Goal: Task Accomplishment & Management: Manage account settings

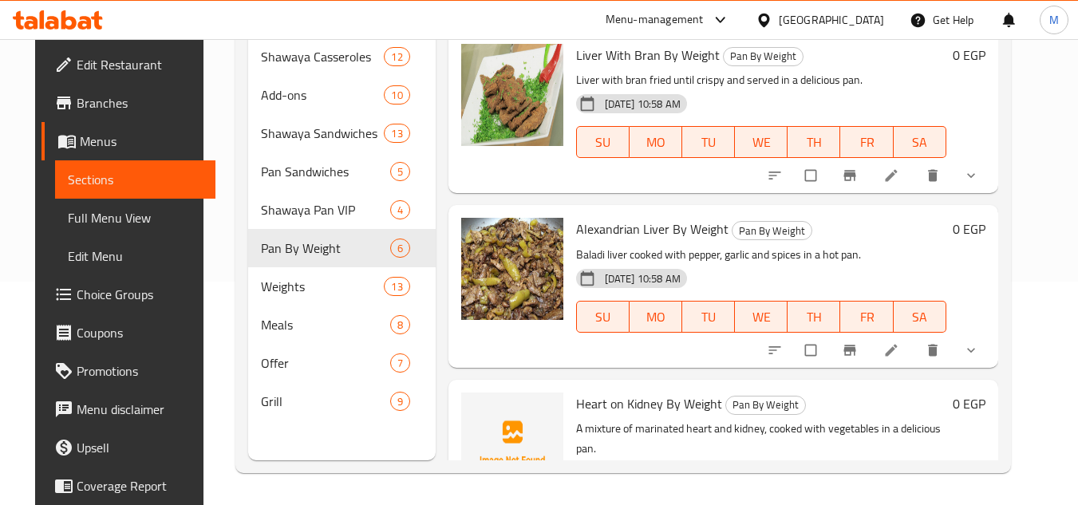
click at [992, 186] on button "show more" at bounding box center [973, 175] width 38 height 35
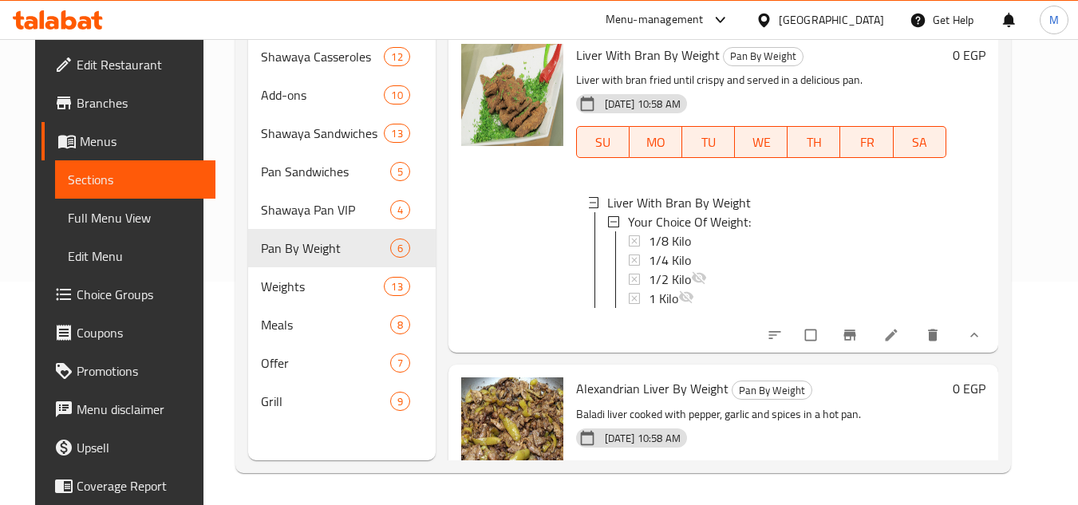
click at [903, 343] on link at bounding box center [893, 335] width 19 height 16
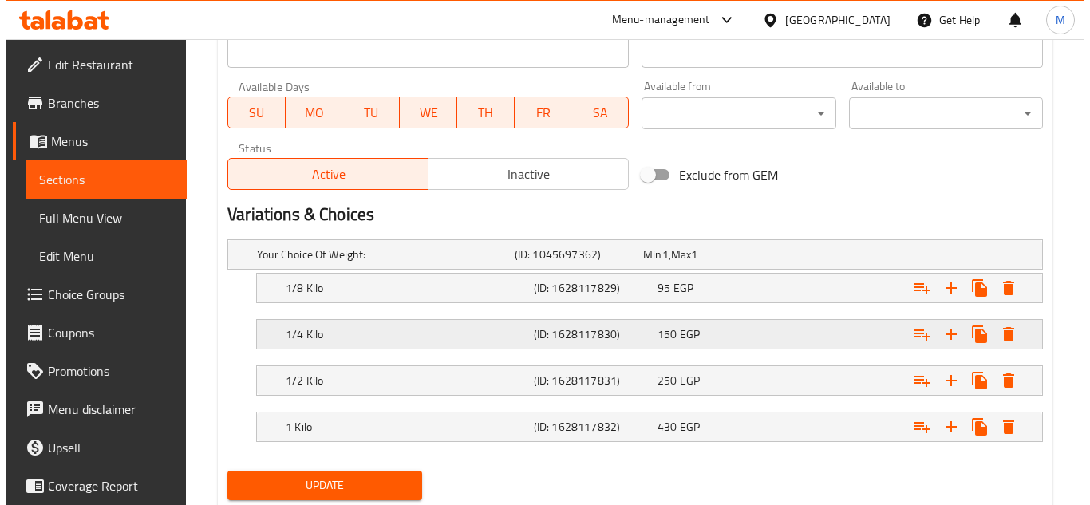
scroll to position [763, 0]
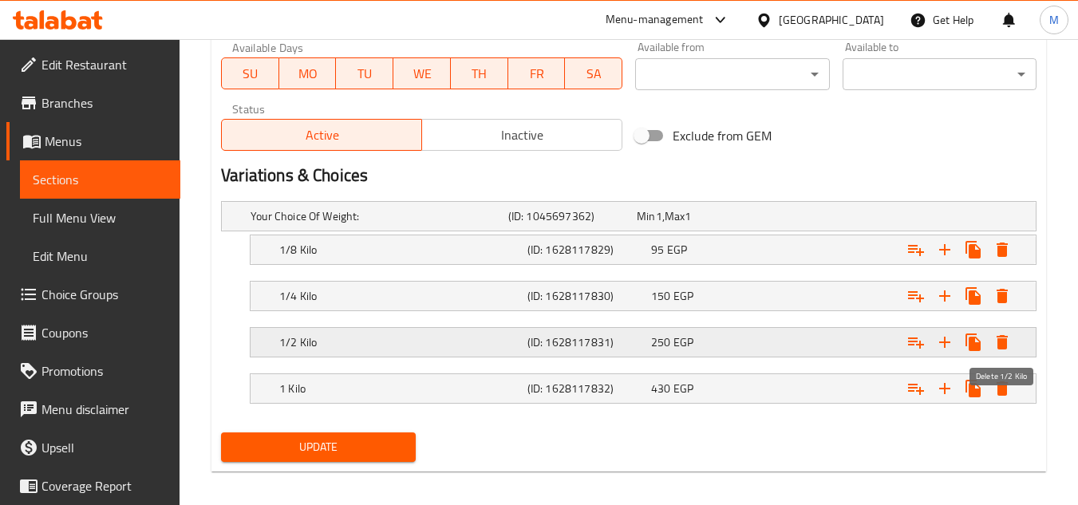
click at [1002, 343] on icon "Expand" at bounding box center [1002, 342] width 11 height 14
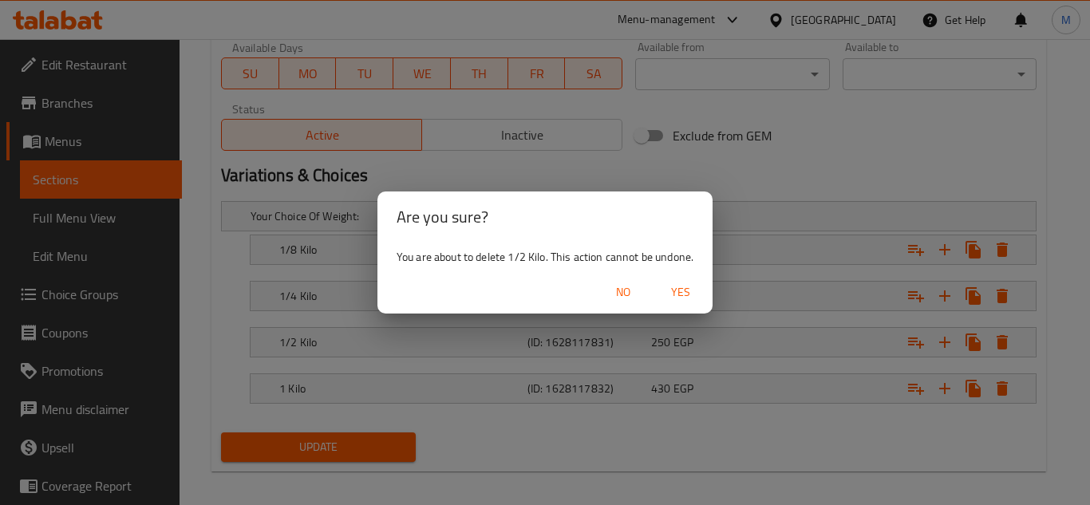
click at [694, 289] on span "Yes" at bounding box center [681, 293] width 38 height 20
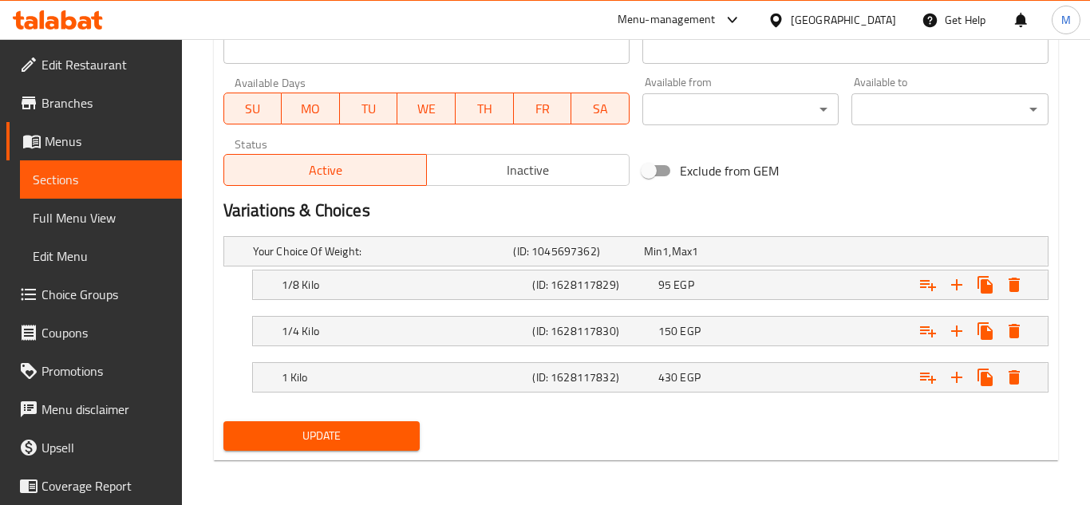
scroll to position [728, 0]
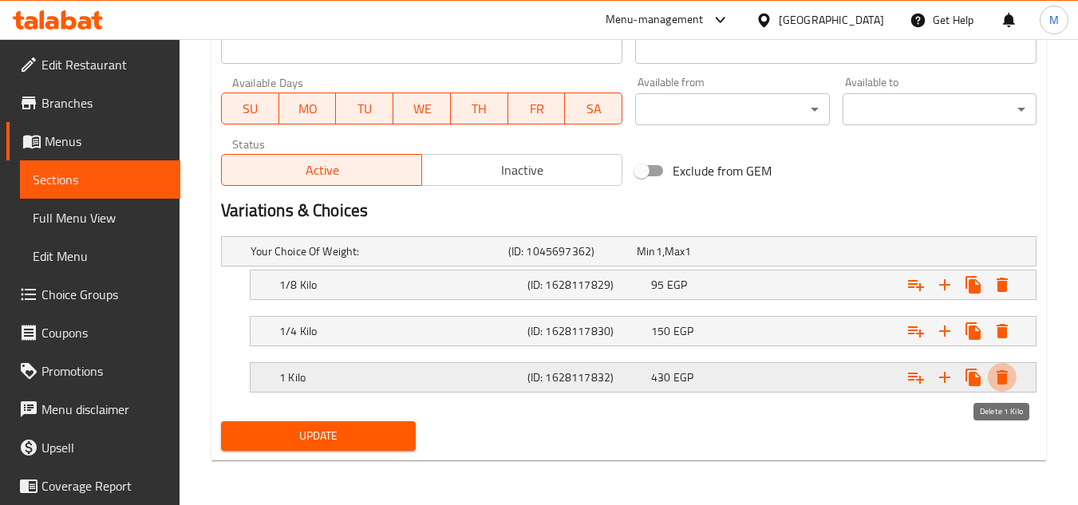
click at [1011, 374] on icon "Expand" at bounding box center [1002, 377] width 19 height 19
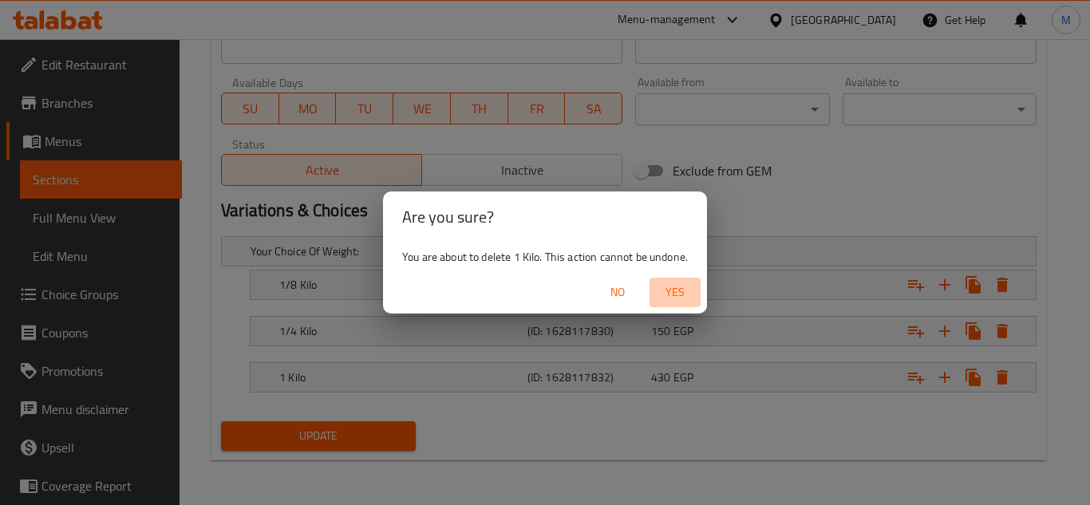
click at [685, 290] on span "Yes" at bounding box center [675, 293] width 38 height 20
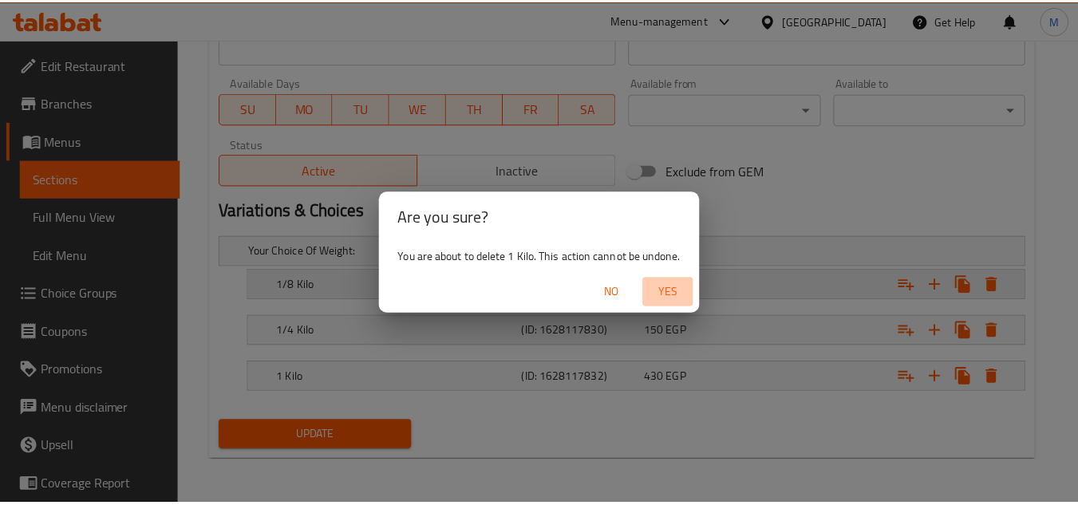
scroll to position [682, 0]
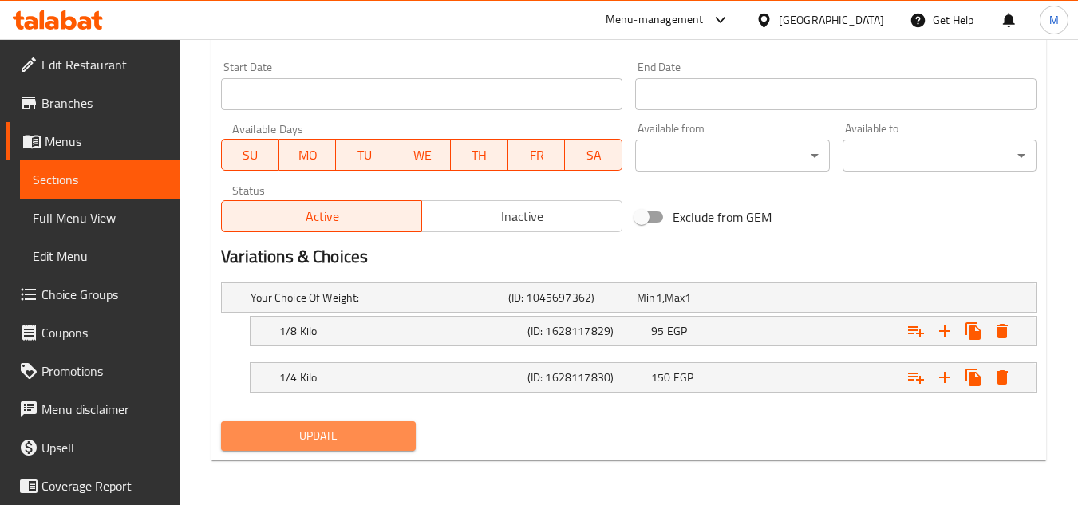
click at [410, 441] on button "Update" at bounding box center [318, 436] width 194 height 30
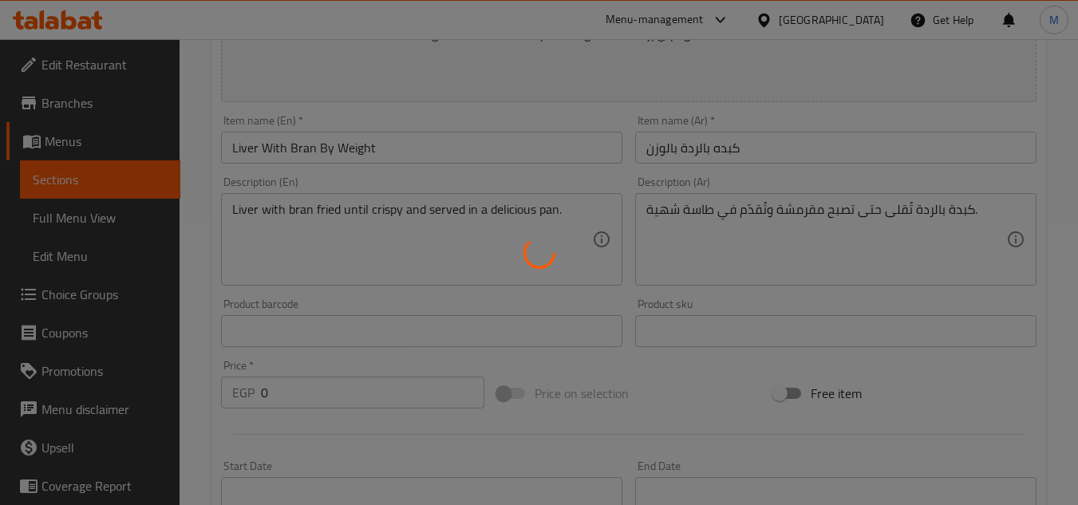
scroll to position [0, 0]
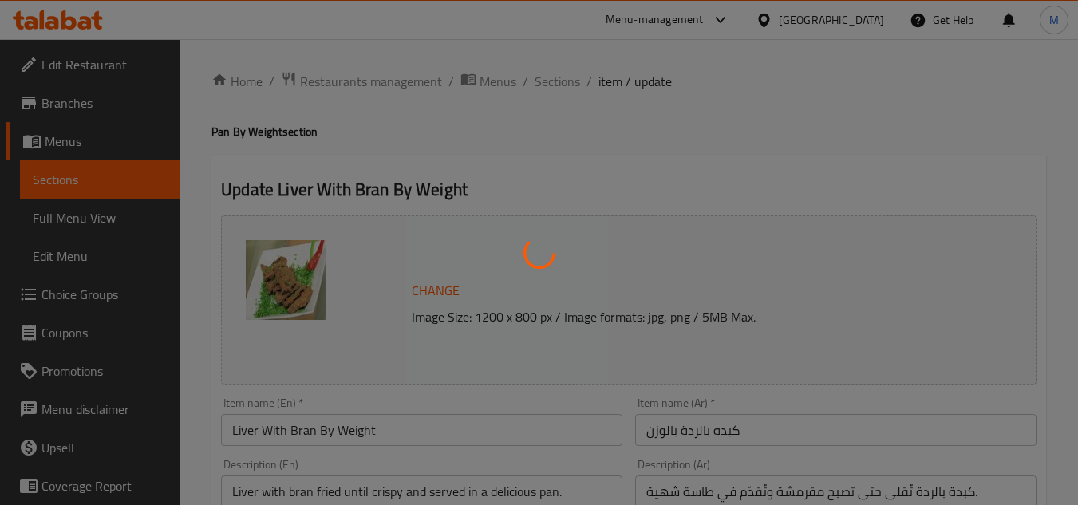
click at [554, 71] on div at bounding box center [539, 252] width 1078 height 505
click at [548, 81] on div at bounding box center [539, 252] width 1078 height 505
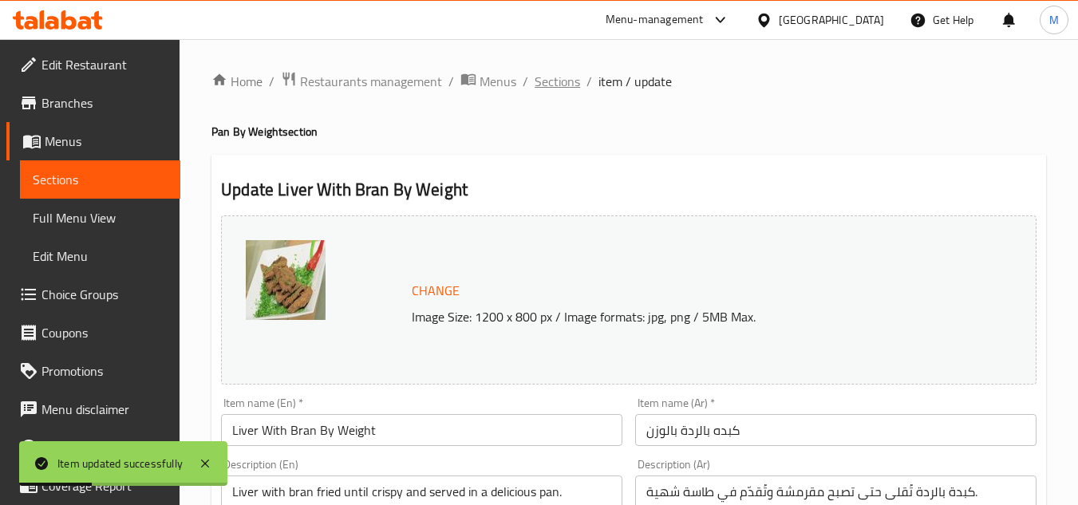
click at [576, 91] on span "Sections" at bounding box center [557, 81] width 45 height 19
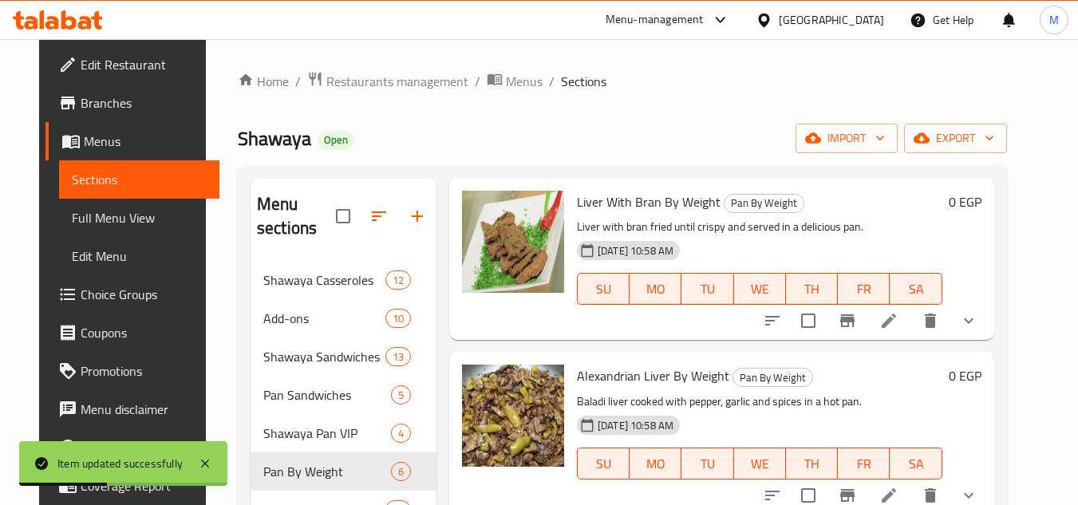
scroll to position [160, 0]
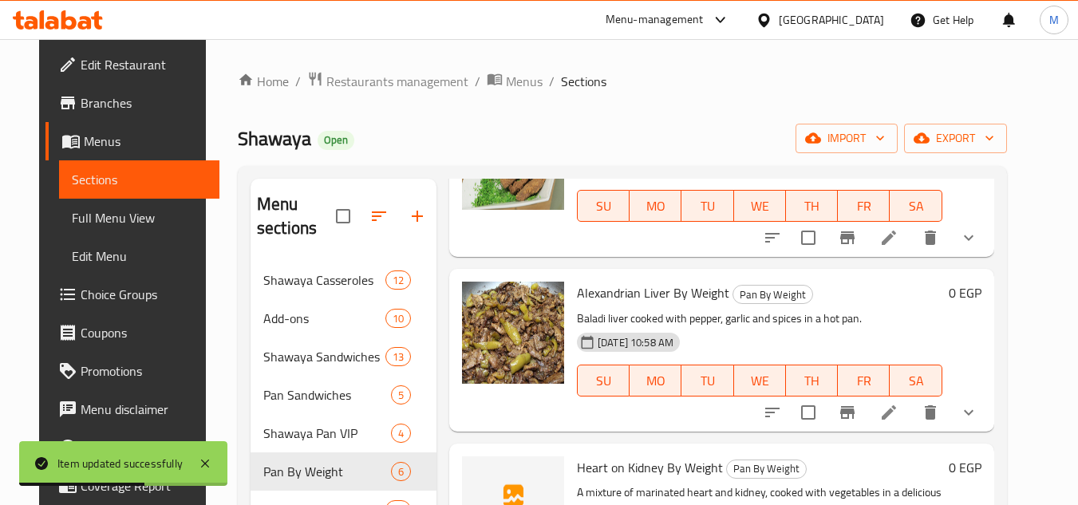
click at [979, 403] on icon "show more" at bounding box center [968, 412] width 19 height 19
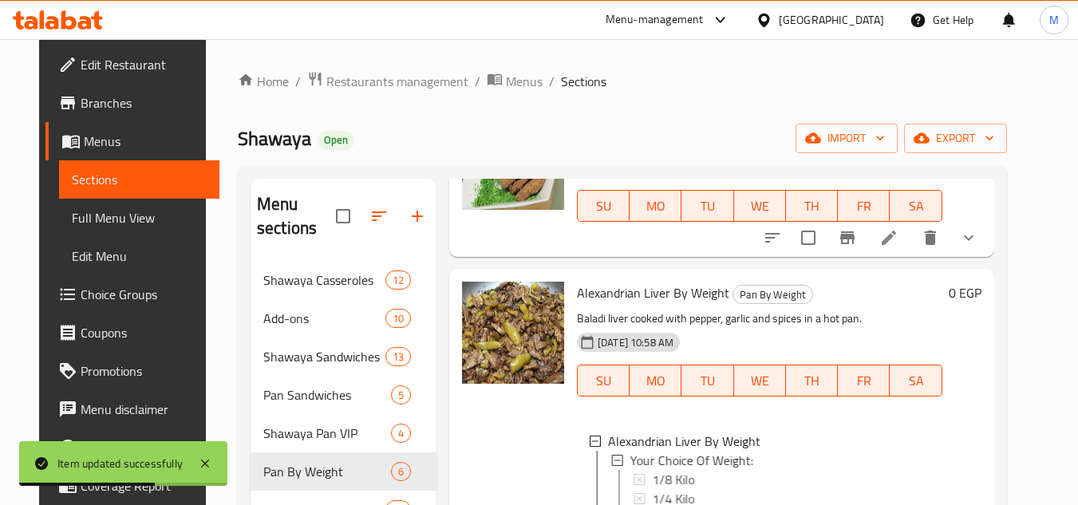
scroll to position [399, 0]
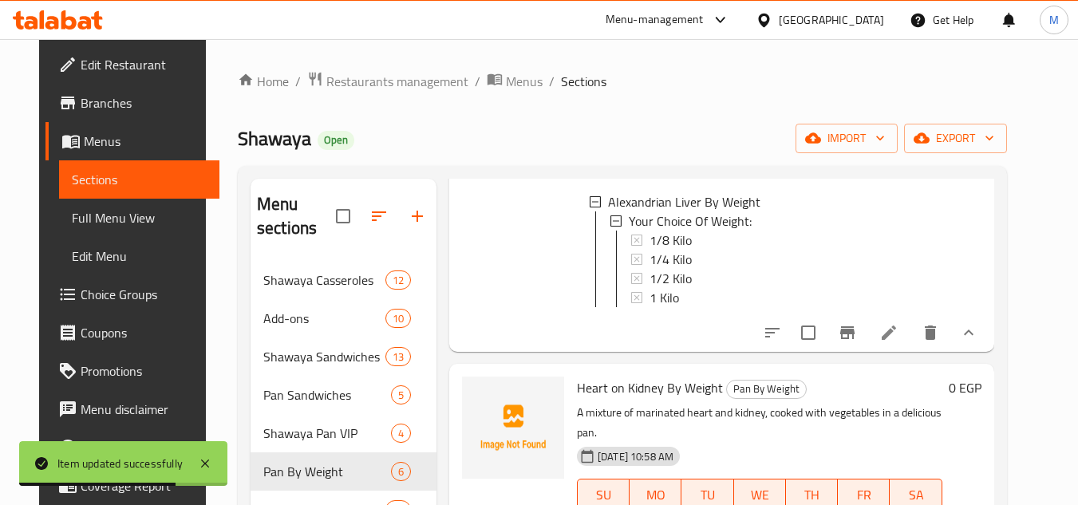
click at [912, 346] on li at bounding box center [889, 332] width 45 height 29
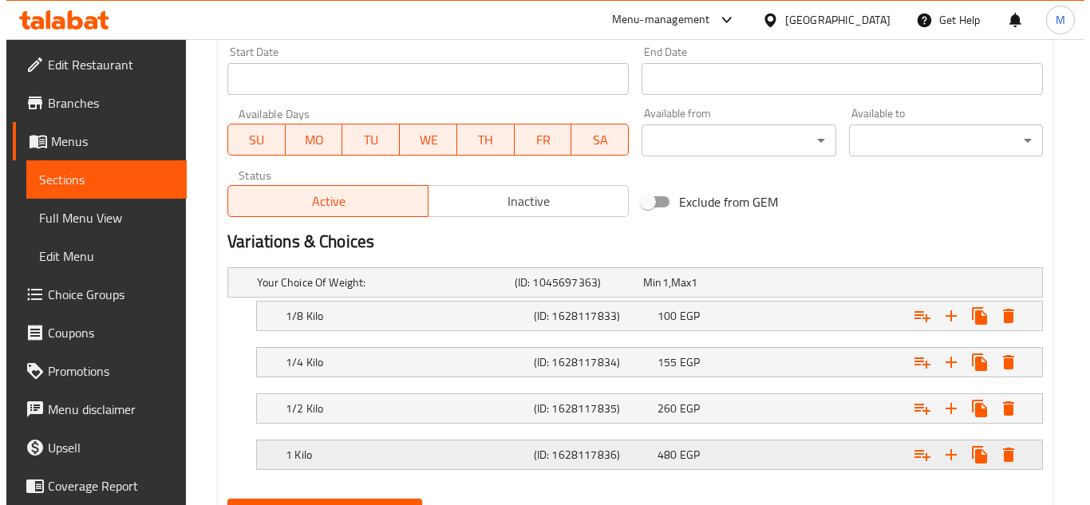
scroll to position [774, 0]
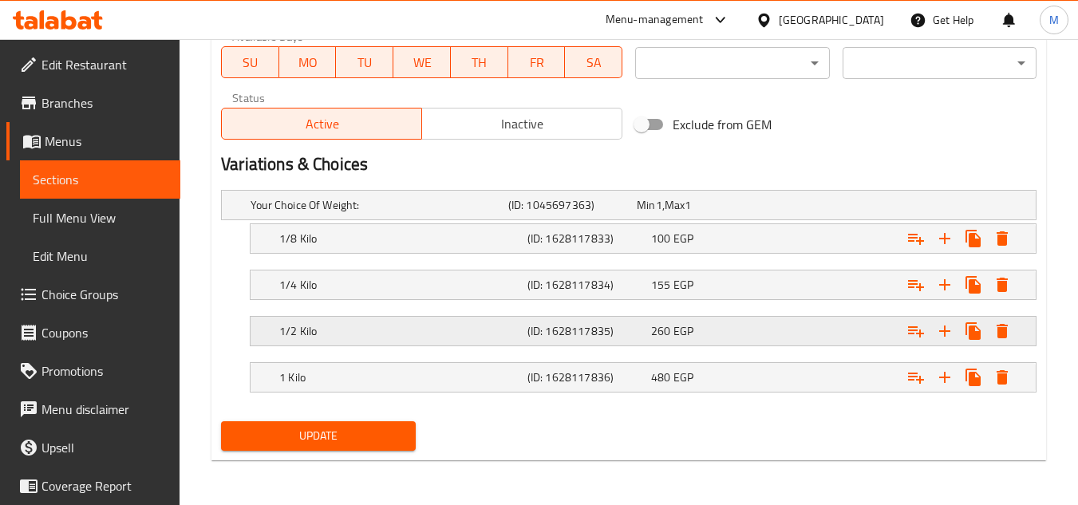
click at [1010, 248] on icon "Expand" at bounding box center [1002, 238] width 19 height 19
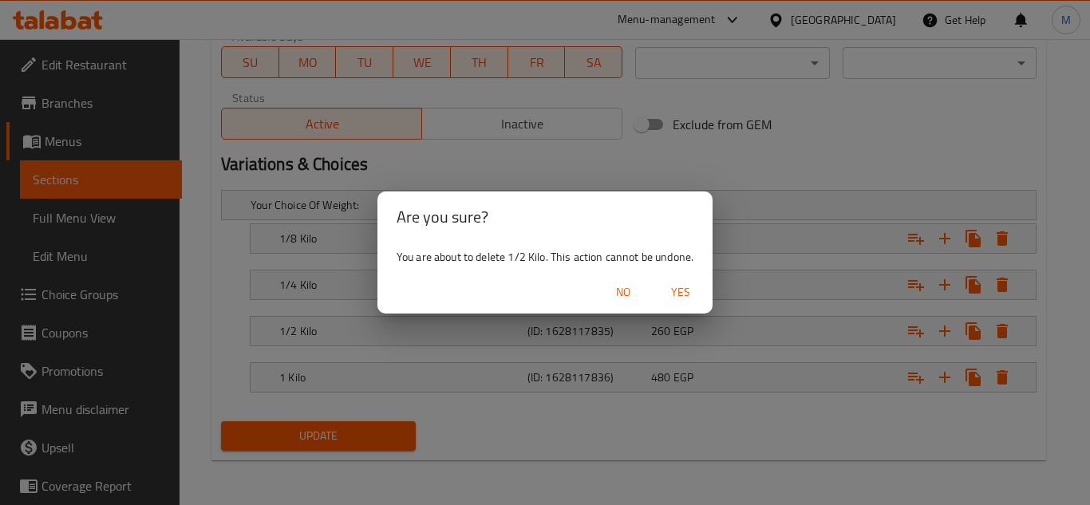
drag, startPoint x: 685, startPoint y: 284, endPoint x: 709, endPoint y: 307, distance: 32.8
click at [693, 294] on span "Yes" at bounding box center [681, 293] width 38 height 20
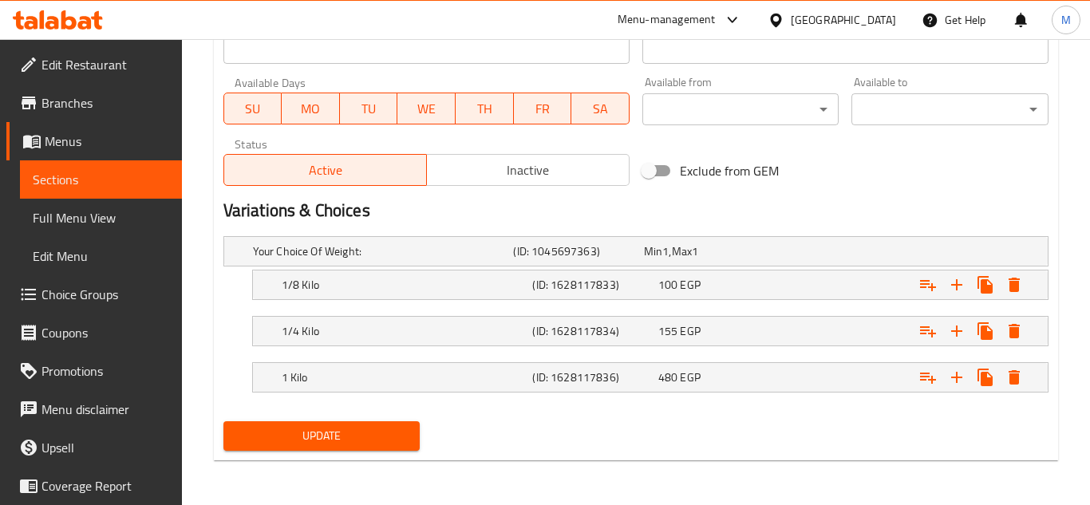
scroll to position [728, 0]
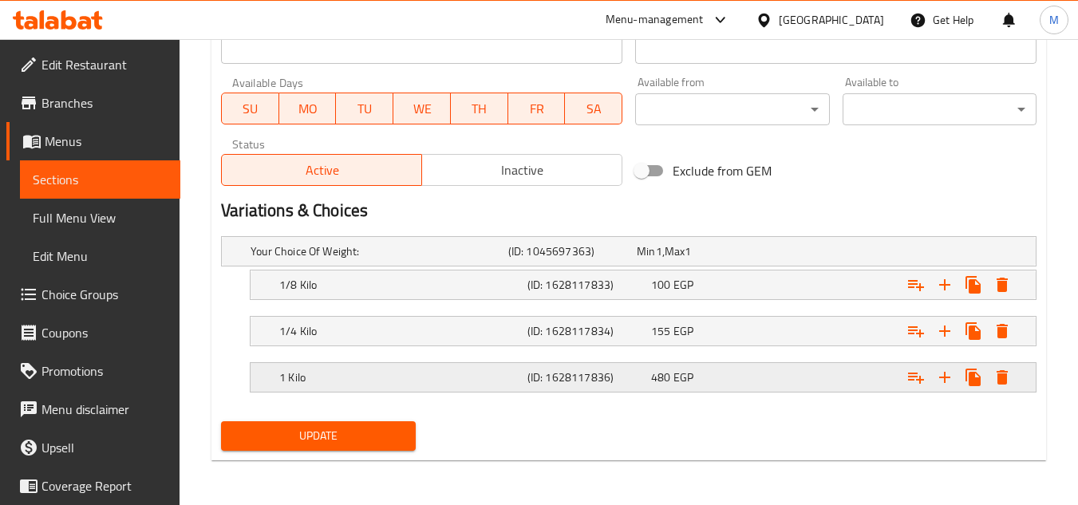
click at [1012, 299] on button "Expand" at bounding box center [1002, 285] width 29 height 29
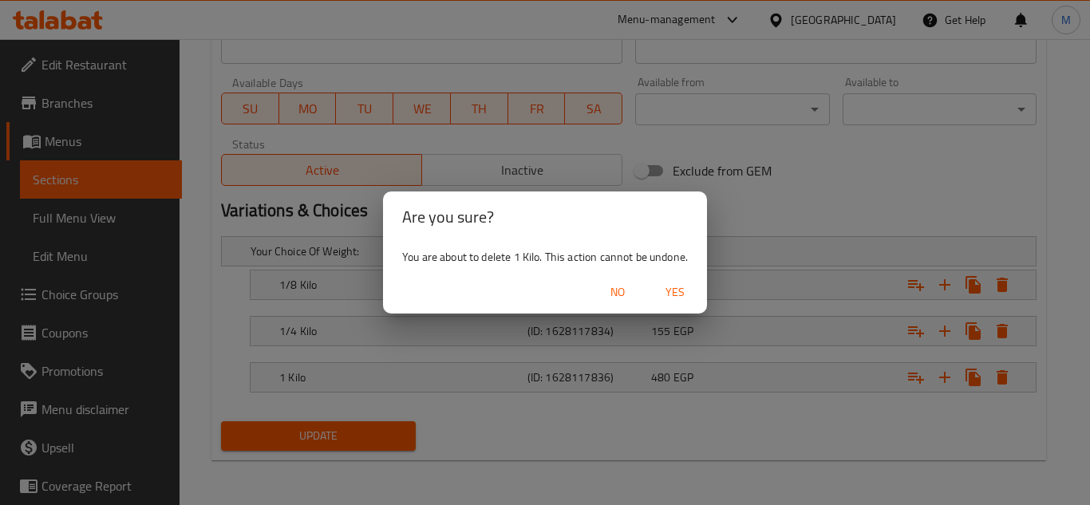
click at [680, 288] on span "Yes" at bounding box center [675, 293] width 38 height 20
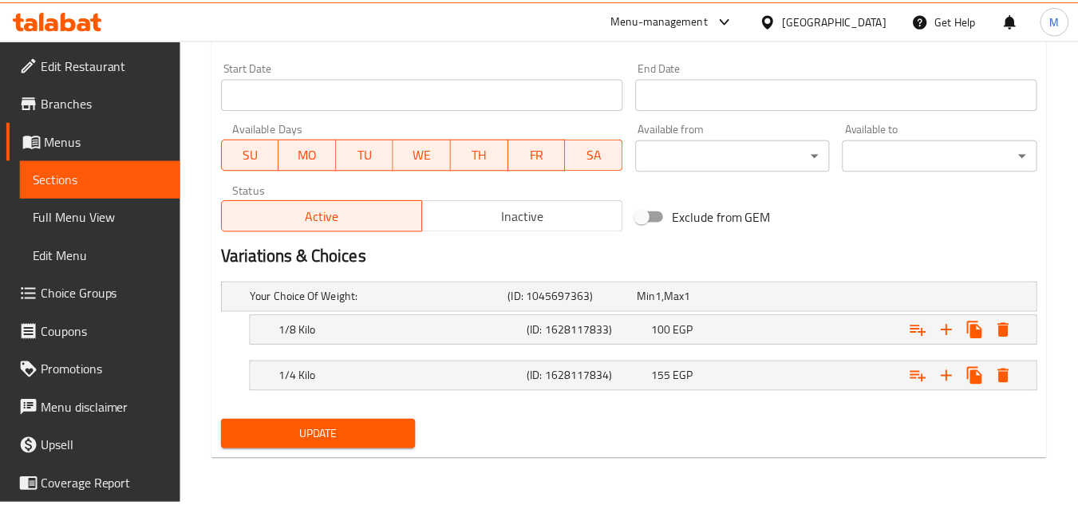
scroll to position [682, 0]
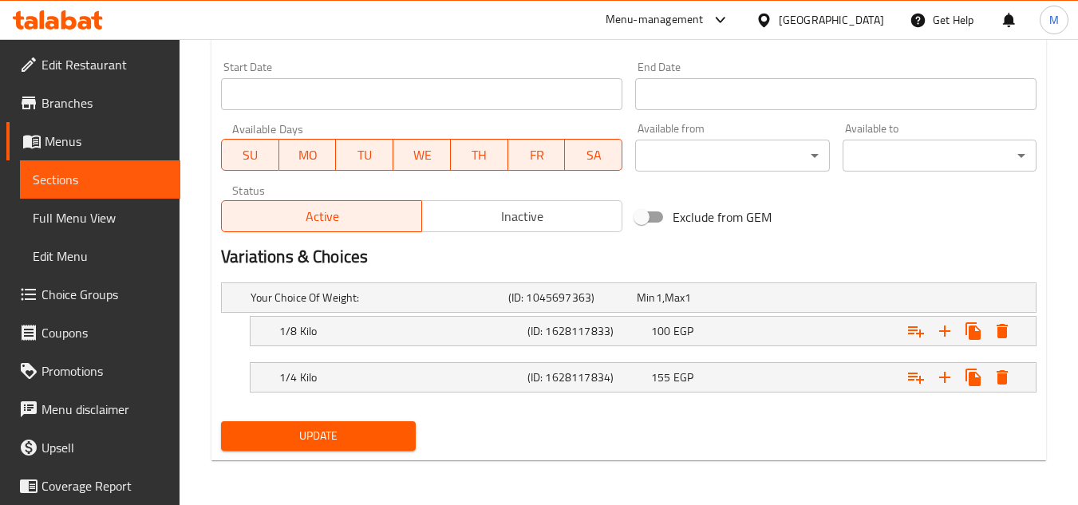
click at [354, 433] on span "Update" at bounding box center [318, 436] width 168 height 20
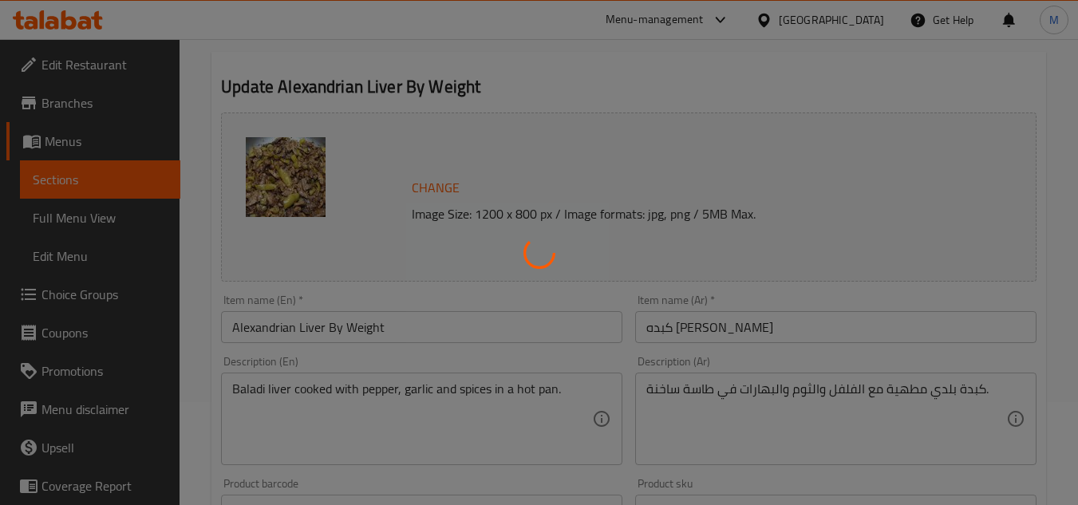
scroll to position [0, 0]
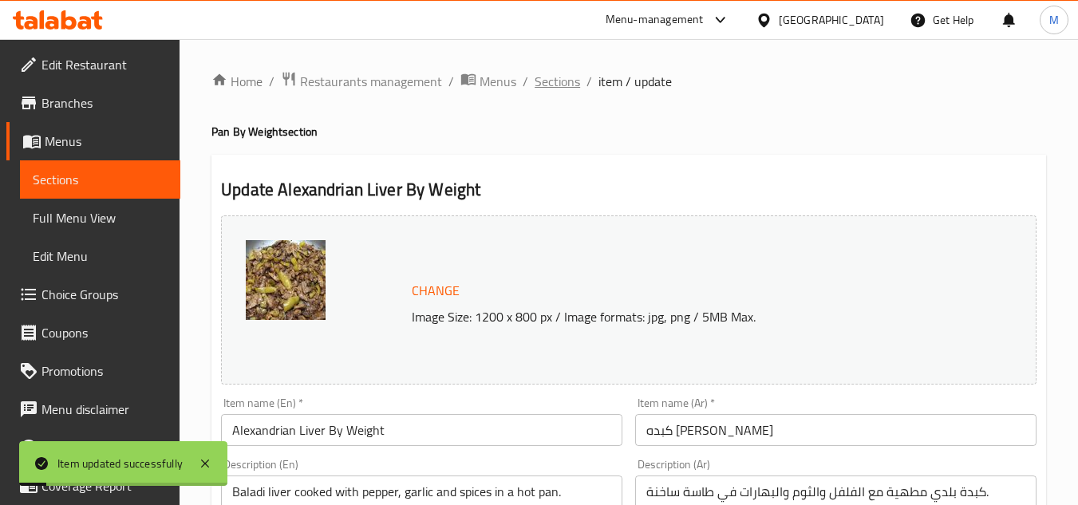
click at [568, 77] on span "Sections" at bounding box center [557, 81] width 45 height 19
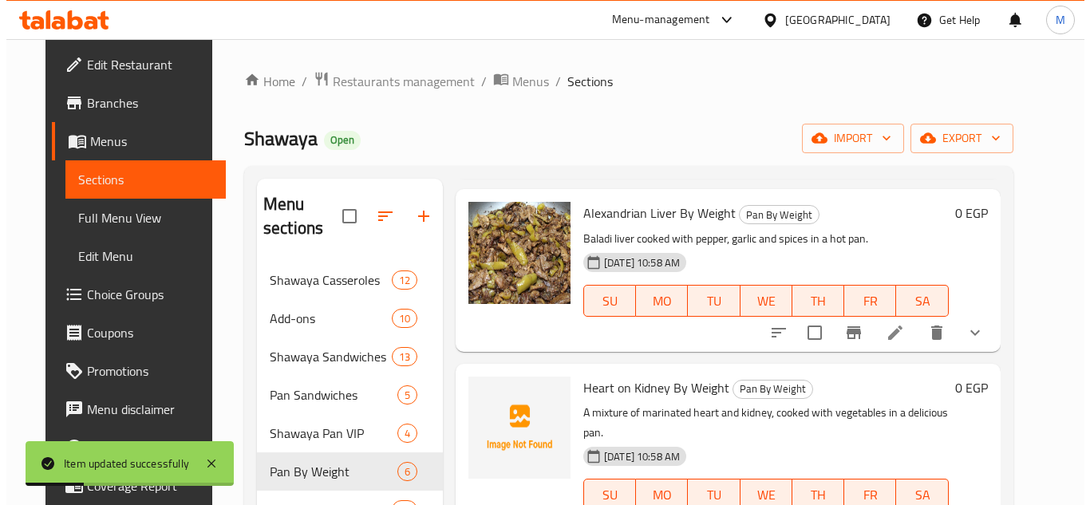
scroll to position [399, 0]
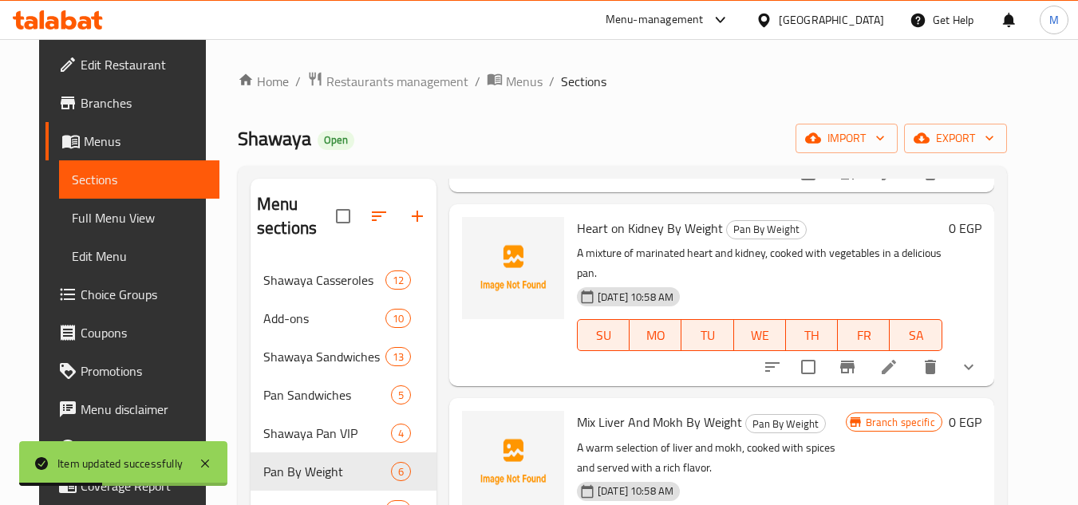
click at [912, 353] on li at bounding box center [889, 367] width 45 height 29
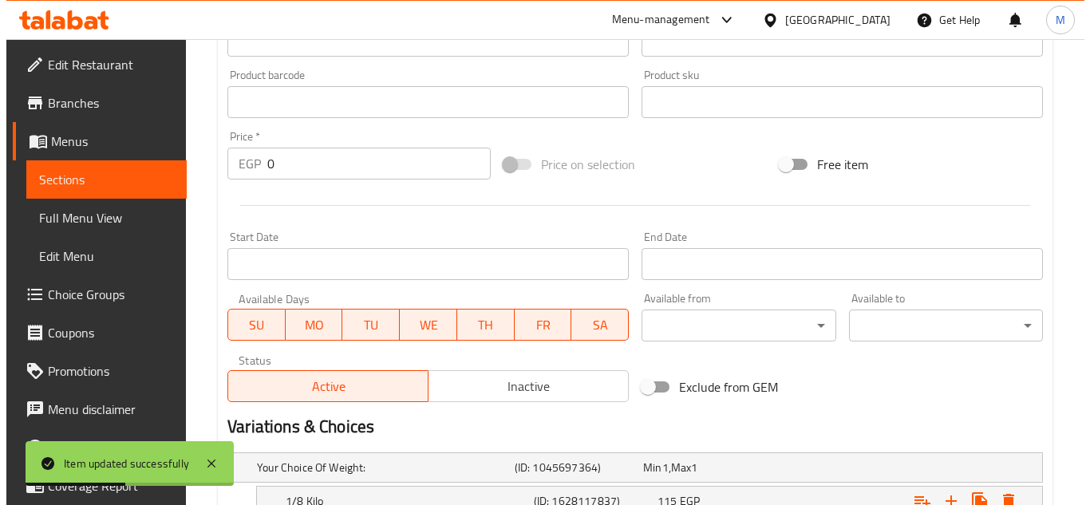
scroll to position [718, 0]
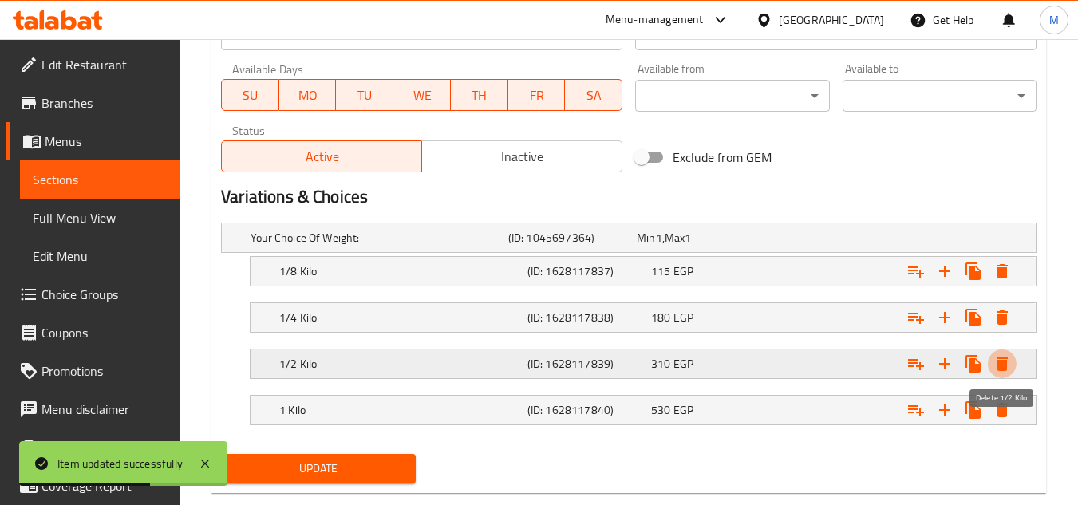
click at [1001, 367] on icon "Expand" at bounding box center [1002, 364] width 11 height 14
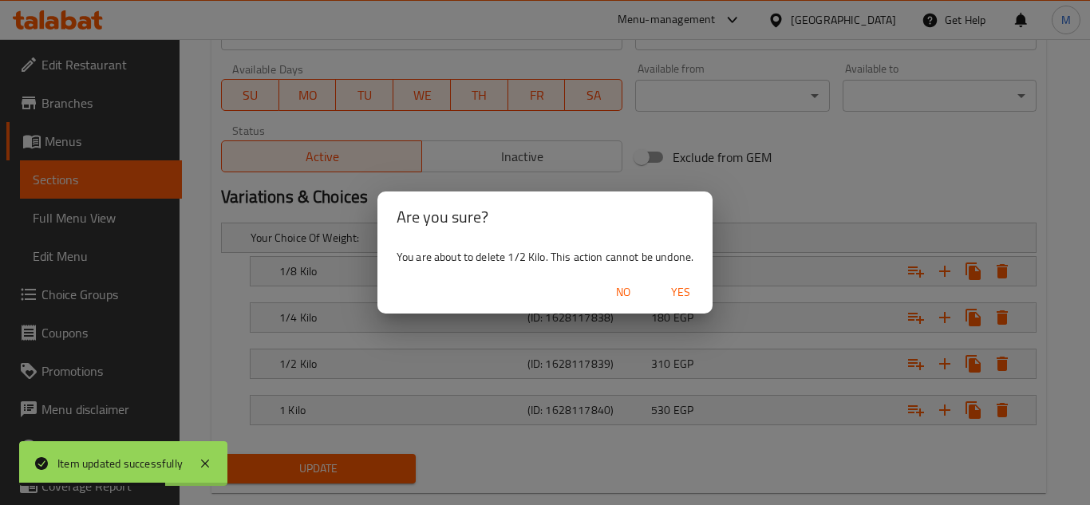
click at [693, 294] on span "Yes" at bounding box center [681, 293] width 38 height 20
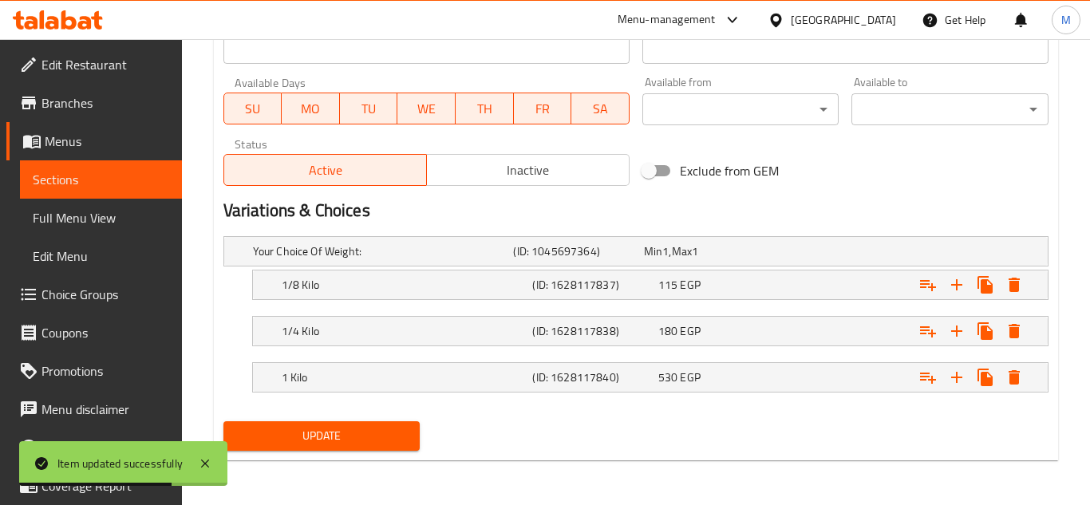
scroll to position [705, 0]
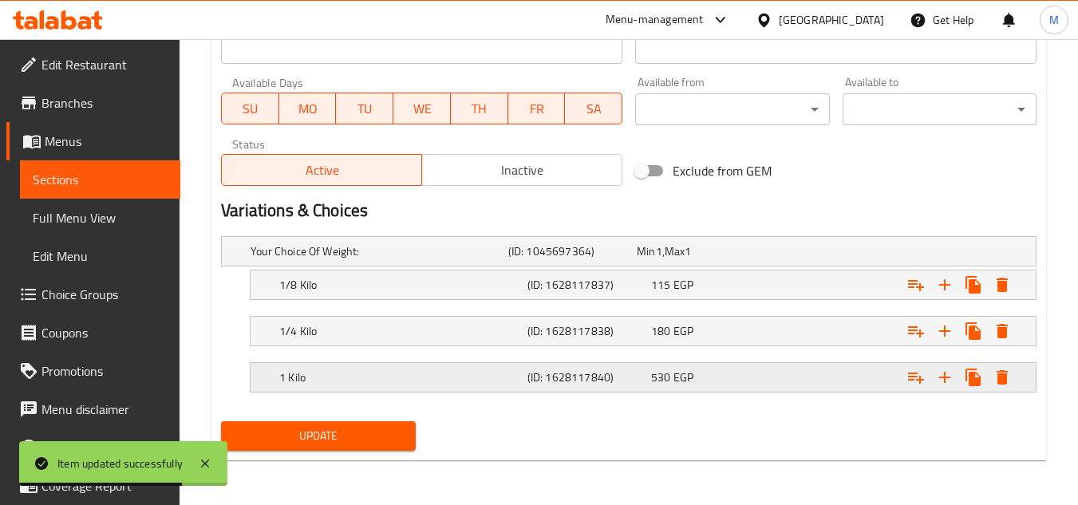
click at [1010, 295] on icon "Expand" at bounding box center [1002, 284] width 19 height 19
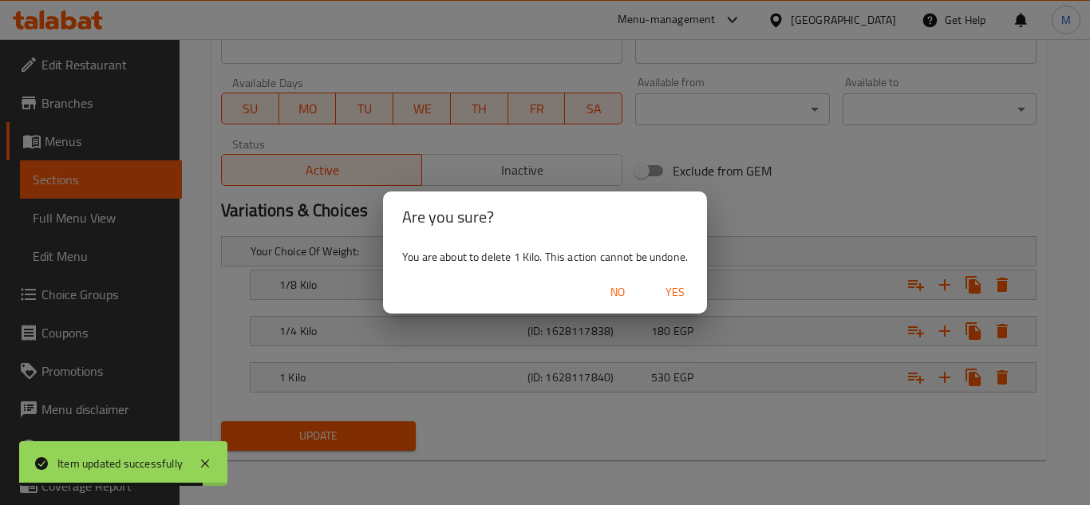
click at [682, 287] on span "Yes" at bounding box center [675, 293] width 38 height 20
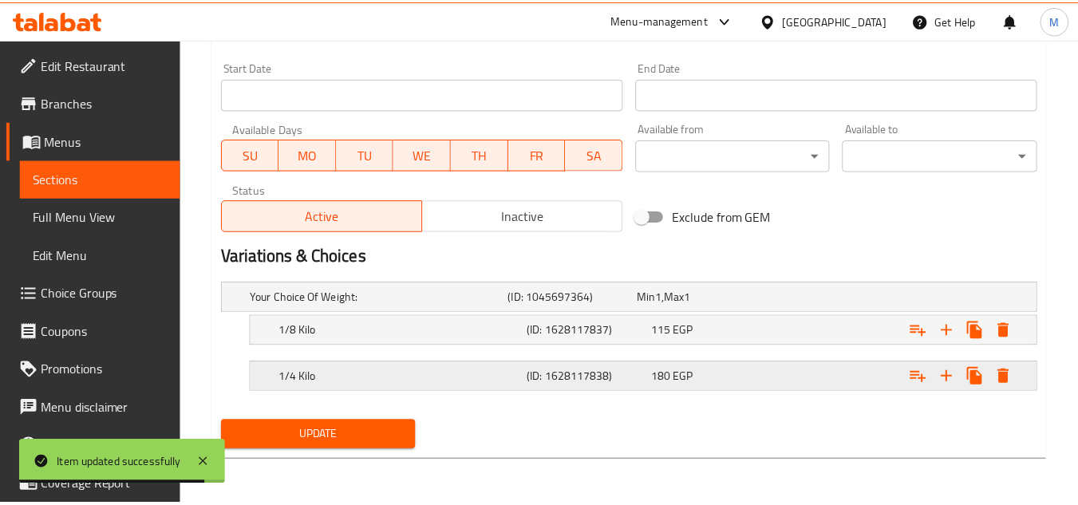
scroll to position [659, 0]
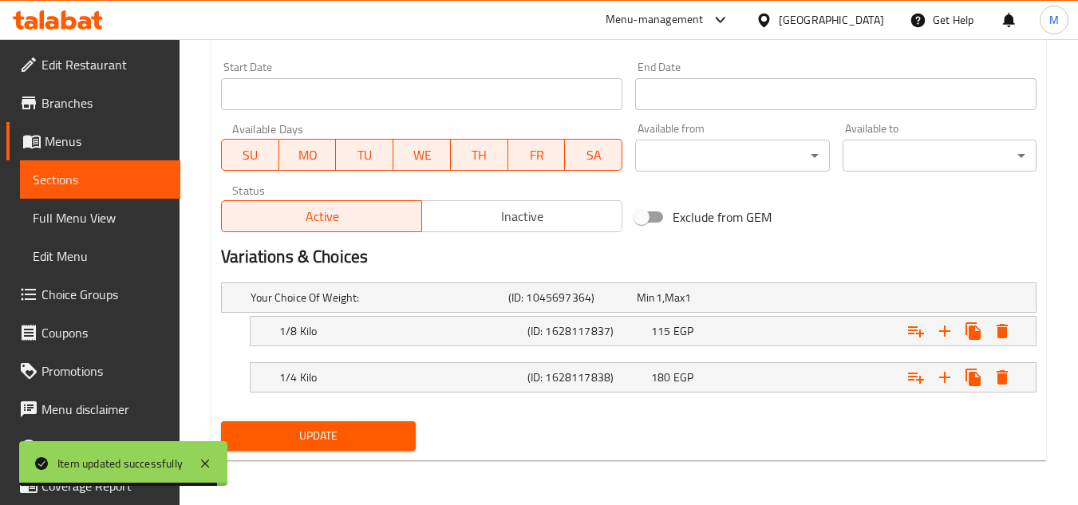
click at [413, 433] on button "Update" at bounding box center [318, 436] width 194 height 30
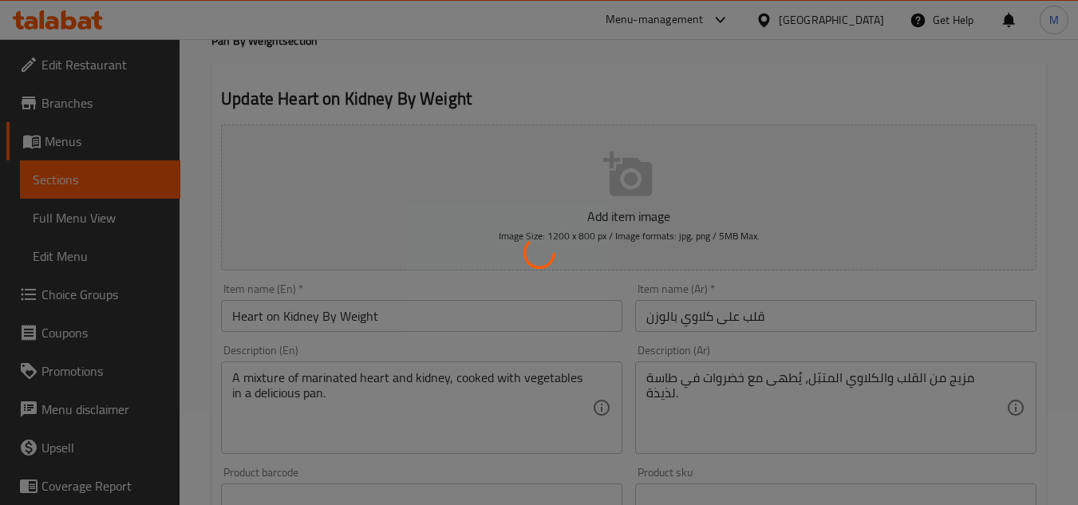
scroll to position [0, 0]
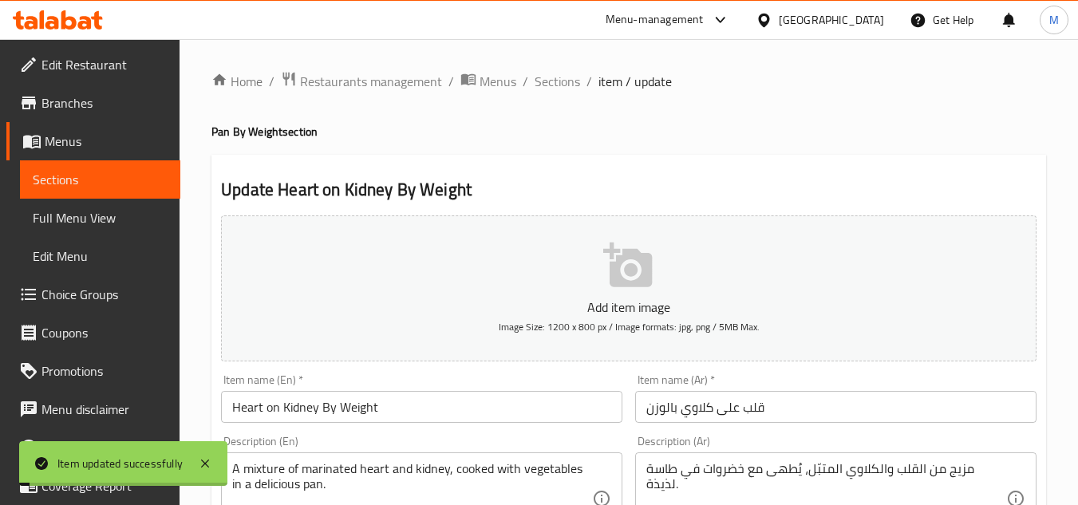
click at [566, 76] on span "Sections" at bounding box center [557, 81] width 45 height 19
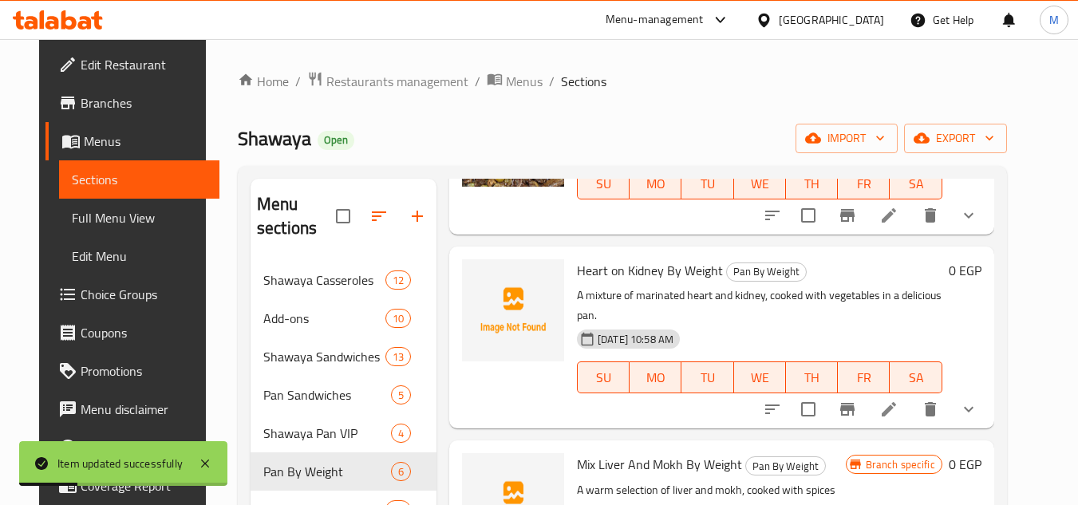
scroll to position [399, 0]
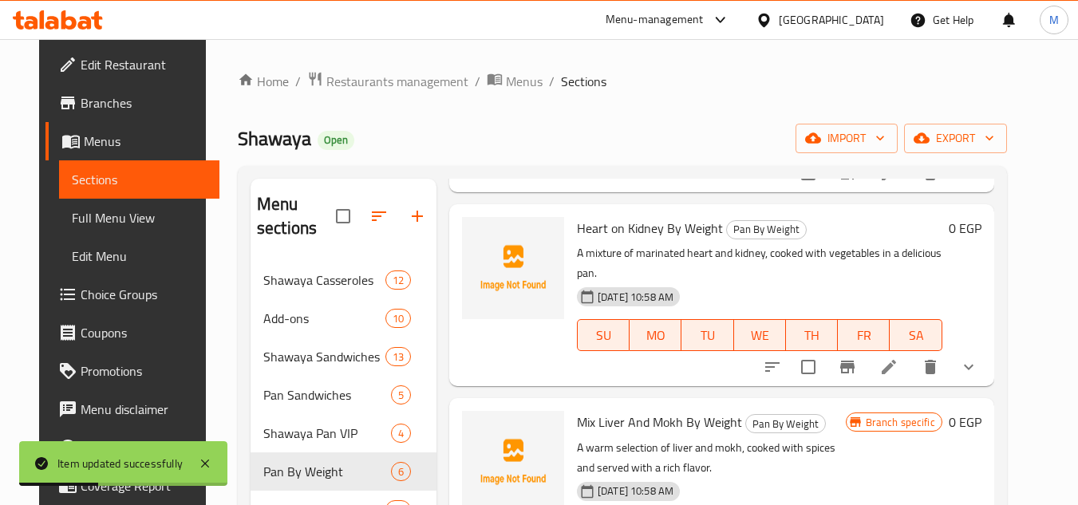
click at [988, 348] on button "show more" at bounding box center [969, 367] width 38 height 38
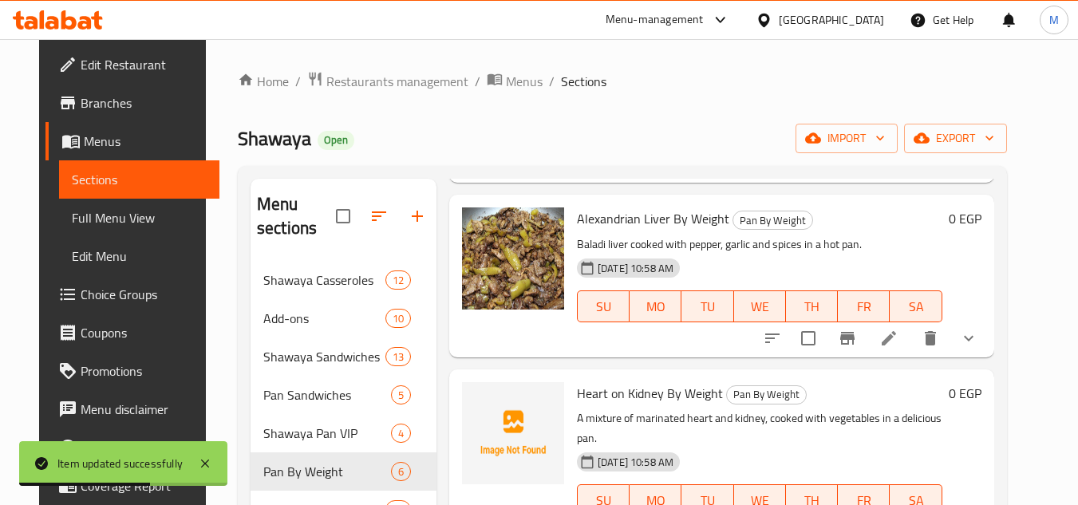
scroll to position [239, 0]
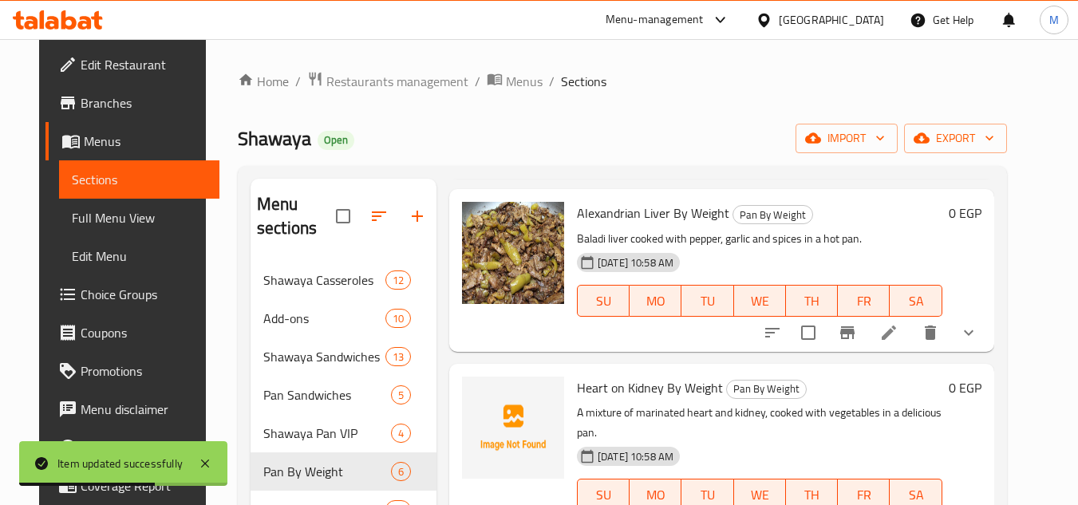
click at [988, 343] on button "show more" at bounding box center [969, 333] width 38 height 38
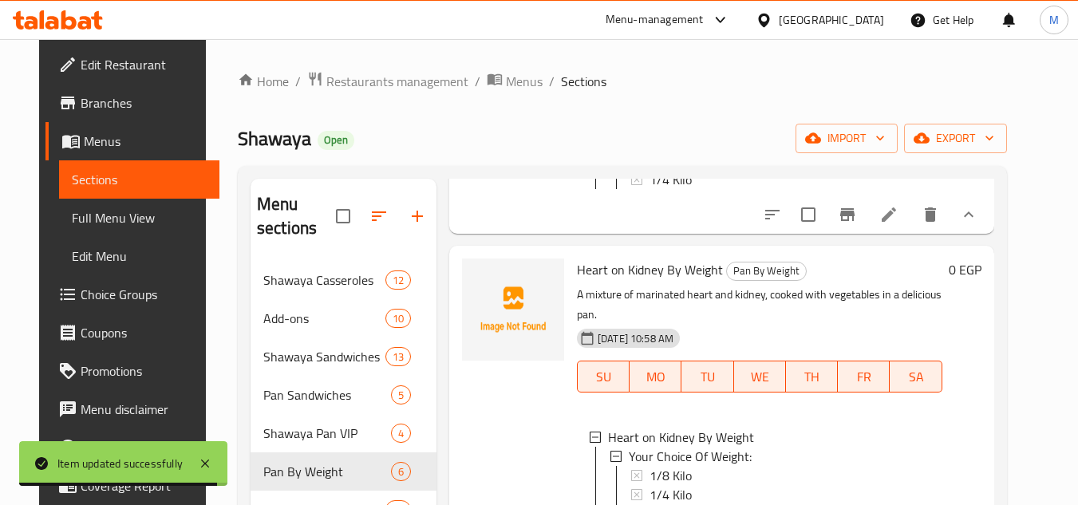
scroll to position [639, 0]
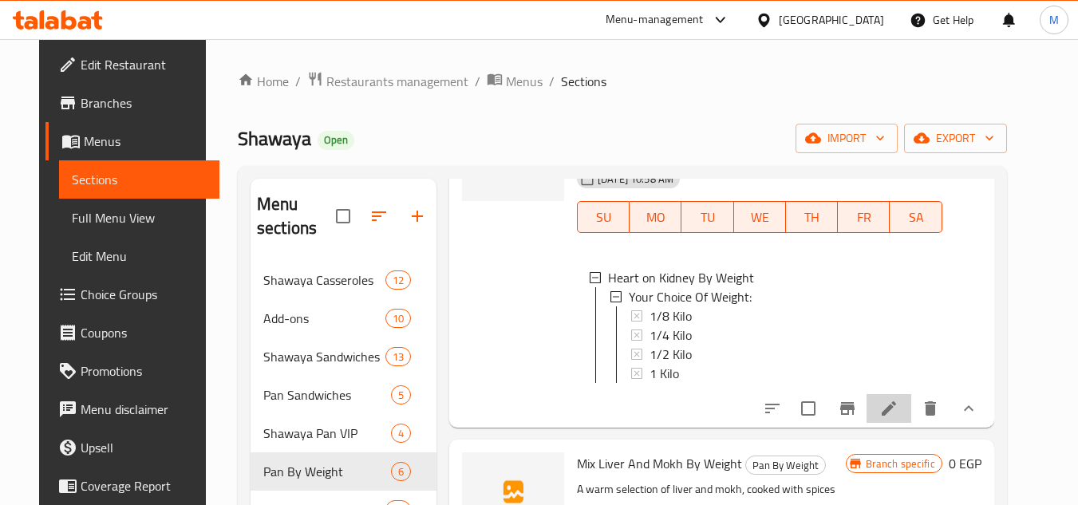
click at [912, 406] on li at bounding box center [889, 408] width 45 height 29
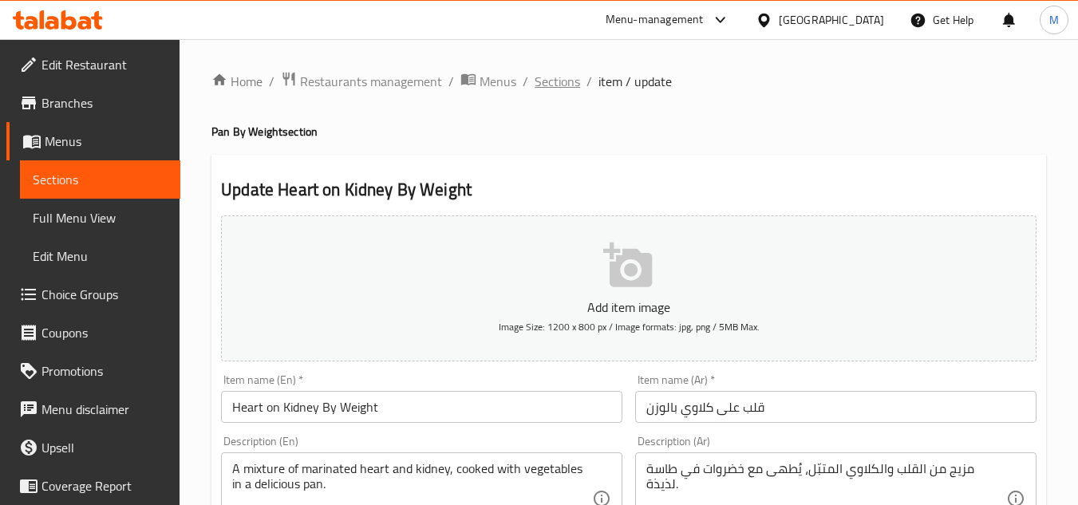
click at [568, 73] on span "Sections" at bounding box center [557, 81] width 45 height 19
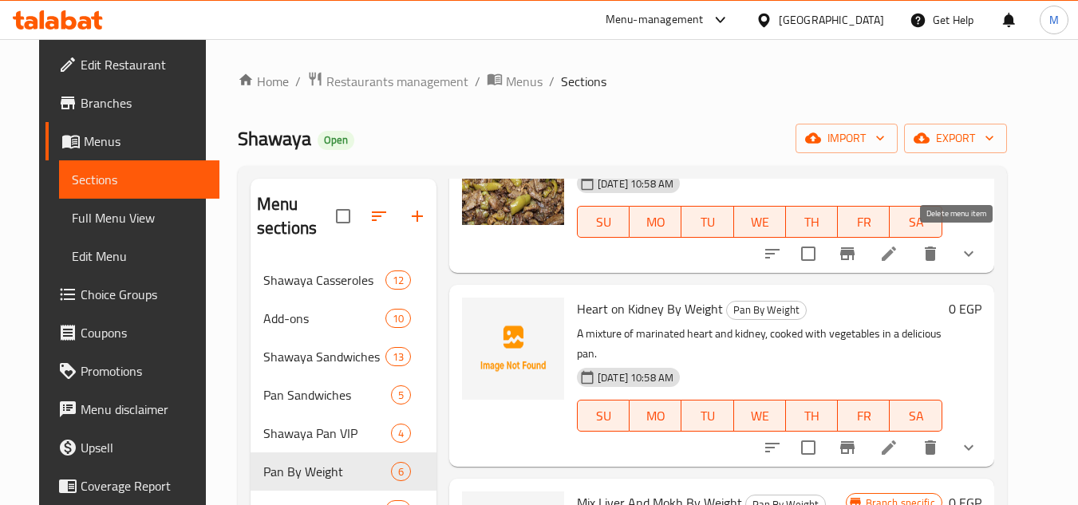
scroll to position [319, 0]
click at [988, 253] on button "show more" at bounding box center [969, 253] width 38 height 38
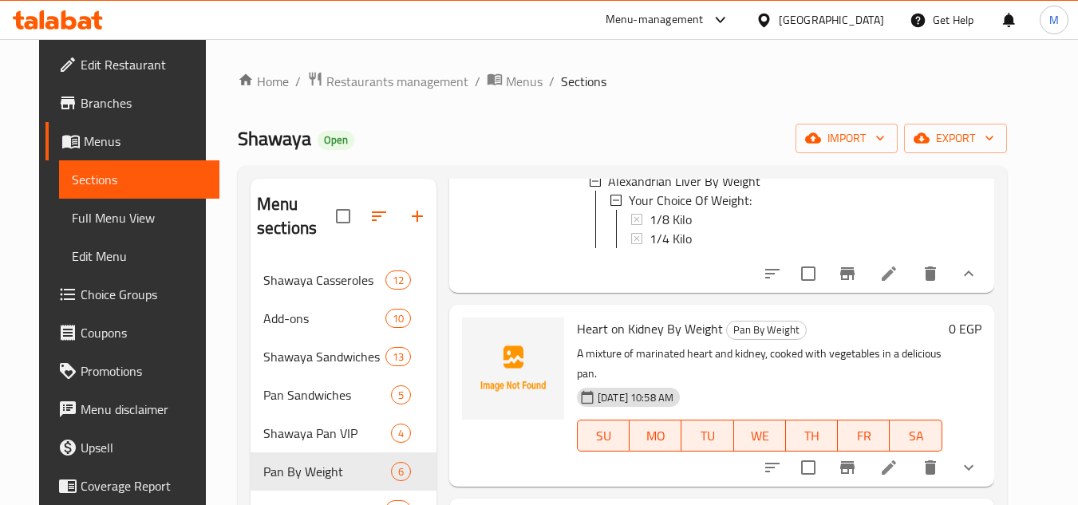
scroll to position [639, 0]
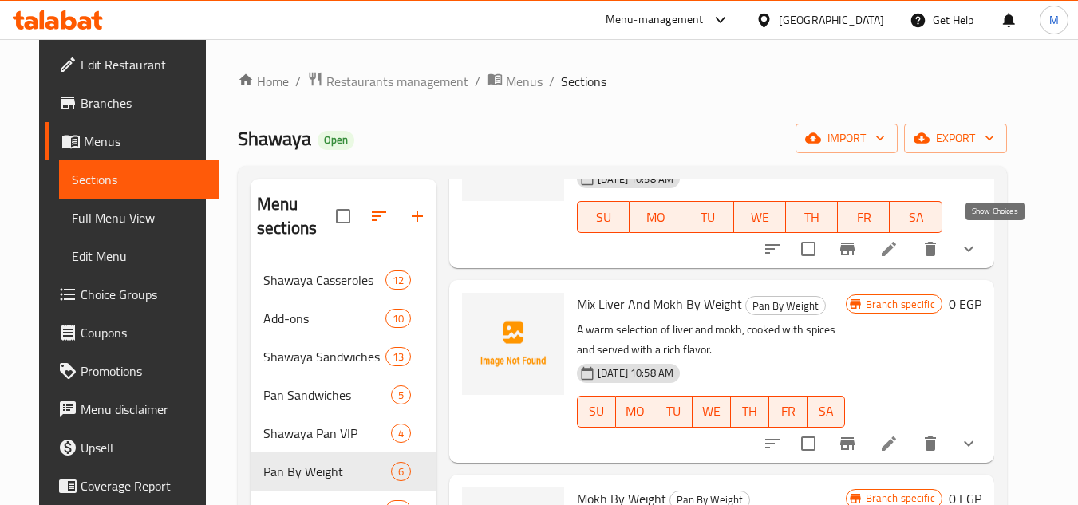
click at [979, 249] on icon "show more" at bounding box center [968, 248] width 19 height 19
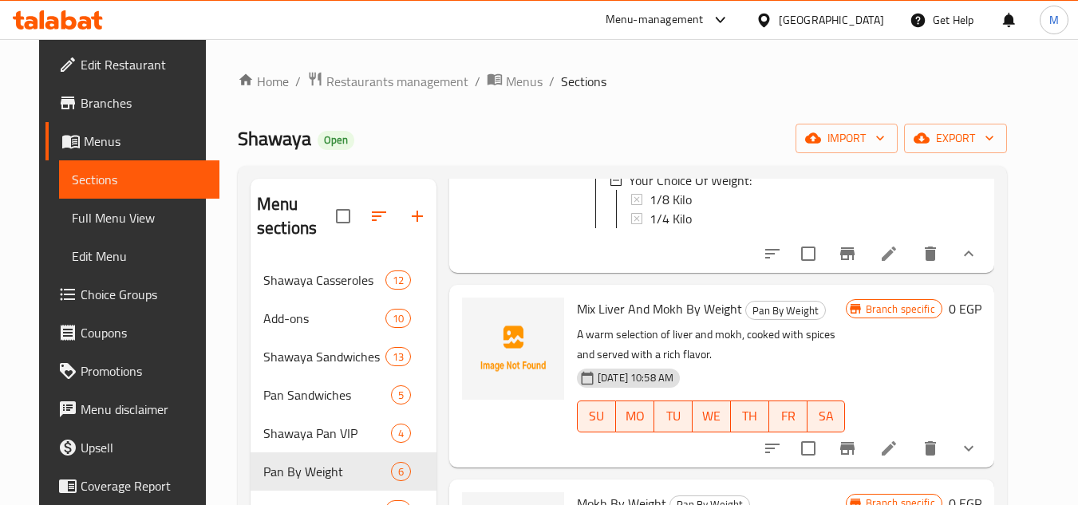
scroll to position [756, 0]
click at [984, 450] on button "show more" at bounding box center [969, 448] width 38 height 38
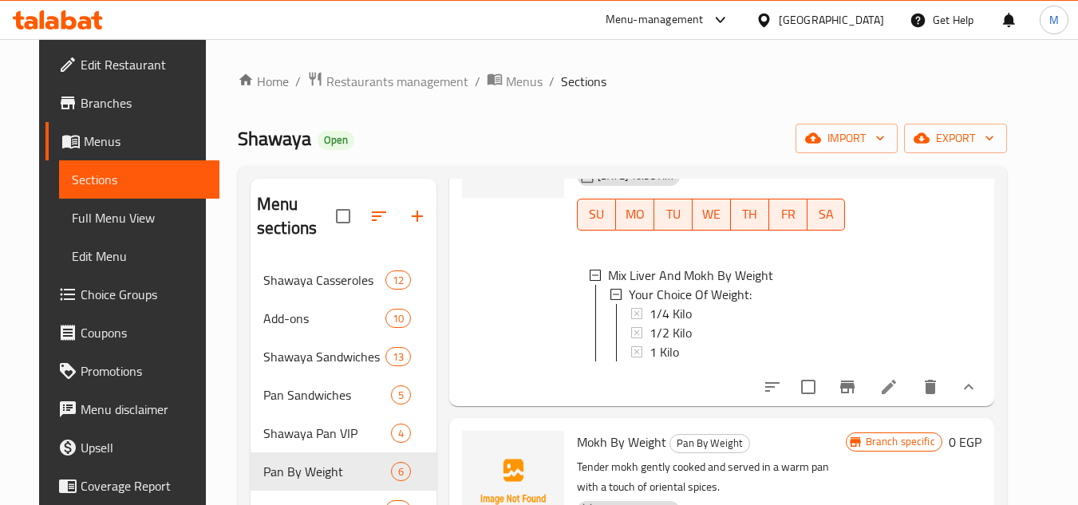
scroll to position [960, 0]
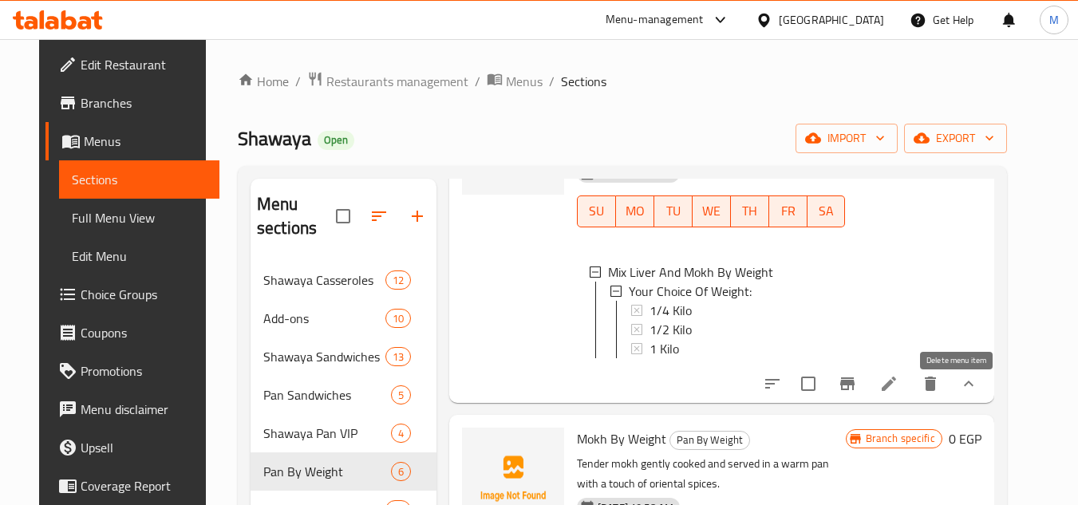
click at [940, 394] on icon "delete" at bounding box center [930, 383] width 19 height 19
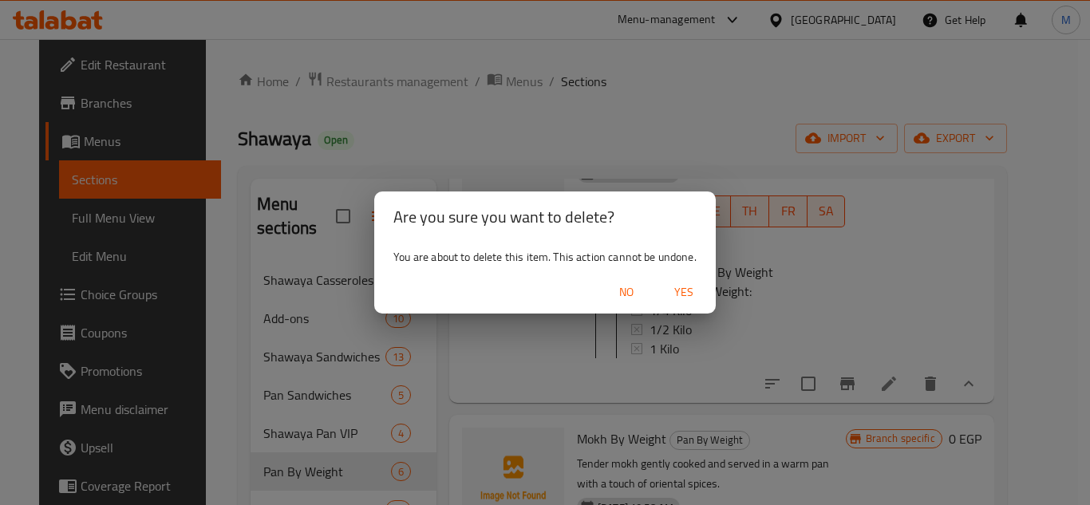
click at [722, 262] on div "Are you sure you want to delete? You are about to delete this item. This action…" at bounding box center [545, 252] width 1090 height 505
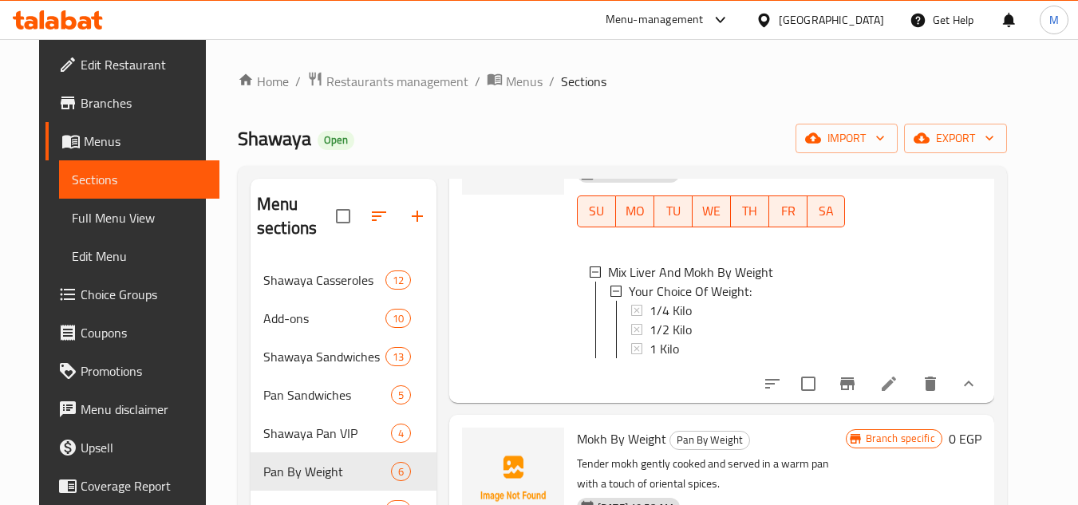
click at [912, 395] on li at bounding box center [889, 384] width 45 height 29
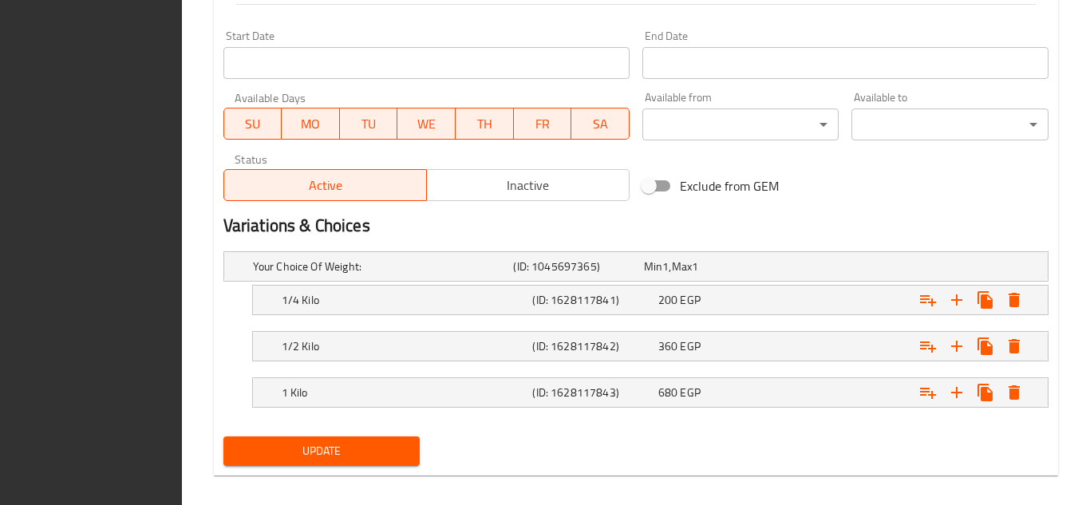
scroll to position [705, 0]
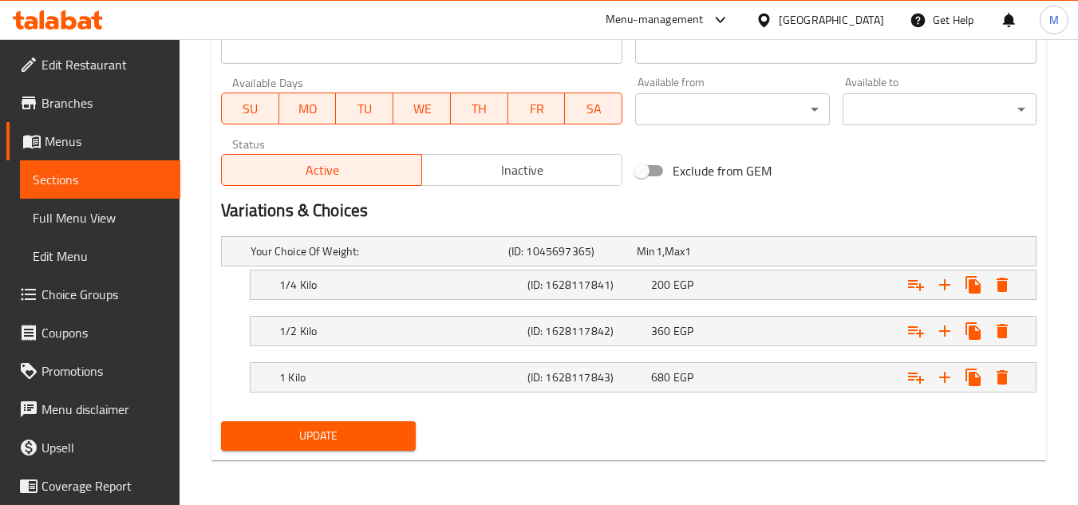
drag, startPoint x: 643, startPoint y: 426, endPoint x: 741, endPoint y: 416, distance: 97.9
click at [676, 417] on div "Update" at bounding box center [629, 436] width 829 height 42
click at [1008, 295] on icon "Expand" at bounding box center [1002, 284] width 19 height 19
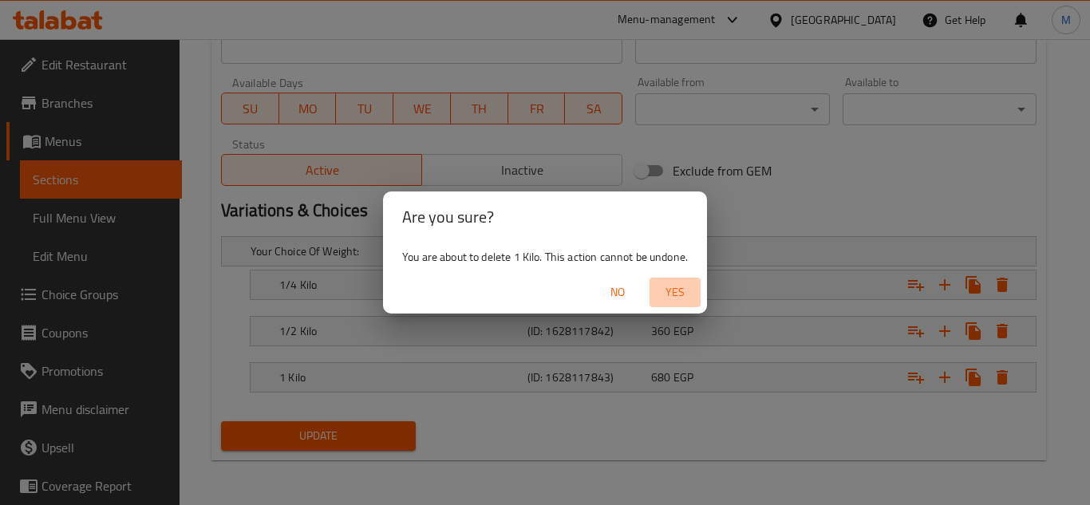
click at [660, 278] on button "Yes" at bounding box center [675, 293] width 51 height 30
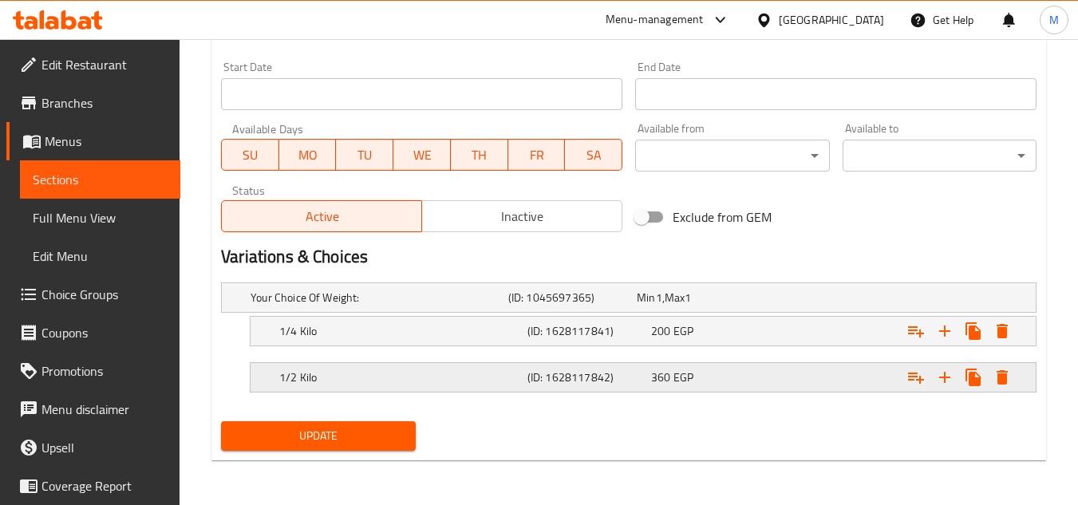
click at [1004, 341] on icon "Expand" at bounding box center [1002, 331] width 19 height 19
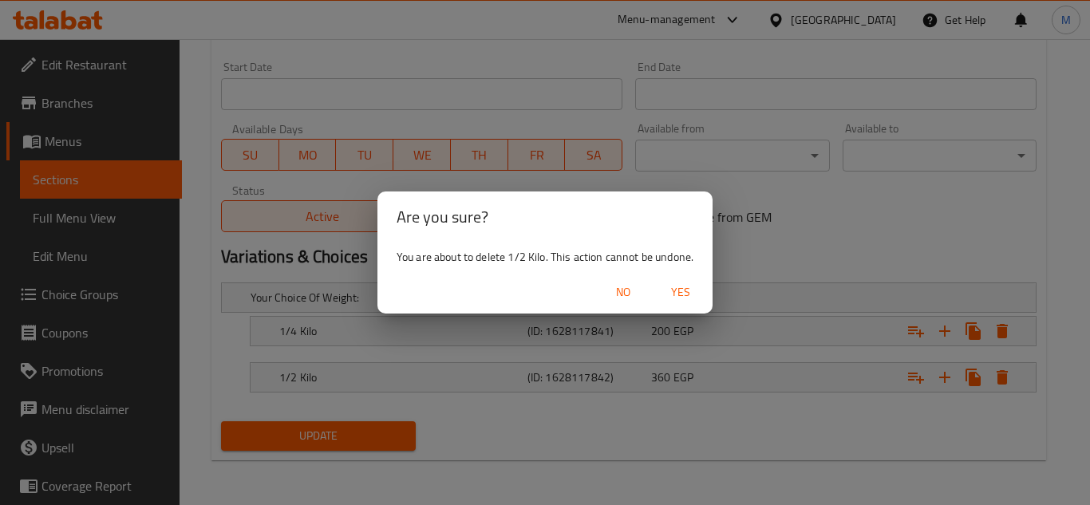
click at [687, 283] on span "Yes" at bounding box center [681, 293] width 38 height 20
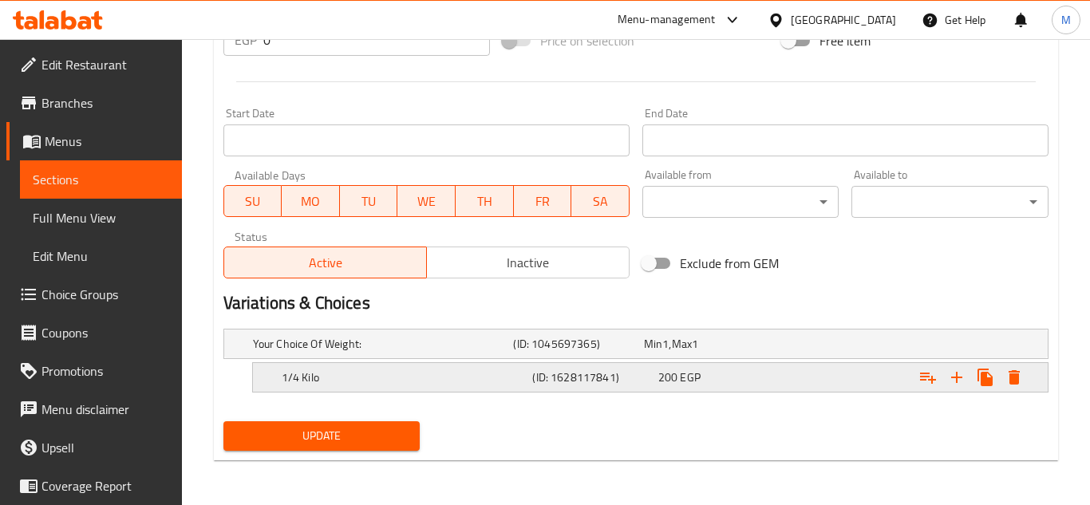
scroll to position [612, 0]
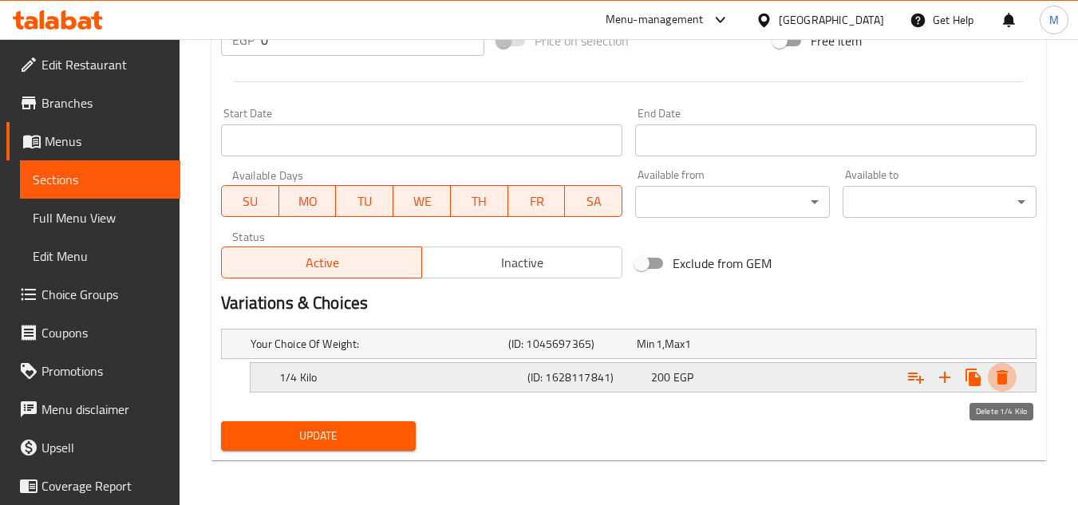
click at [1002, 375] on icon "Expand" at bounding box center [1002, 377] width 11 height 14
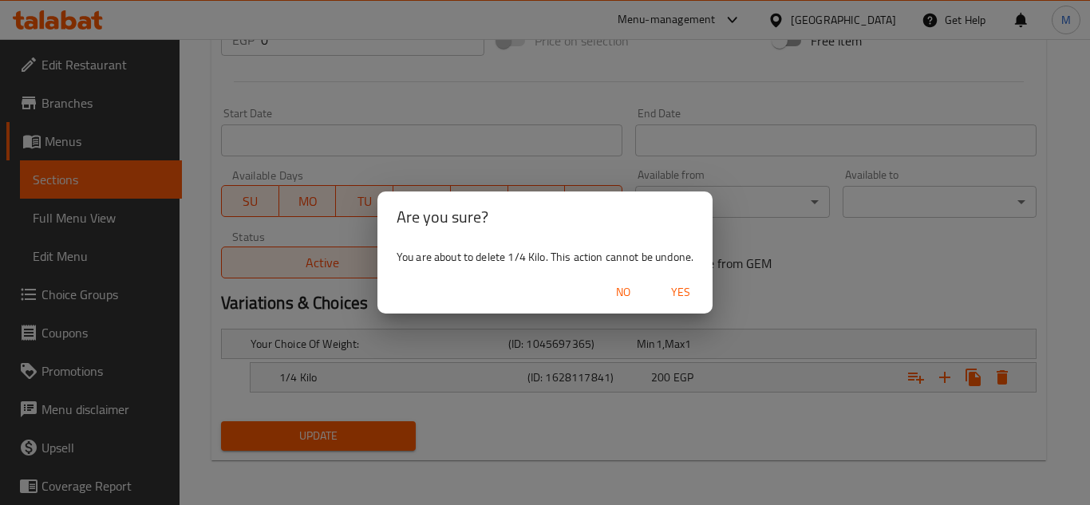
click at [691, 286] on span "Yes" at bounding box center [681, 293] width 38 height 20
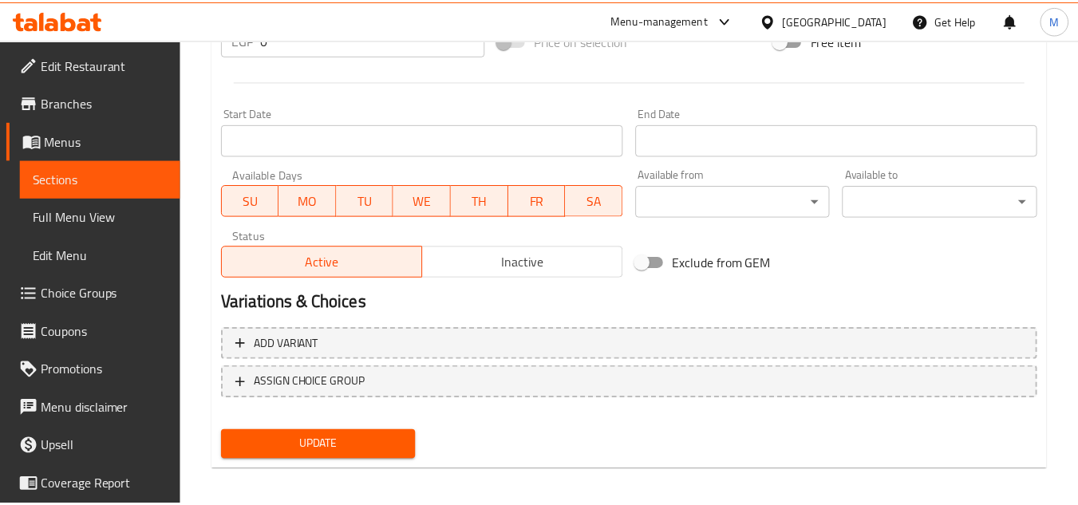
scroll to position [607, 0]
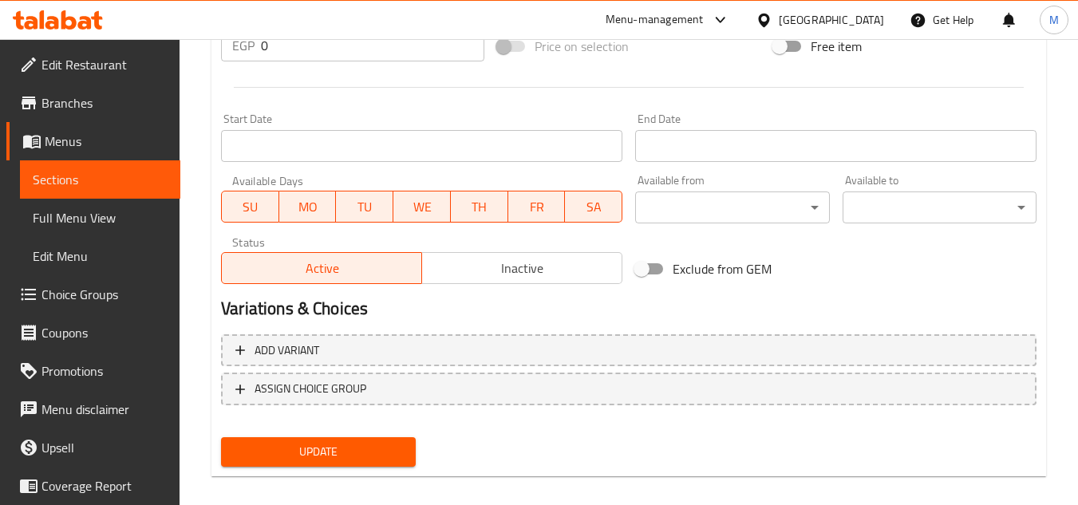
click at [411, 440] on button "Update" at bounding box center [318, 452] width 194 height 30
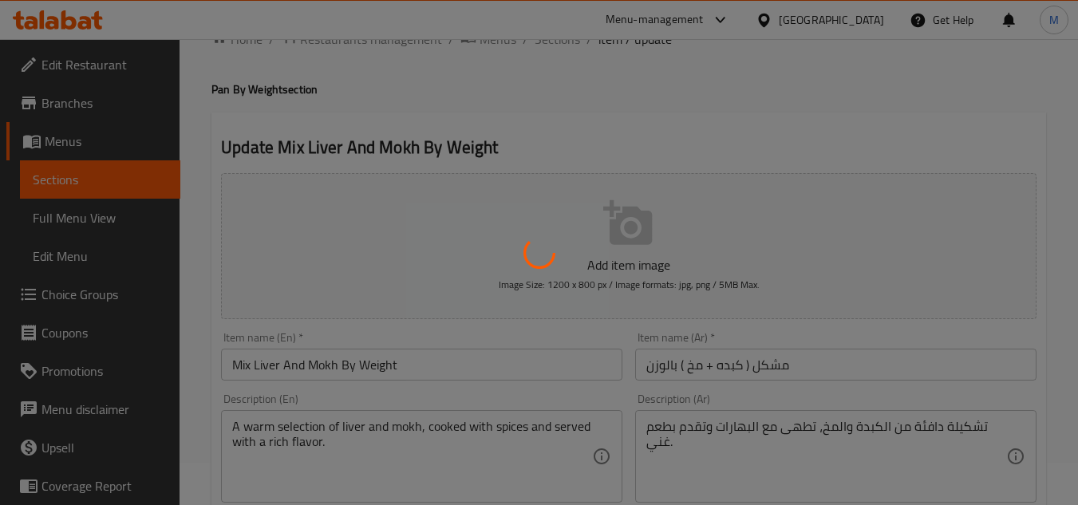
scroll to position [0, 0]
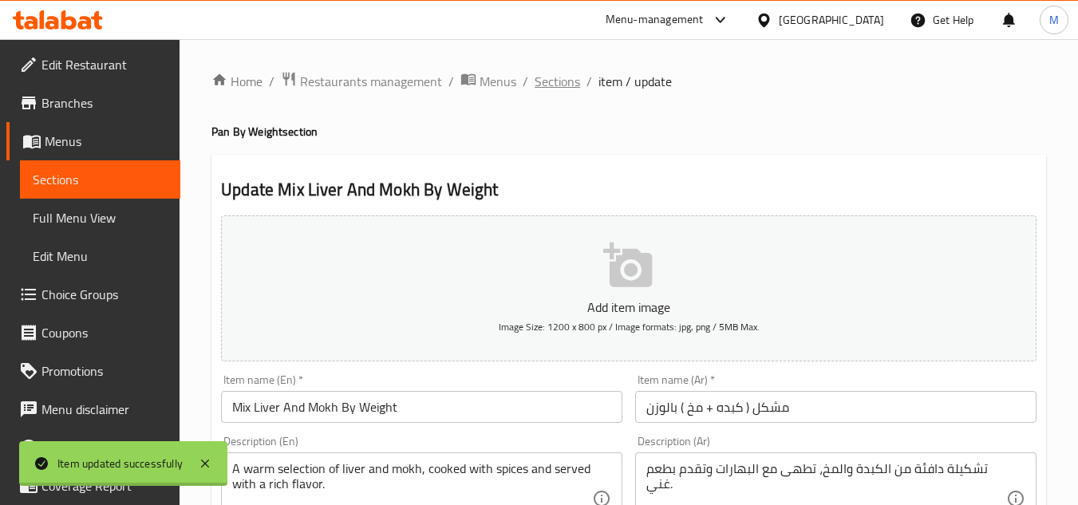
click at [549, 78] on span "Sections" at bounding box center [557, 81] width 45 height 19
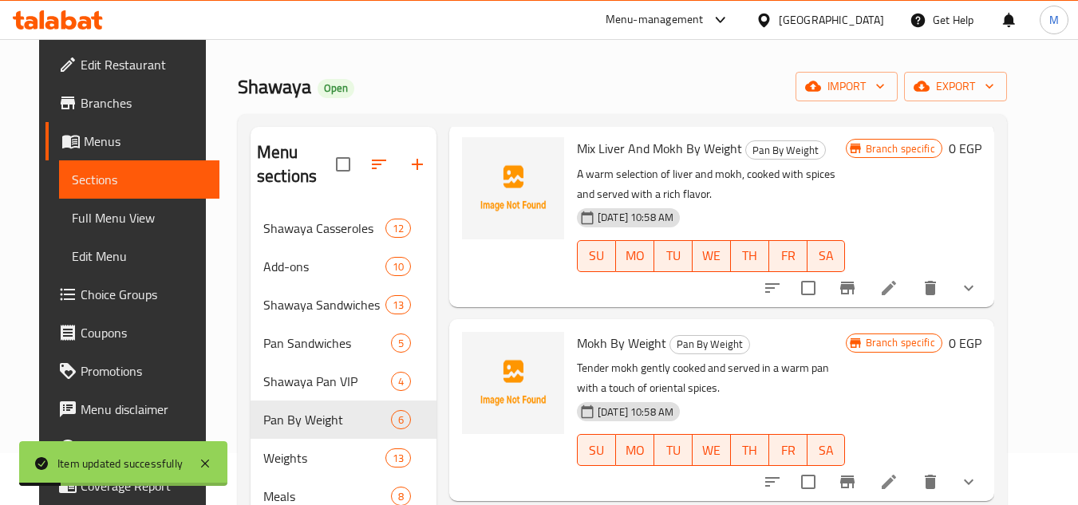
scroll to position [80, 0]
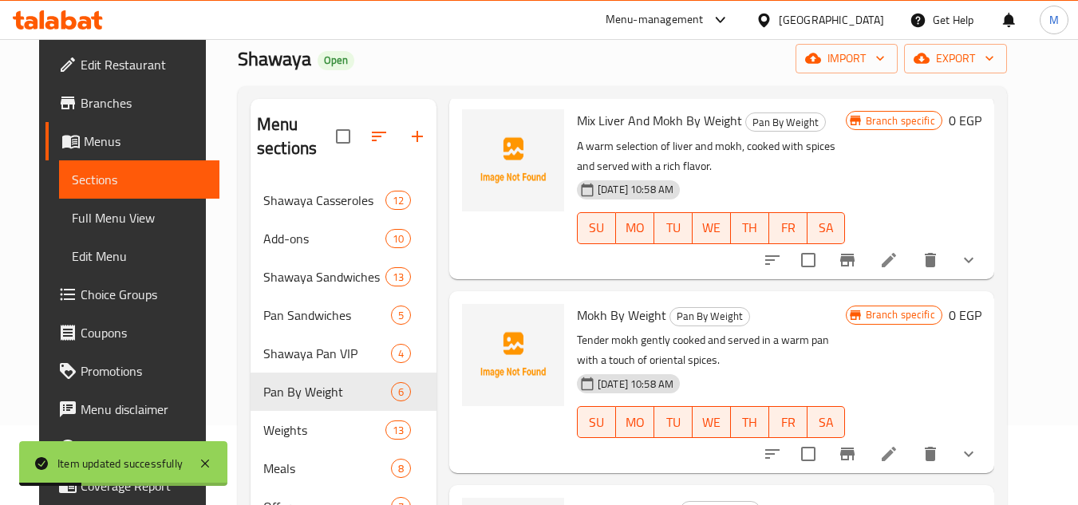
click at [988, 243] on button "show more" at bounding box center [969, 260] width 38 height 38
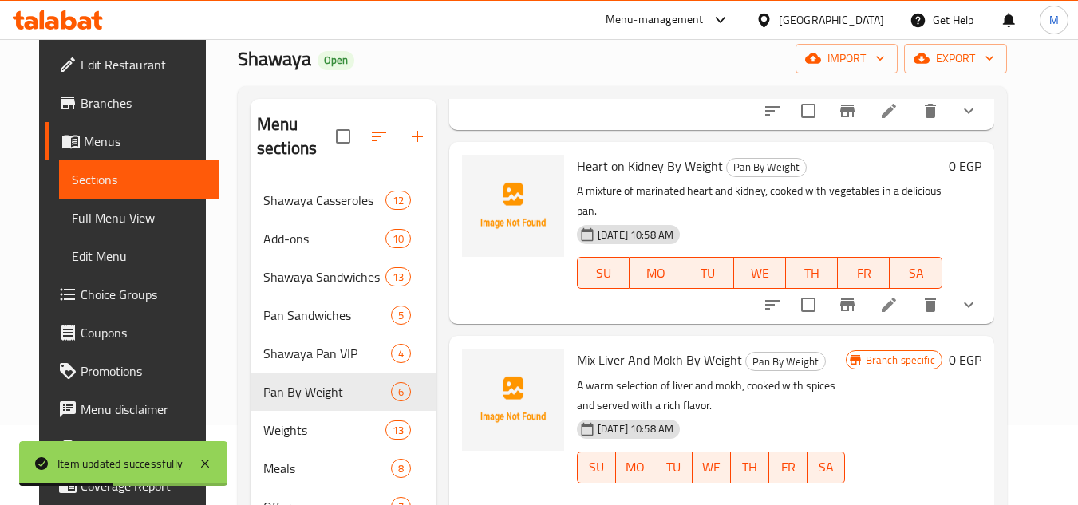
scroll to position [773, 0]
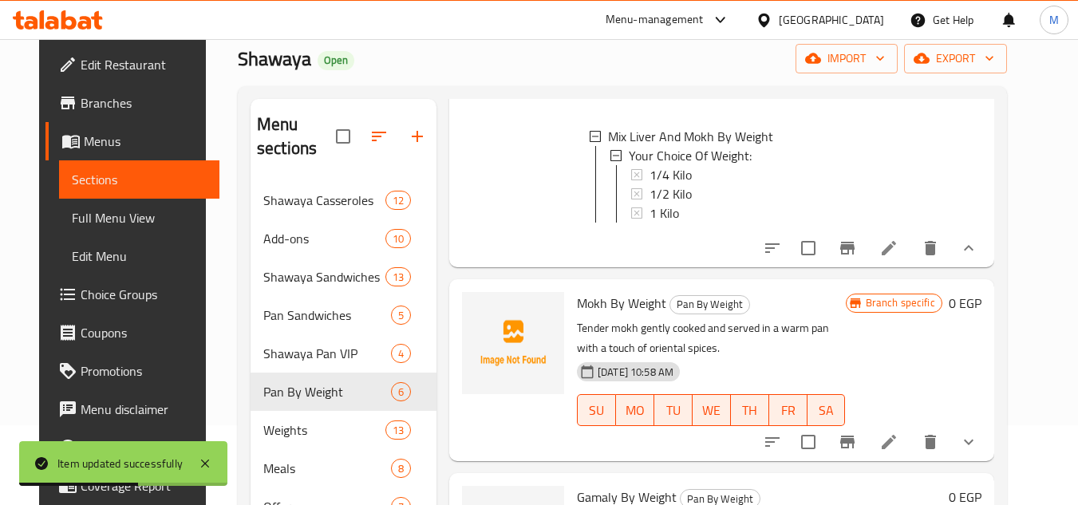
drag, startPoint x: 597, startPoint y: 280, endPoint x: 677, endPoint y: 287, distance: 80.1
click at [671, 287] on div "Mokh By Weight Pan By Weight Tender mokh gently cooked and served in a warm pan…" at bounding box center [712, 370] width 282 height 169
click at [952, 326] on div "Branch specific 0 EGP" at bounding box center [914, 370] width 136 height 156
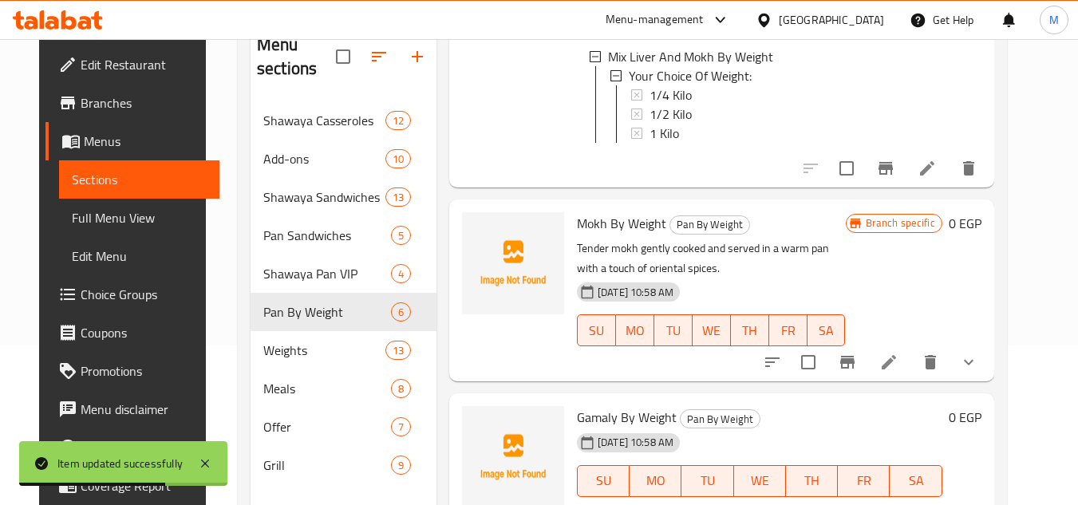
click at [995, 350] on div "Mokh By Weight Pan By Weight Tender mokh gently cooked and served in a warm pan…" at bounding box center [721, 291] width 545 height 182
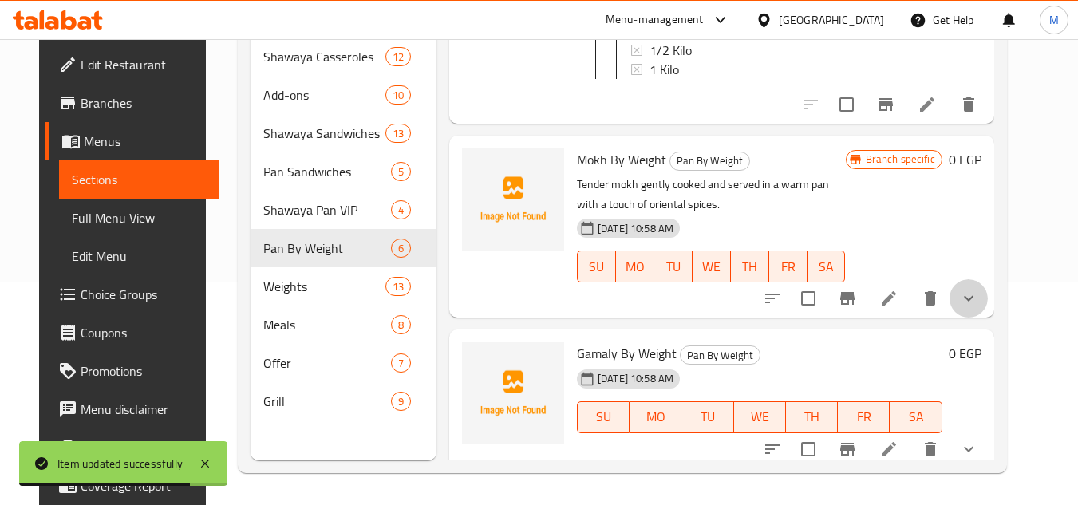
click at [988, 279] on button "show more" at bounding box center [969, 298] width 38 height 38
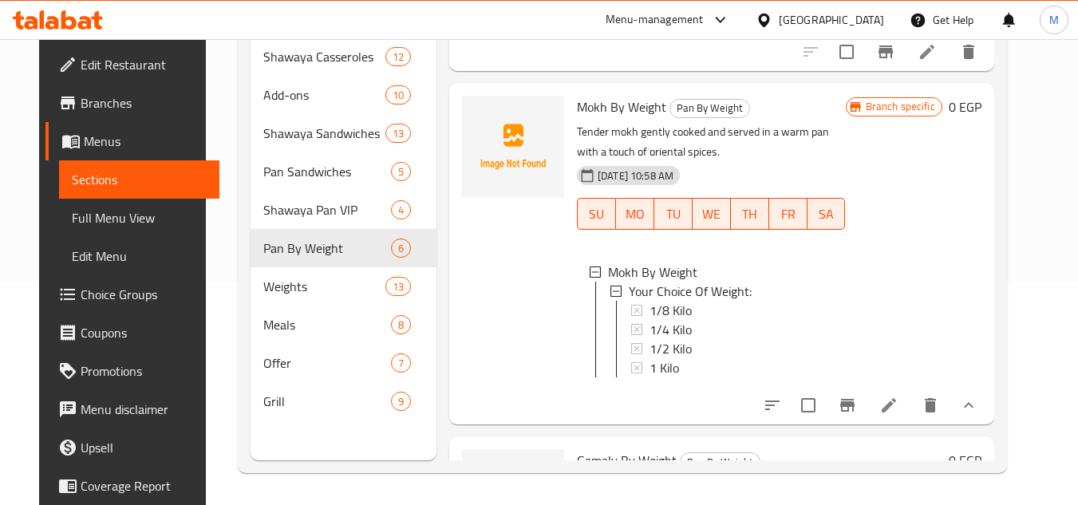
scroll to position [853, 0]
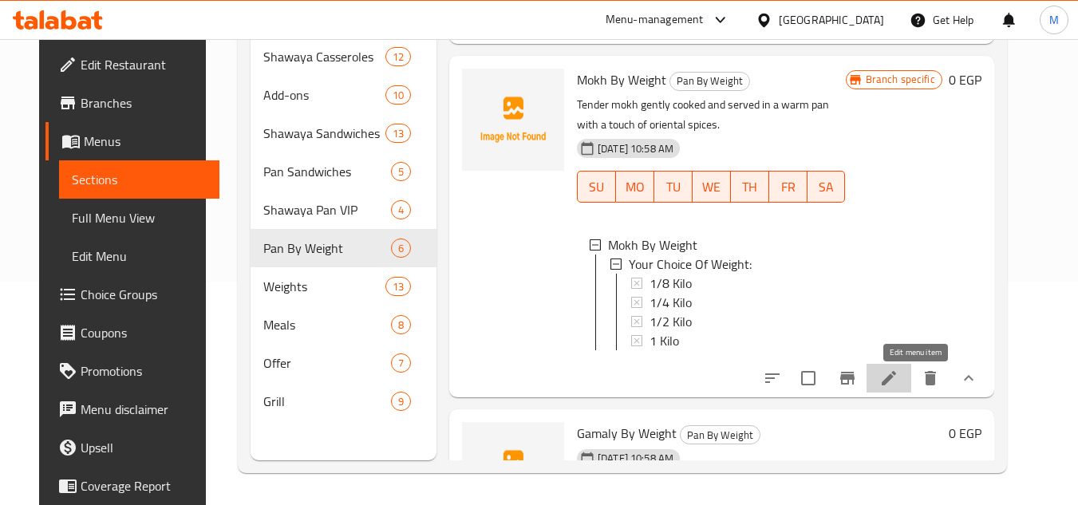
click at [899, 387] on icon at bounding box center [889, 378] width 19 height 19
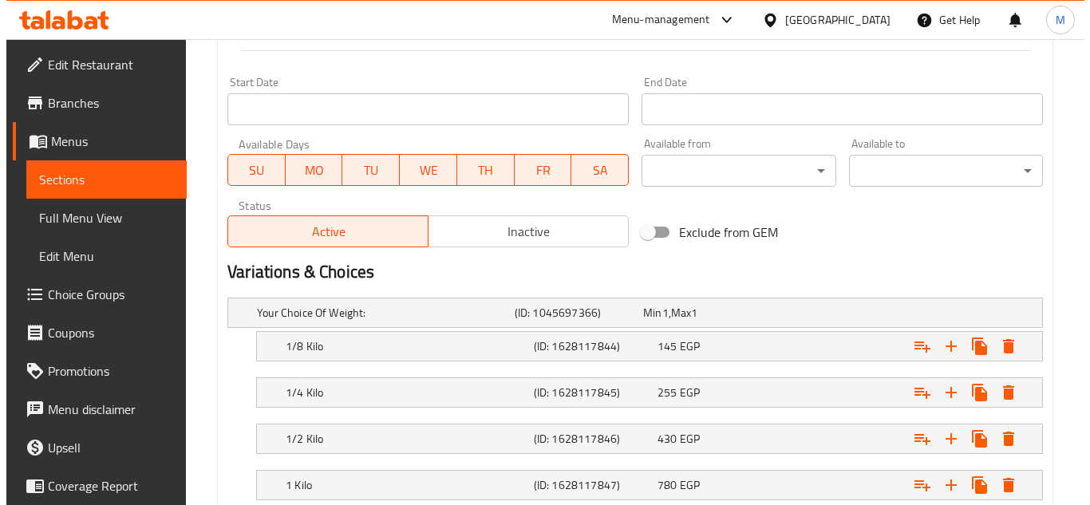
scroll to position [751, 0]
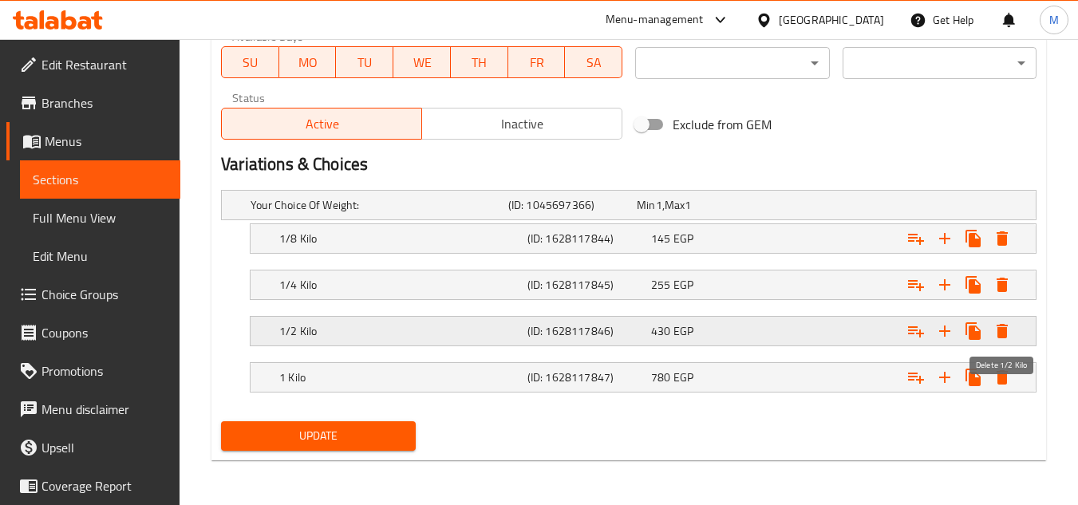
click at [1009, 326] on icon "Expand" at bounding box center [1002, 331] width 19 height 19
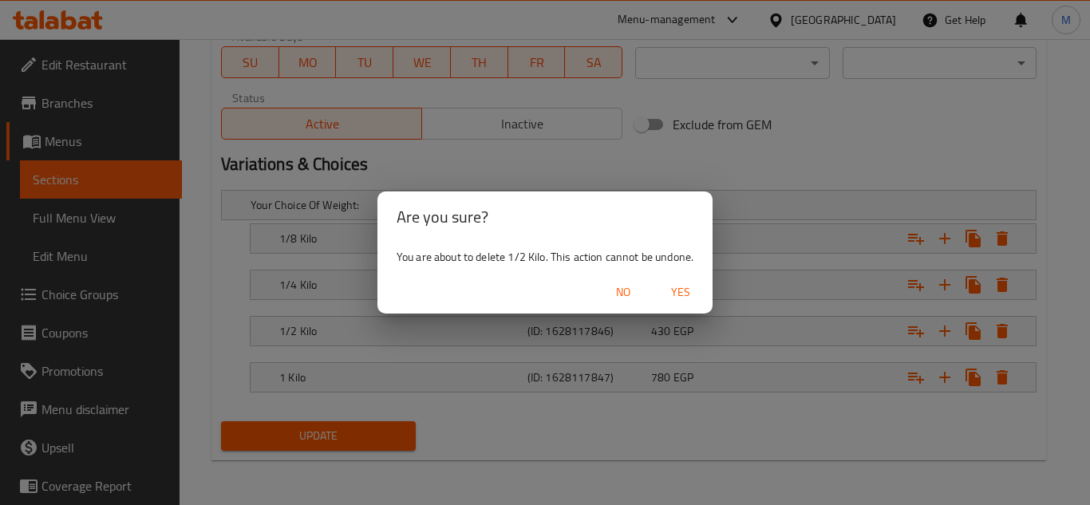
click at [688, 295] on span "Yes" at bounding box center [681, 293] width 38 height 20
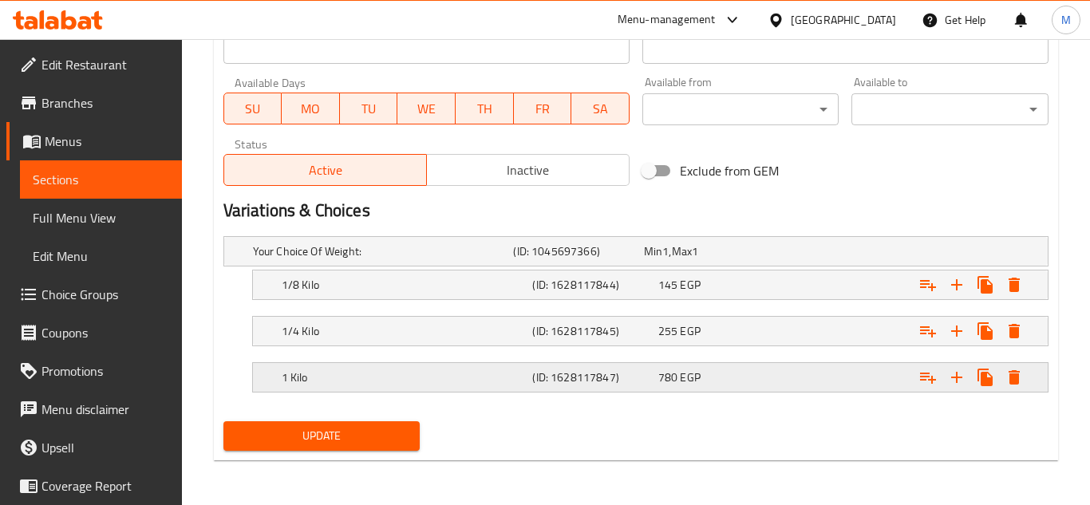
scroll to position [705, 0]
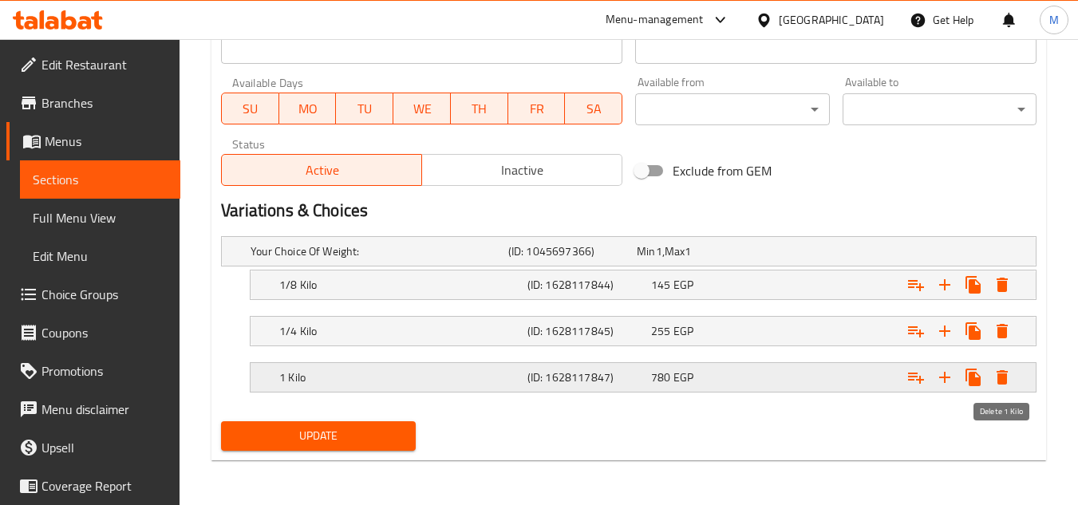
click at [1002, 374] on icon "Expand" at bounding box center [1002, 377] width 11 height 14
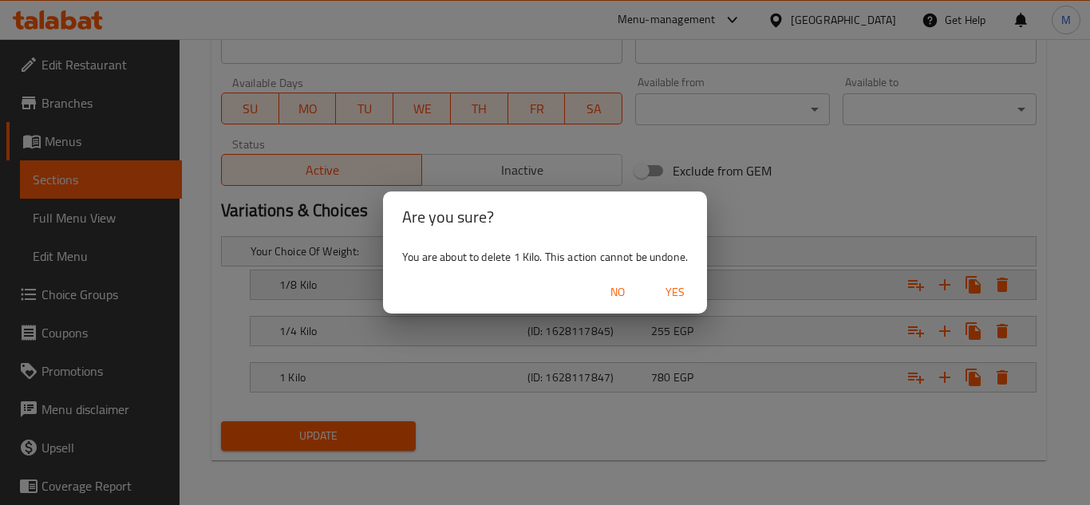
click at [681, 290] on span "Yes" at bounding box center [675, 293] width 38 height 20
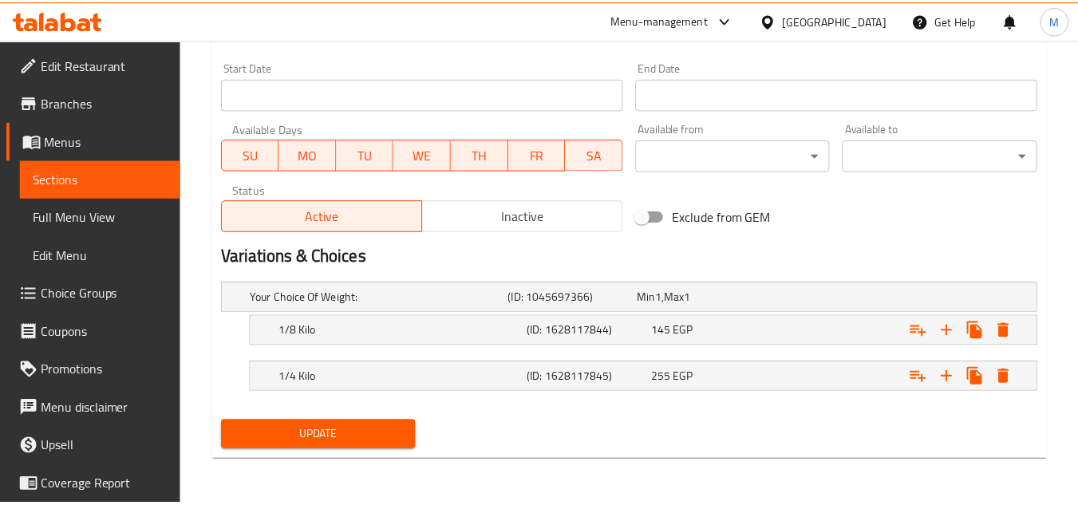
scroll to position [659, 0]
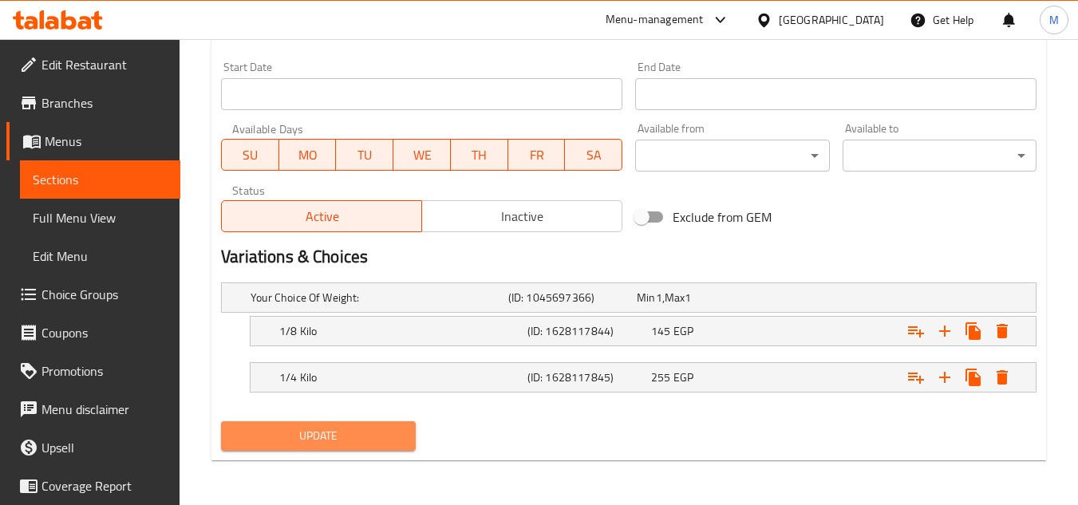
click at [359, 440] on span "Update" at bounding box center [318, 436] width 168 height 20
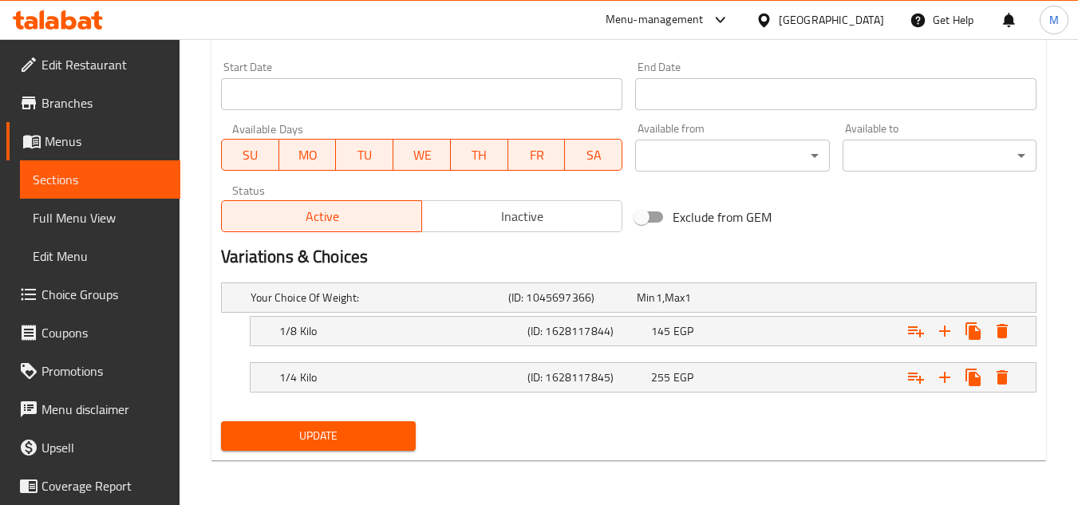
click at [300, 441] on span "Update" at bounding box center [318, 436] width 168 height 20
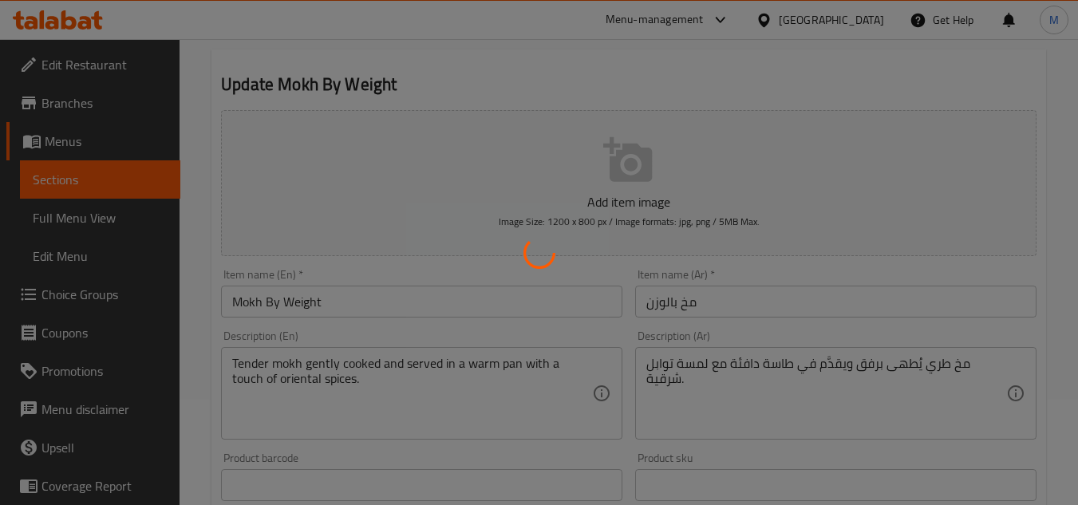
scroll to position [0, 0]
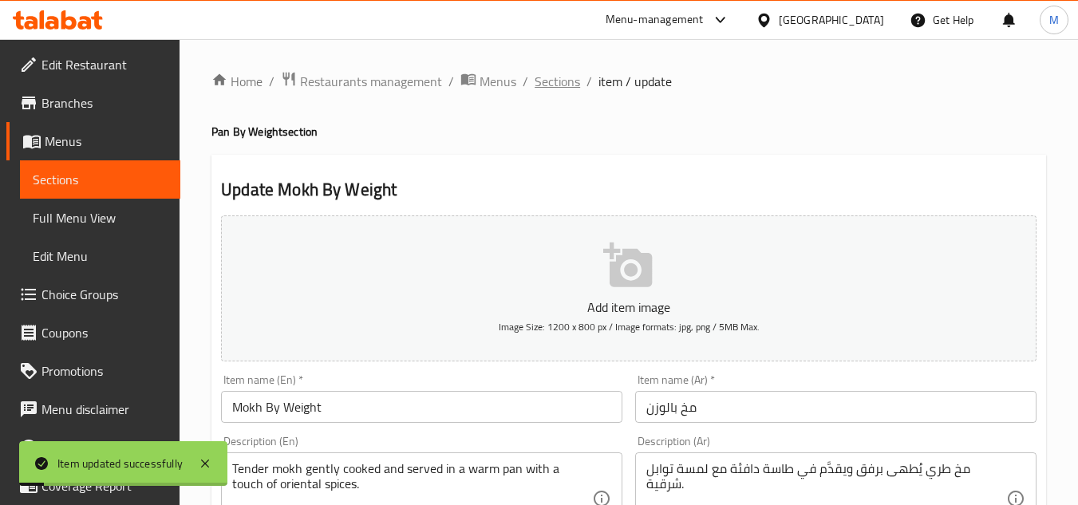
click at [547, 75] on span "Sections" at bounding box center [557, 81] width 45 height 19
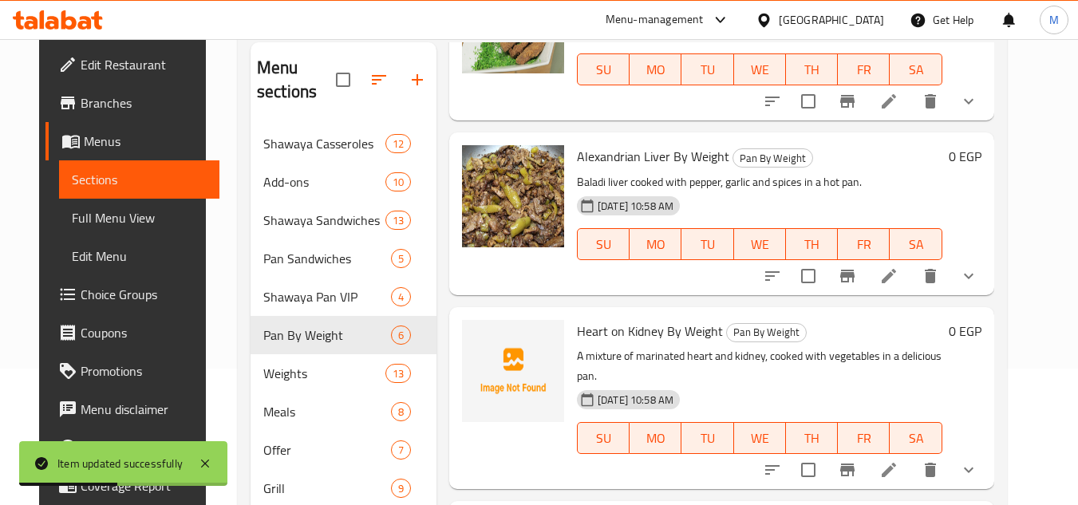
scroll to position [224, 0]
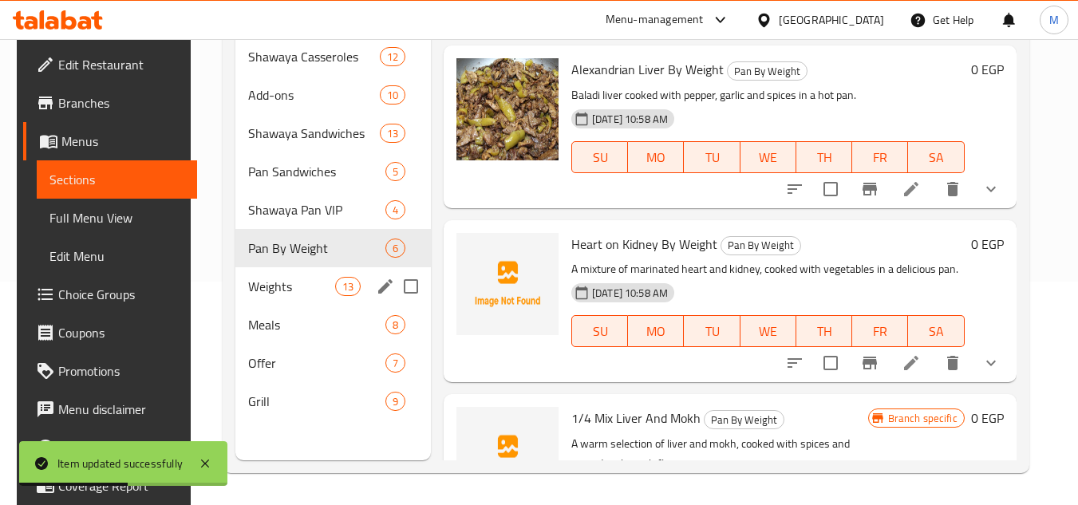
click at [286, 297] on div "Weights 13" at bounding box center [333, 286] width 196 height 38
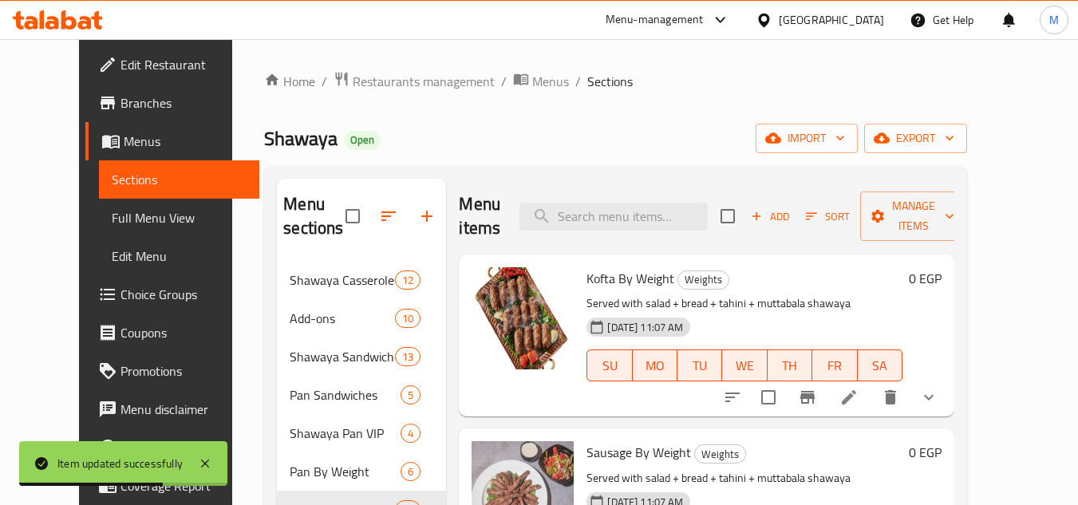
click at [859, 396] on icon at bounding box center [849, 397] width 19 height 19
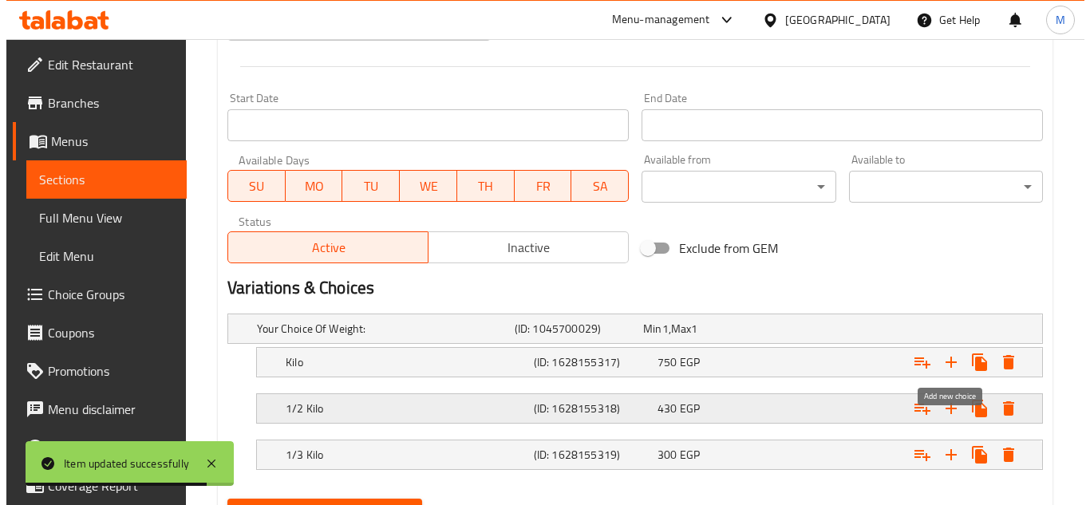
scroll to position [728, 0]
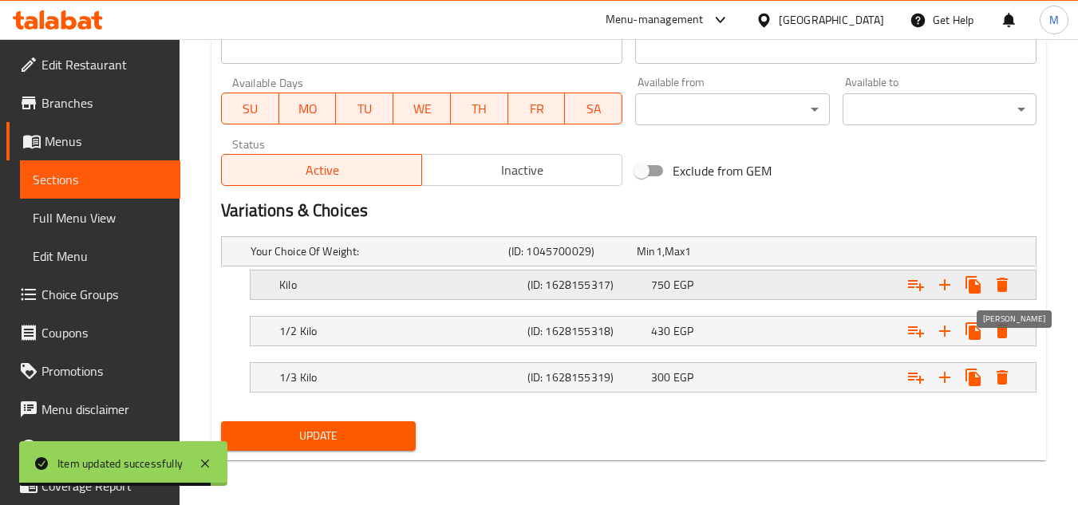
click at [1000, 290] on icon "Expand" at bounding box center [1002, 285] width 11 height 14
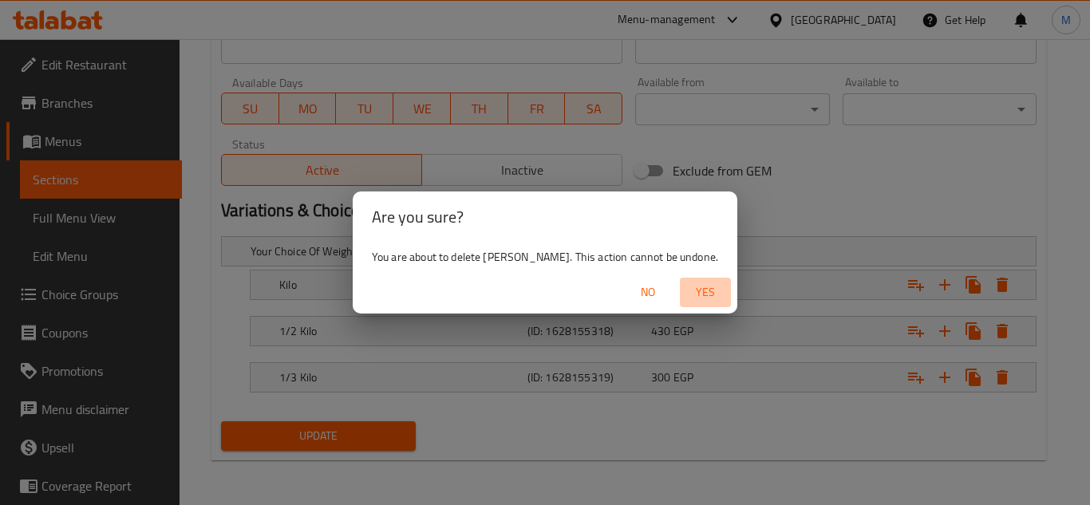
click at [686, 283] on span "Yes" at bounding box center [705, 293] width 38 height 20
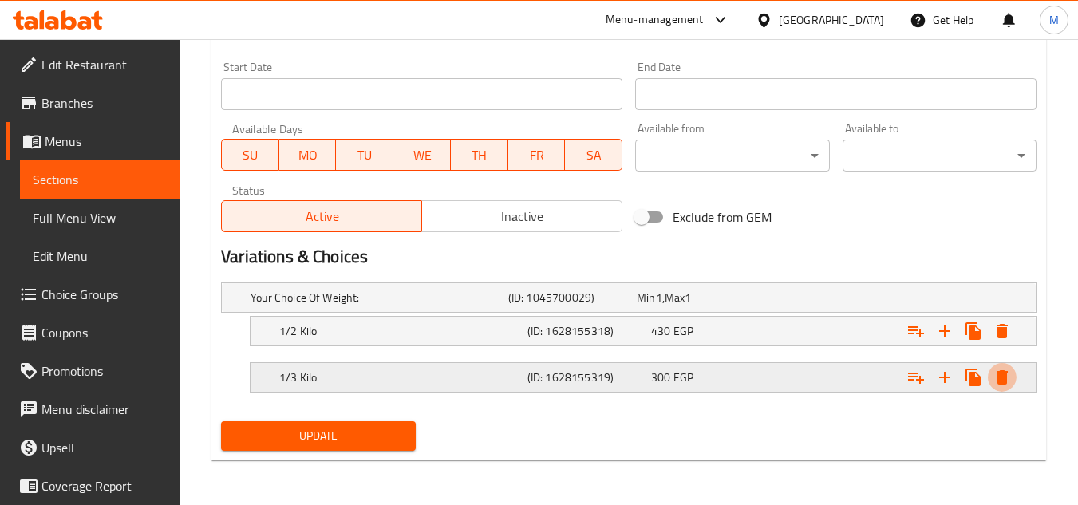
click at [1007, 338] on icon "Expand" at bounding box center [1002, 331] width 11 height 14
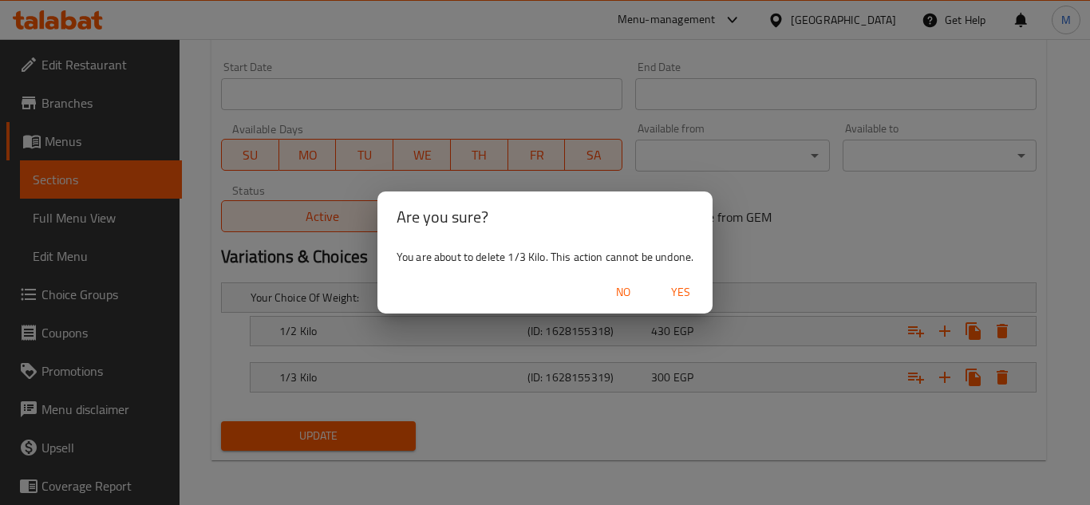
click at [695, 285] on span "Yes" at bounding box center [681, 293] width 38 height 20
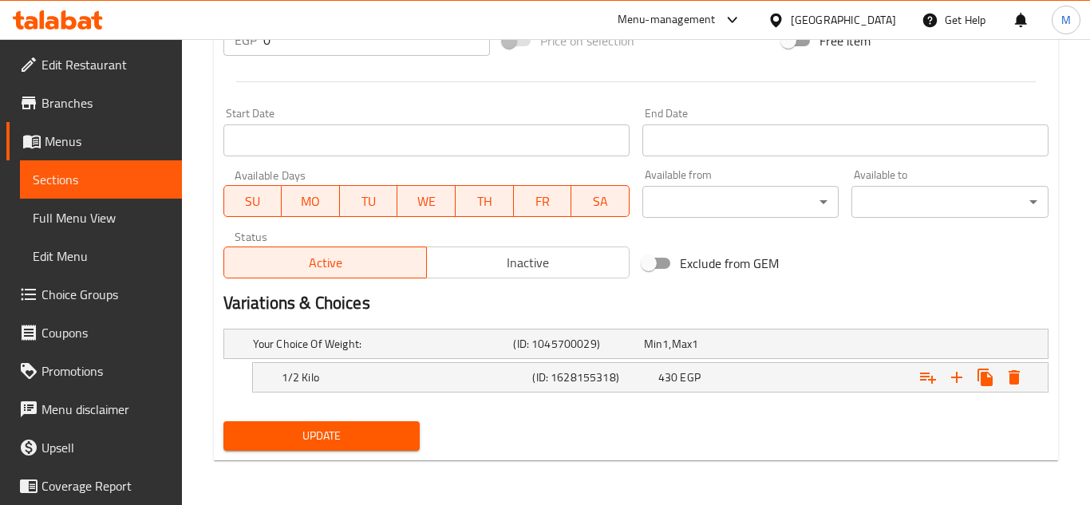
scroll to position [635, 0]
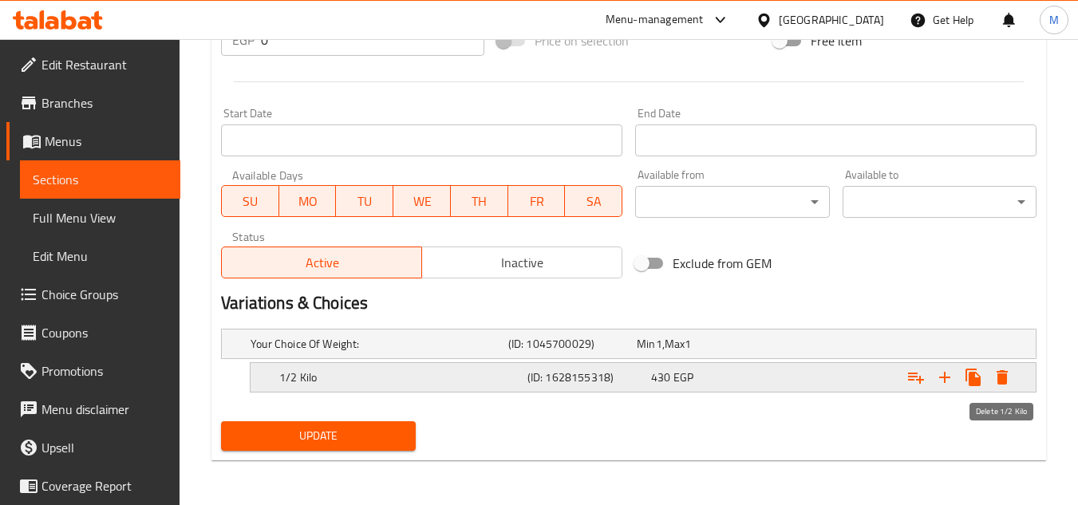
click at [995, 376] on icon "Expand" at bounding box center [1002, 377] width 19 height 19
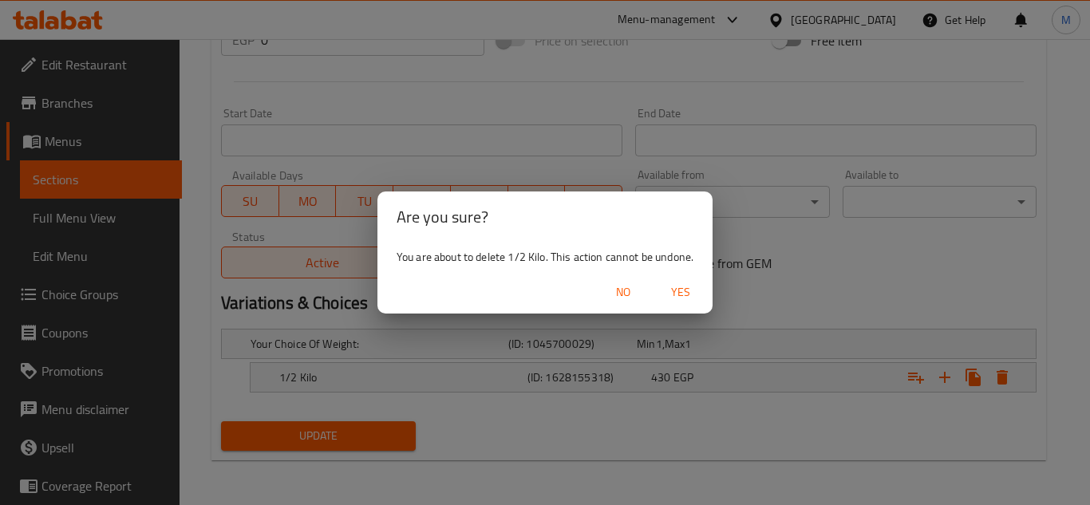
click at [690, 300] on span "Yes" at bounding box center [681, 293] width 38 height 20
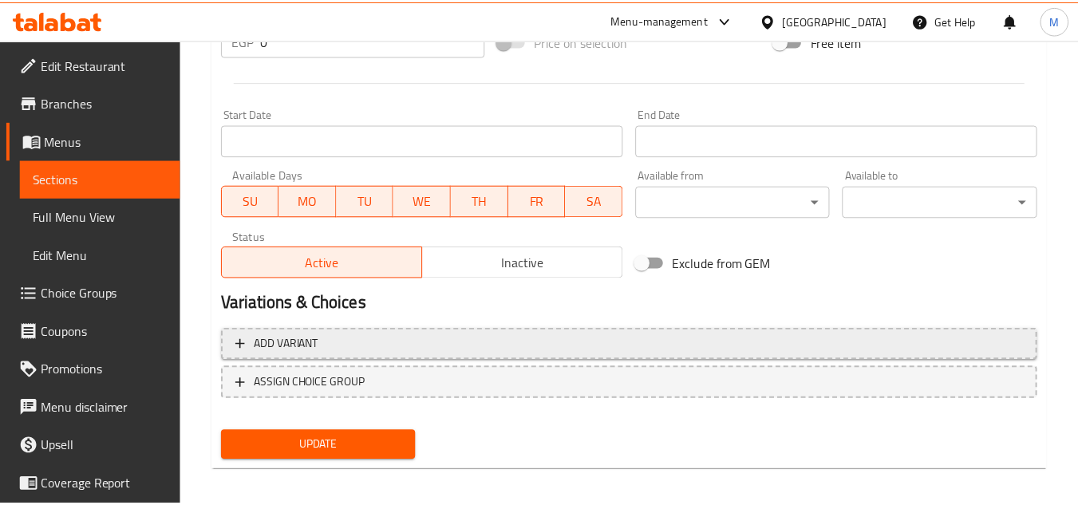
scroll to position [630, 0]
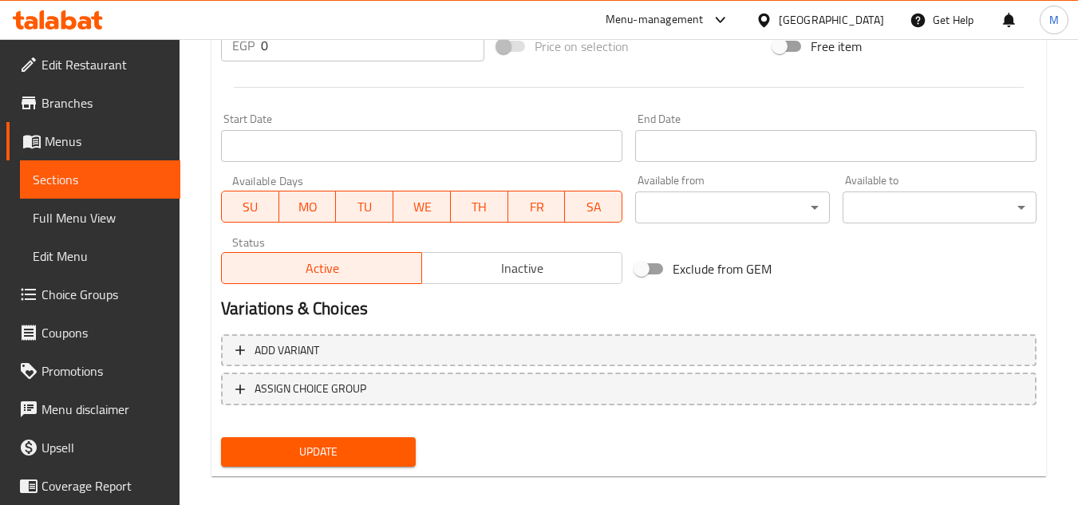
click at [366, 463] on button "Update" at bounding box center [318, 452] width 194 height 30
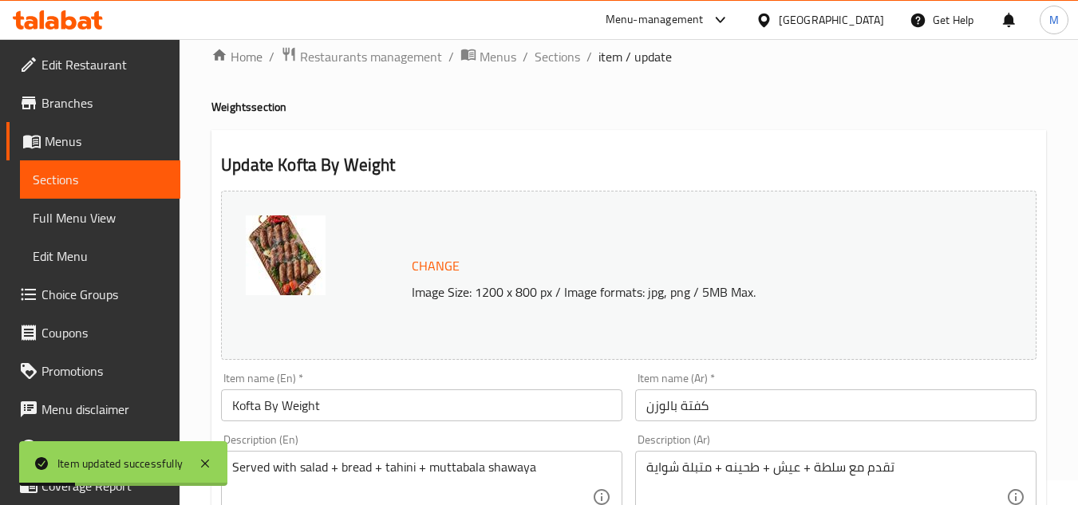
scroll to position [0, 0]
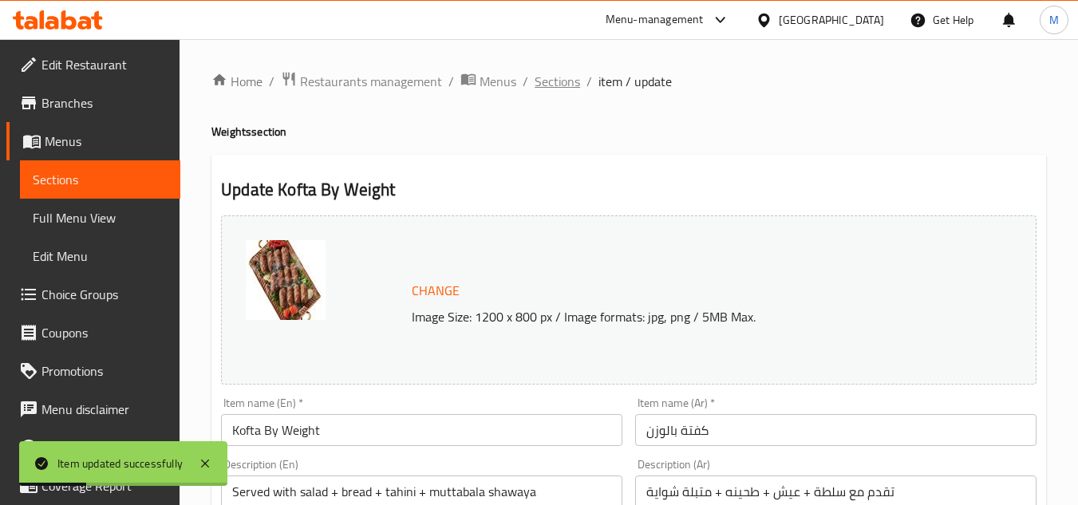
click at [561, 85] on span "Sections" at bounding box center [557, 81] width 45 height 19
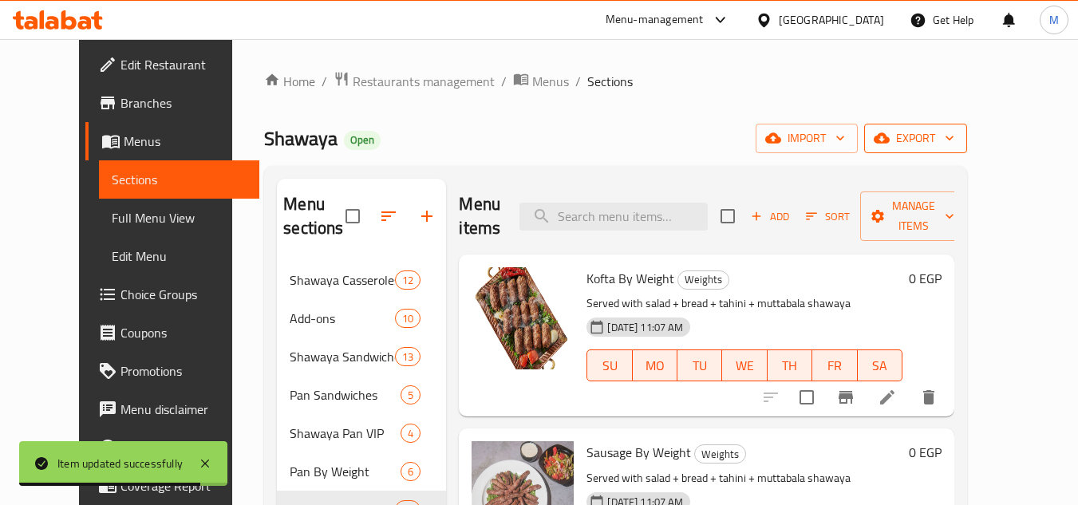
click at [955, 136] on span "export" at bounding box center [915, 139] width 77 height 20
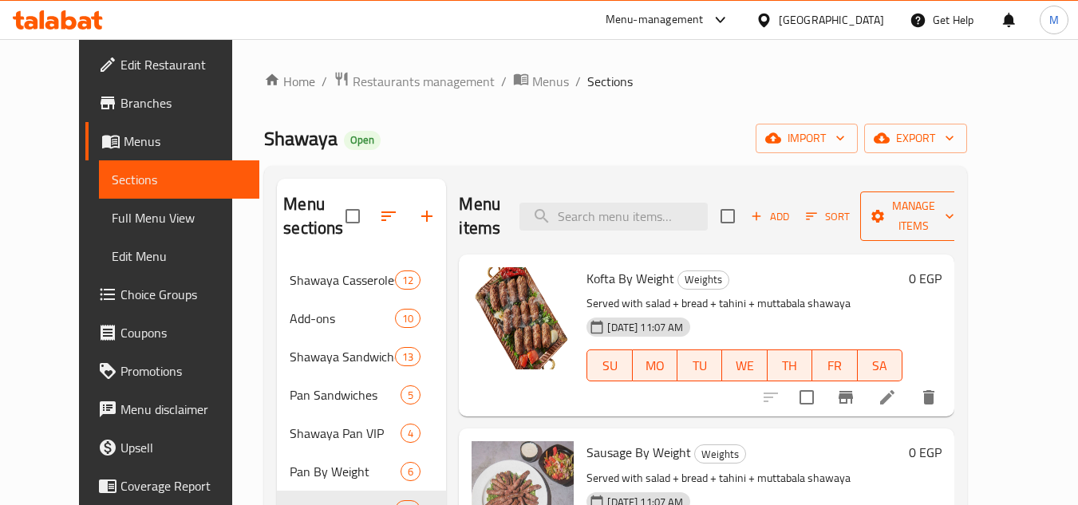
click at [955, 208] on span "Manage items" at bounding box center [913, 216] width 81 height 40
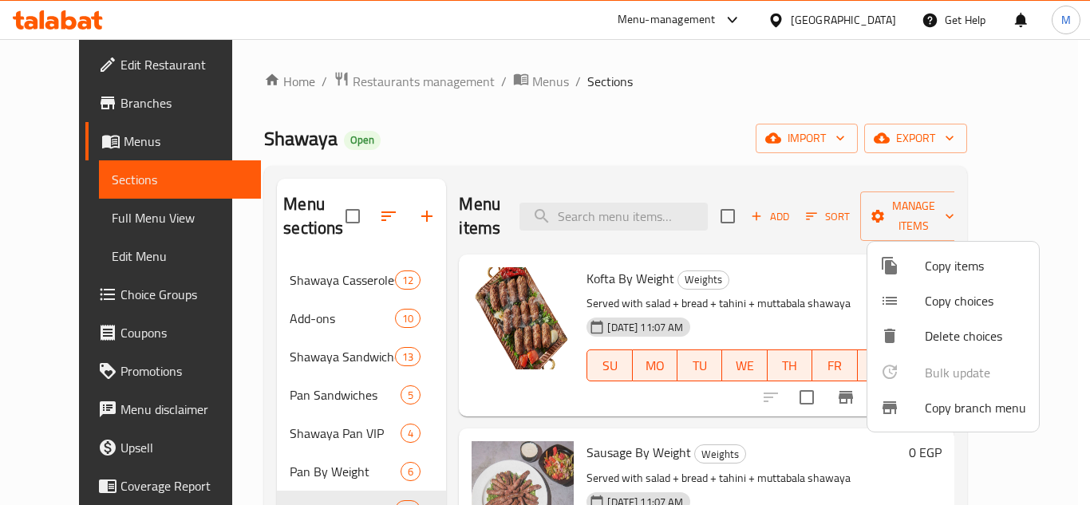
click at [955, 316] on li "Copy choices" at bounding box center [954, 300] width 172 height 35
click at [953, 334] on span "Delete choices" at bounding box center [975, 335] width 101 height 19
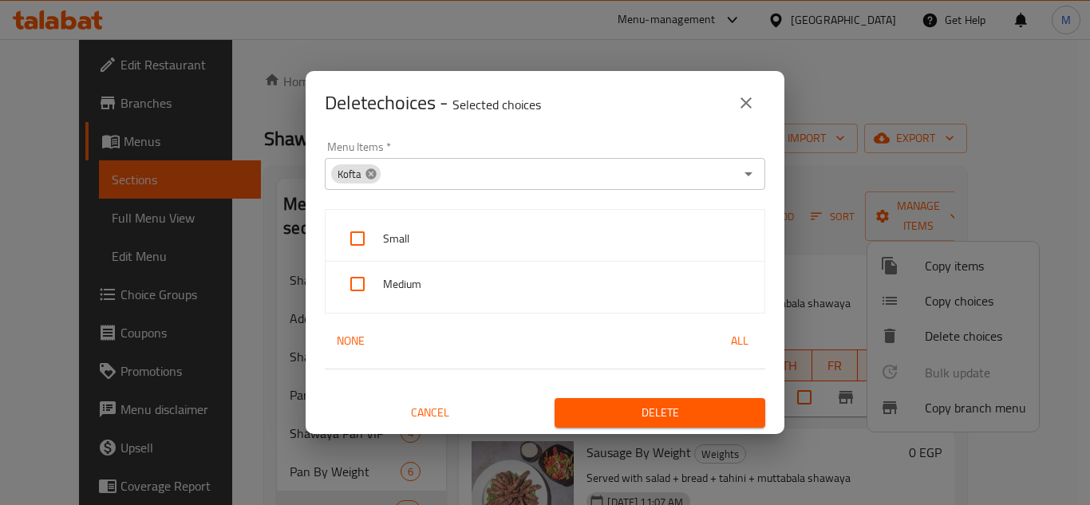
click at [375, 176] on icon at bounding box center [371, 173] width 10 height 10
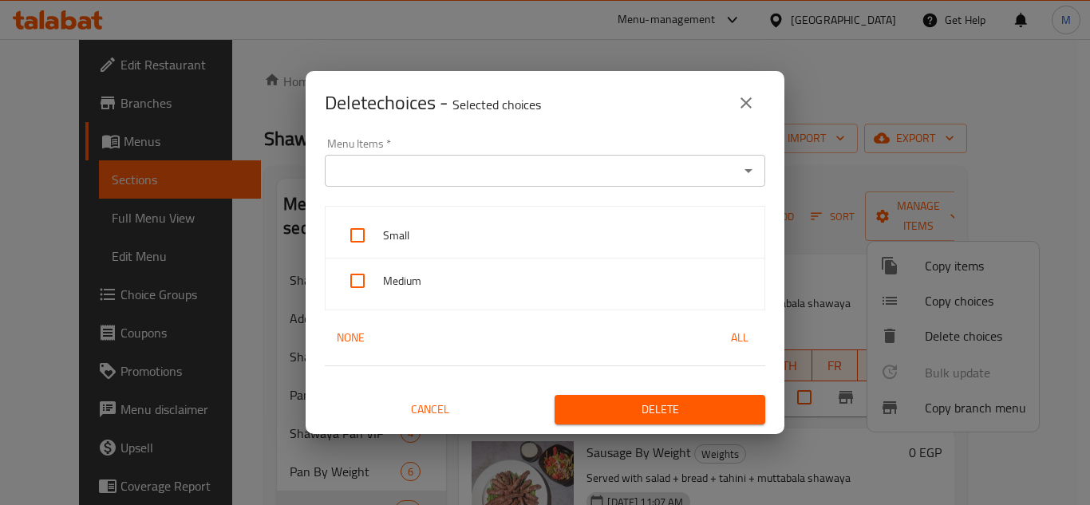
click at [742, 176] on icon "Open" at bounding box center [748, 170] width 19 height 19
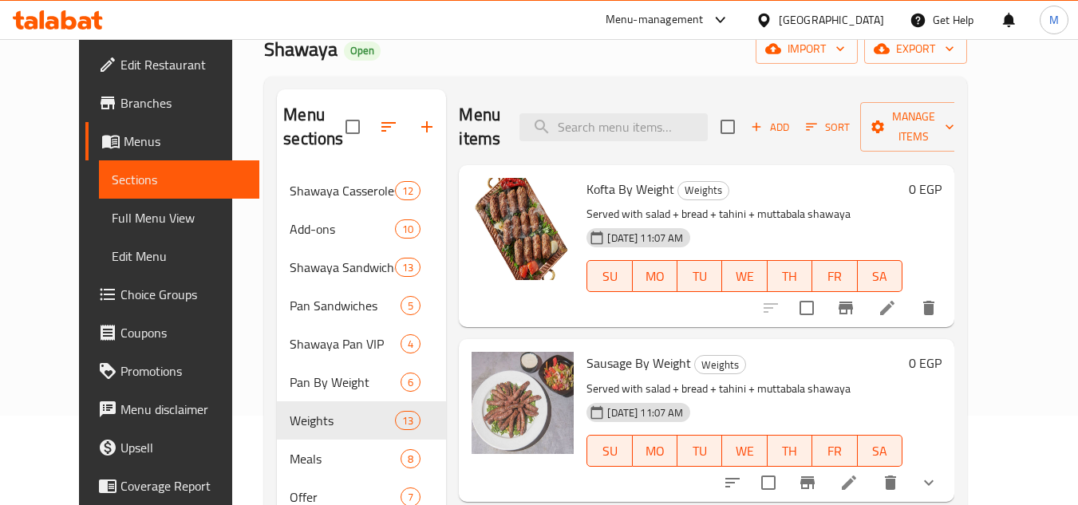
scroll to position [0, 0]
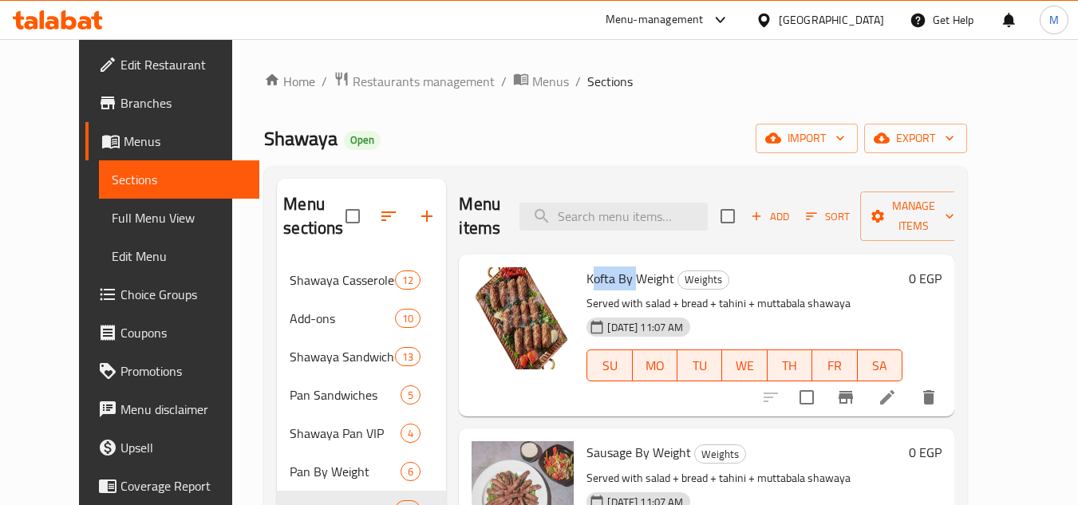
drag, startPoint x: 576, startPoint y: 275, endPoint x: 620, endPoint y: 275, distance: 44.7
click at [620, 275] on span "Kofta By Weight" at bounding box center [631, 279] width 88 height 24
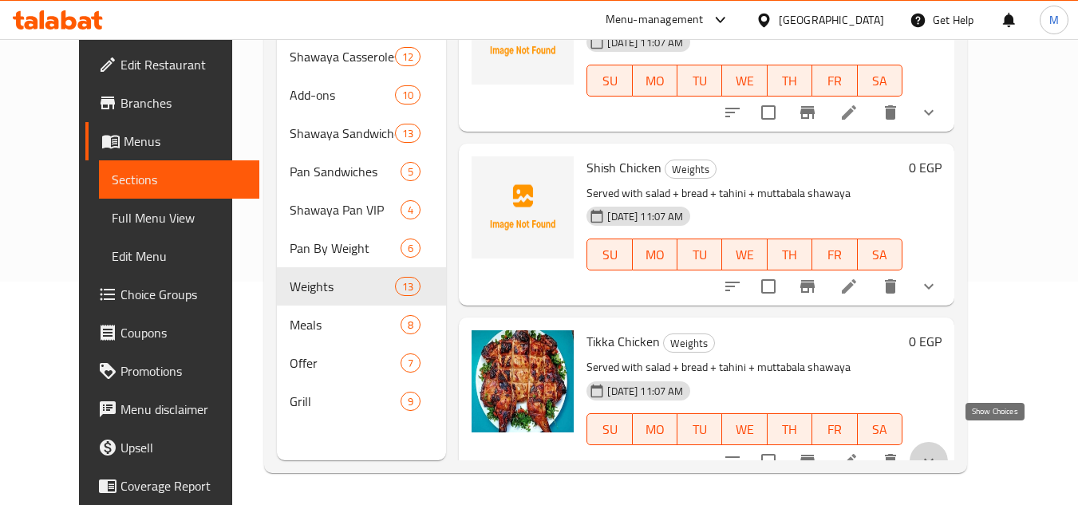
click at [939, 452] on icon "show more" at bounding box center [929, 461] width 19 height 19
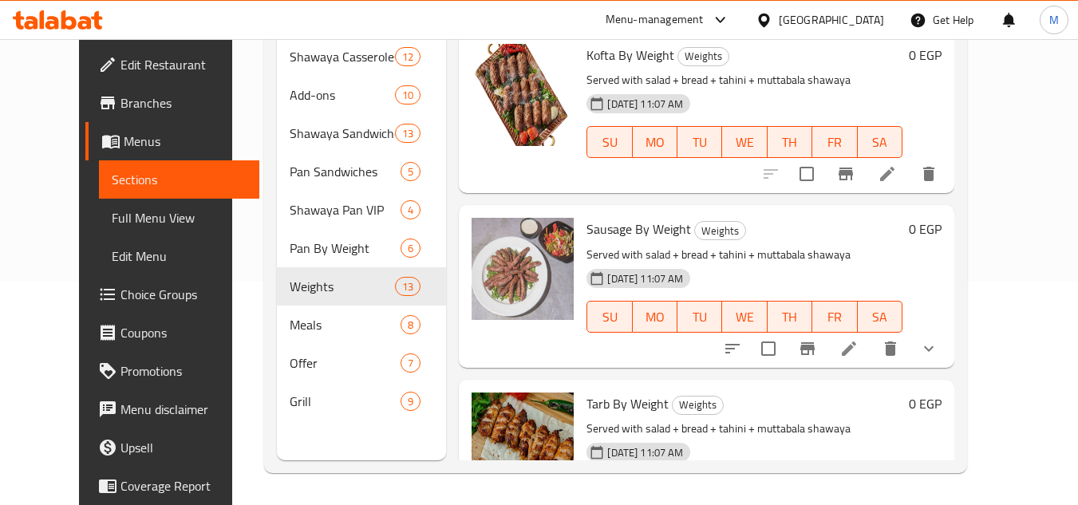
click at [903, 62] on h6 "Kofta By Weight Weights" at bounding box center [745, 55] width 316 height 22
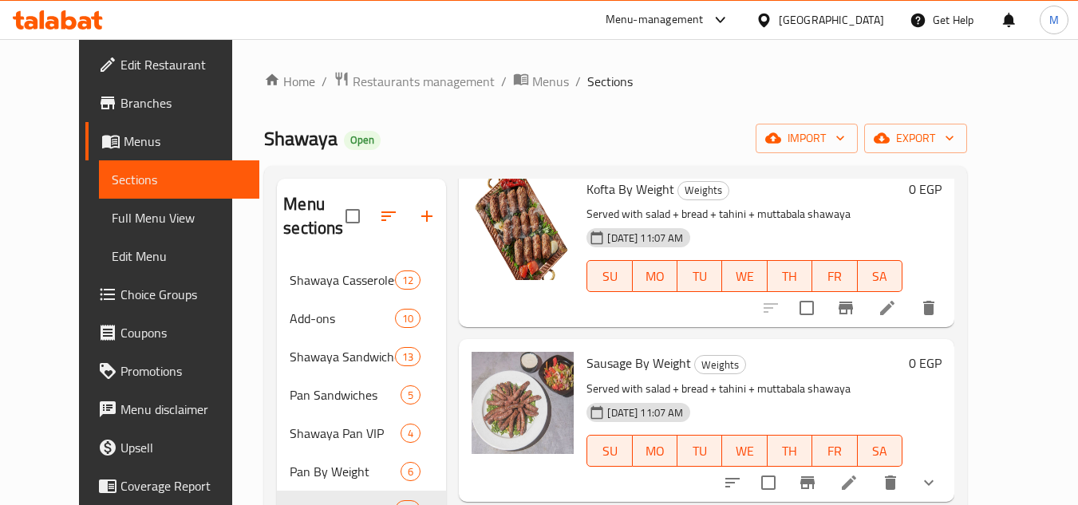
scroll to position [80, 0]
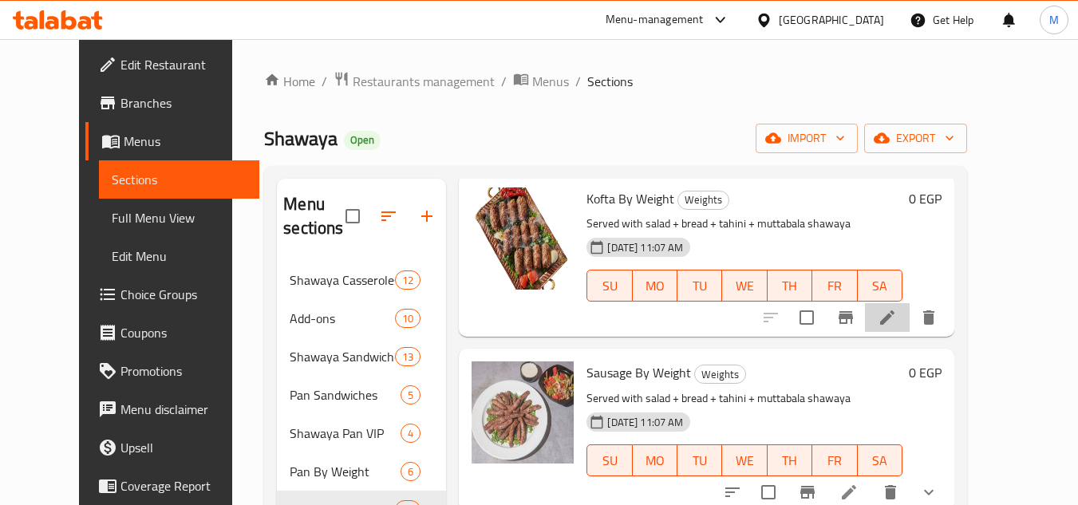
click at [897, 327] on icon at bounding box center [887, 317] width 19 height 19
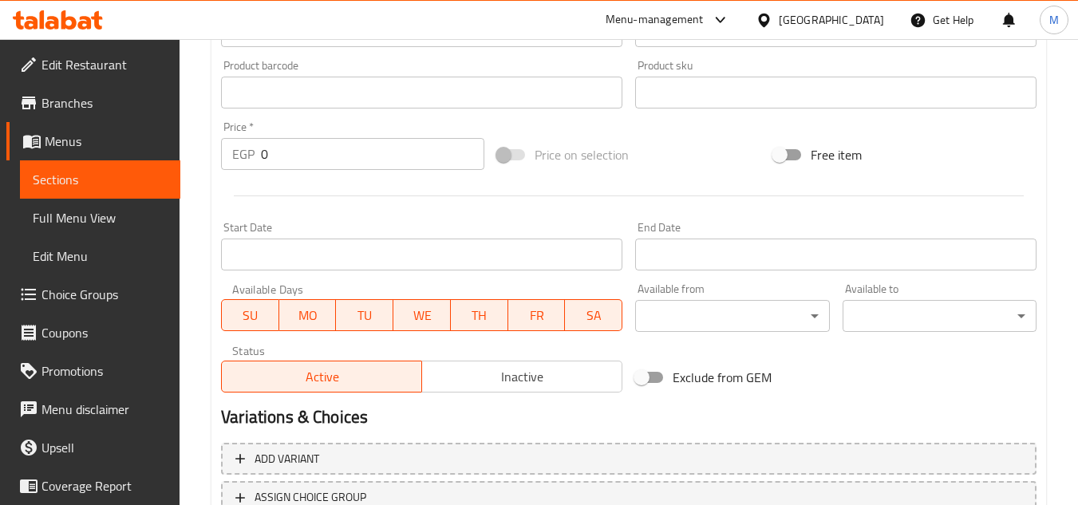
scroll to position [559, 0]
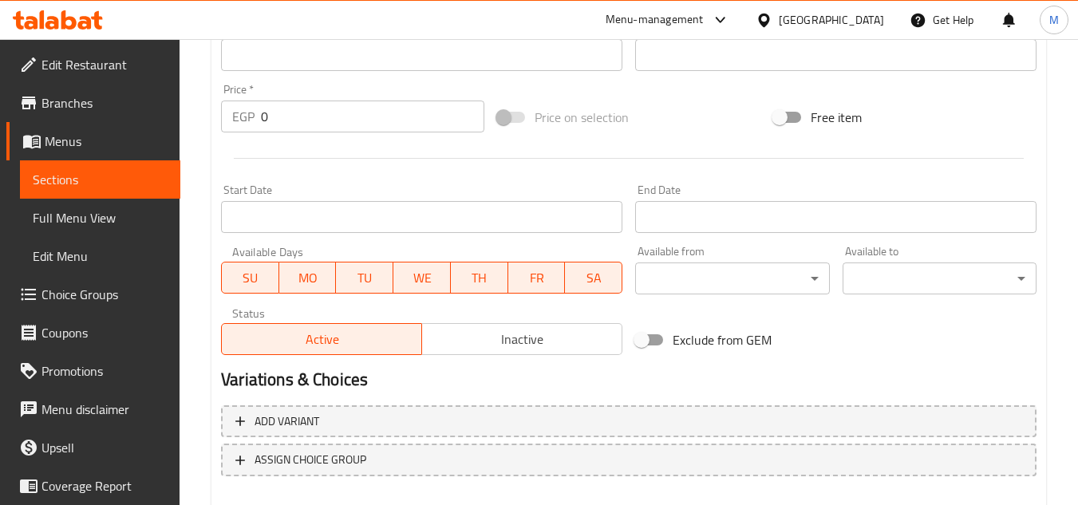
click at [908, 369] on h2 "Variations & Choices" at bounding box center [629, 380] width 816 height 24
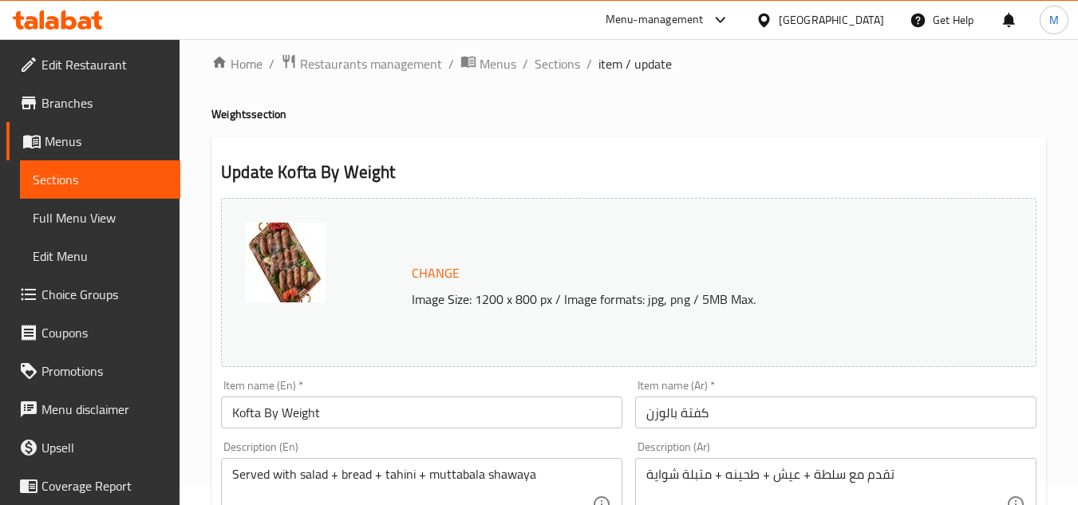
scroll to position [0, 0]
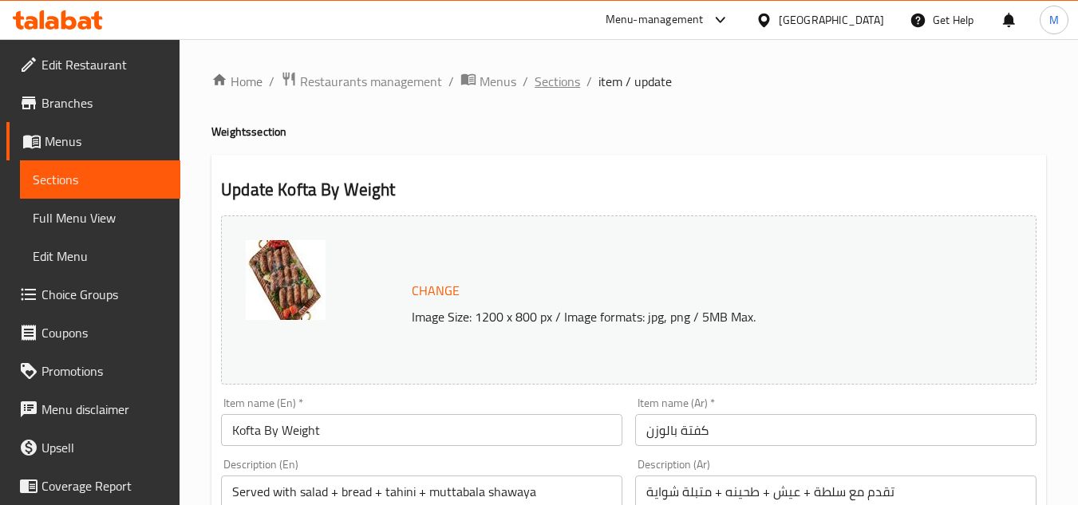
click at [556, 77] on span "Sections" at bounding box center [557, 81] width 45 height 19
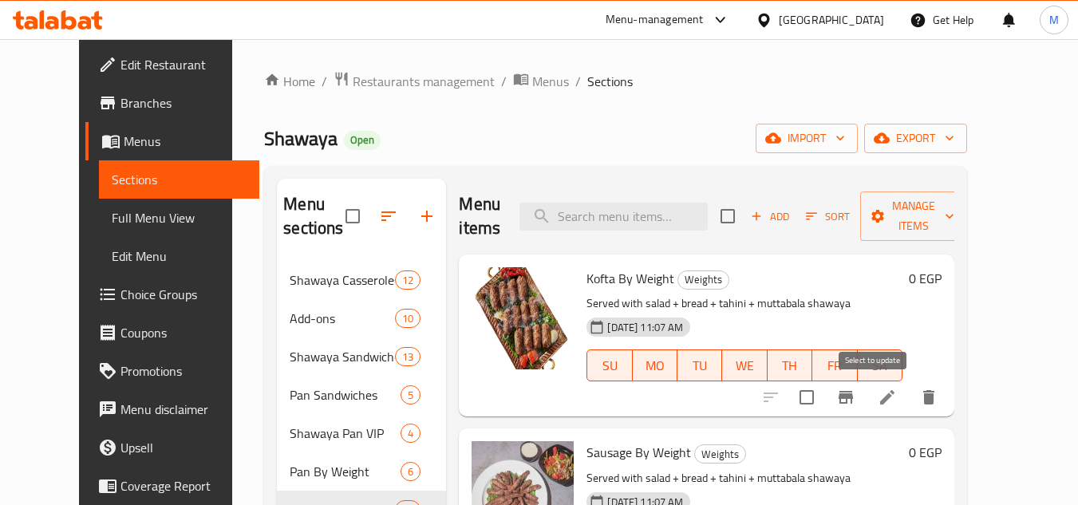
click at [824, 394] on input "checkbox" at bounding box center [807, 398] width 34 height 34
click at [949, 212] on span "Manage items" at bounding box center [913, 216] width 81 height 40
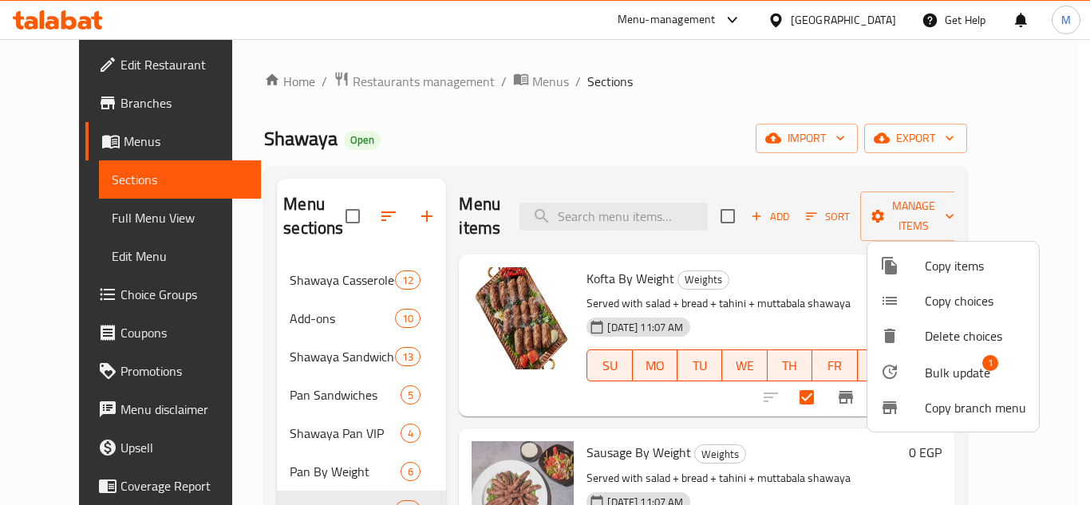
click at [963, 376] on span "Bulk update" at bounding box center [957, 372] width 65 height 19
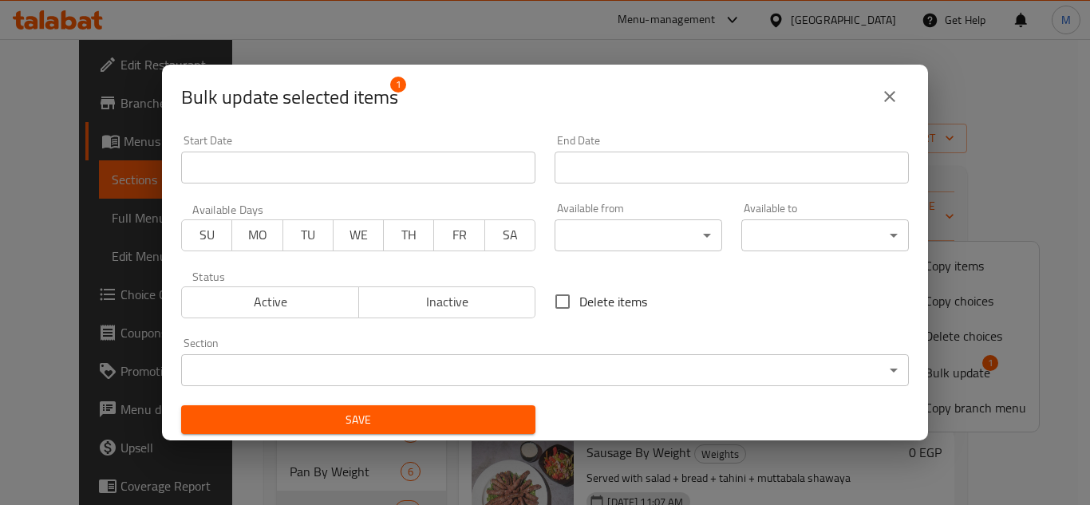
click at [896, 97] on icon "close" at bounding box center [889, 96] width 19 height 19
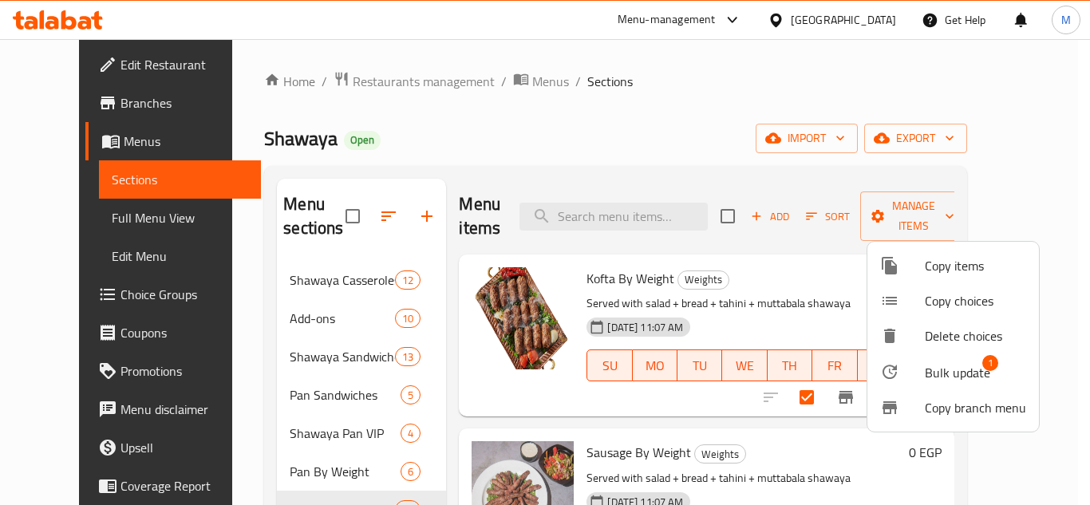
click at [836, 259] on div at bounding box center [545, 252] width 1090 height 505
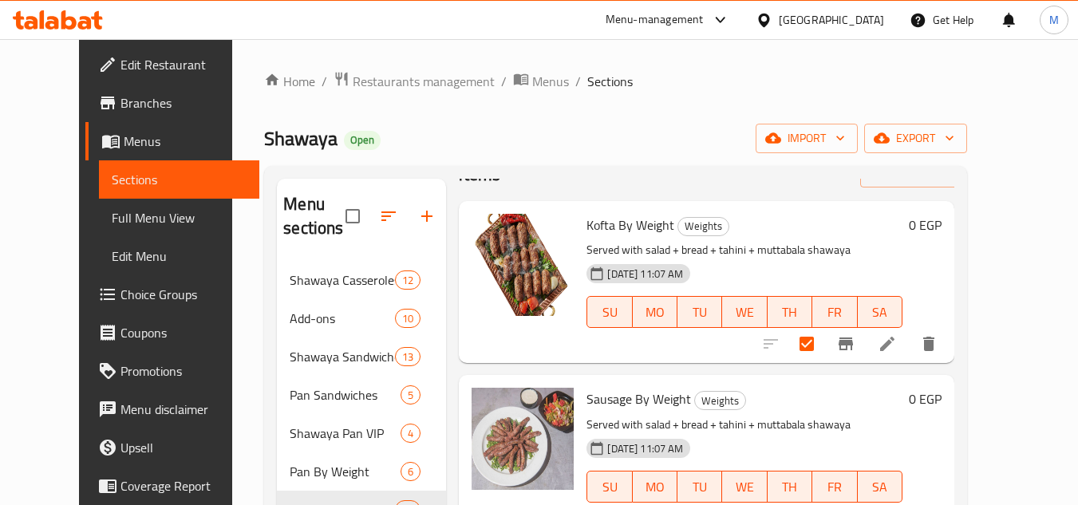
scroll to position [80, 0]
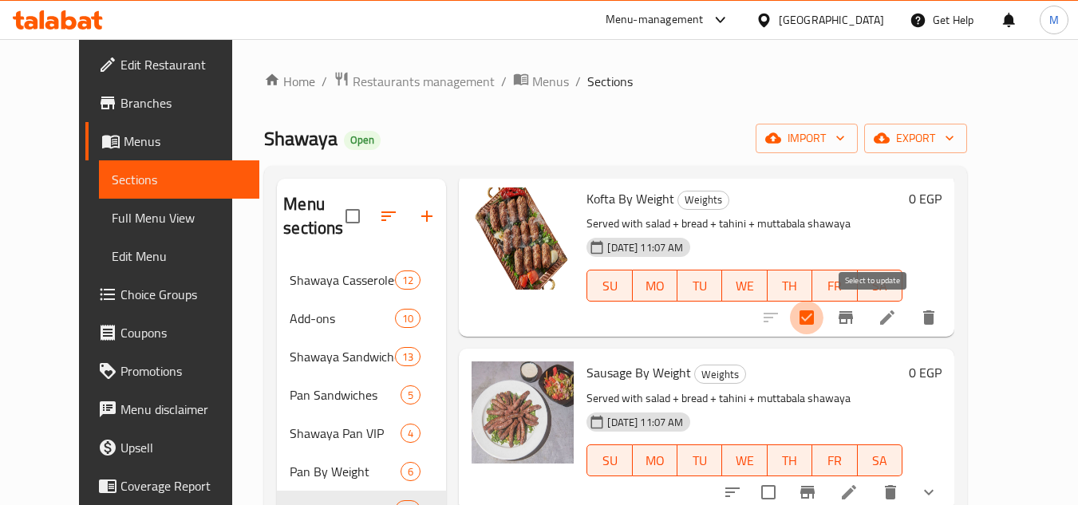
click at [824, 307] on input "checkbox" at bounding box center [807, 318] width 34 height 34
checkbox input "false"
click at [903, 221] on p "Served with salad + bread + tahini + muttabala shawaya" at bounding box center [745, 224] width 316 height 20
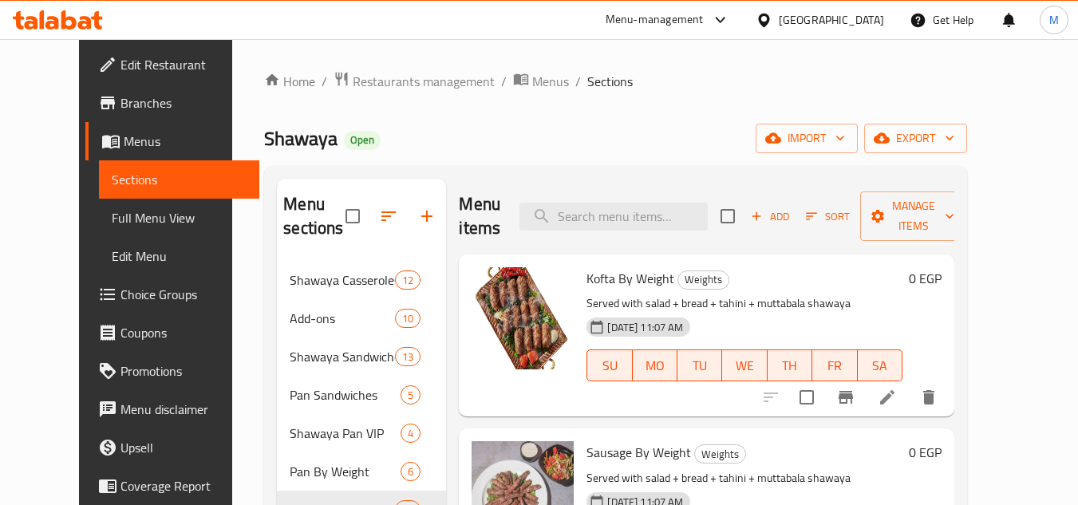
scroll to position [160, 0]
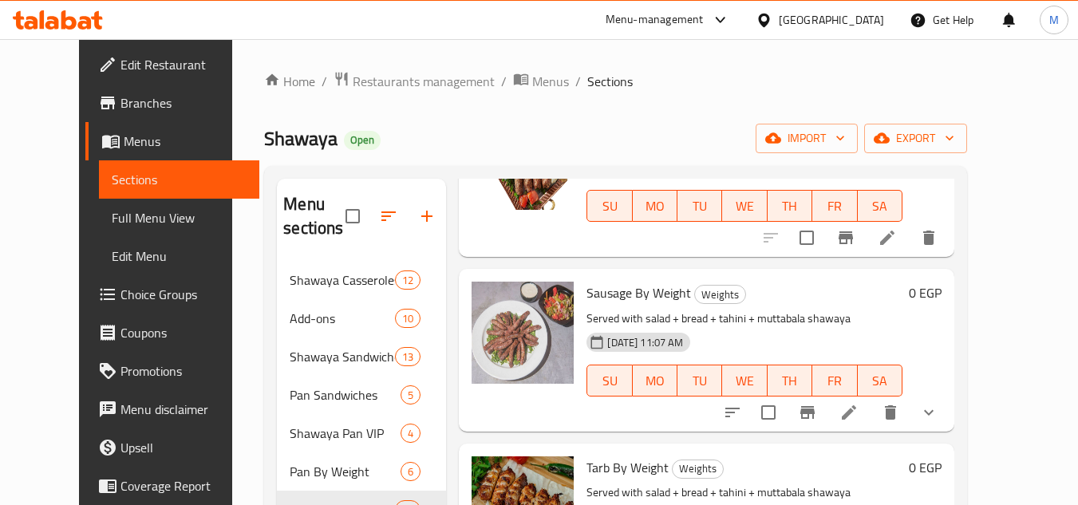
click at [872, 405] on li at bounding box center [849, 412] width 45 height 29
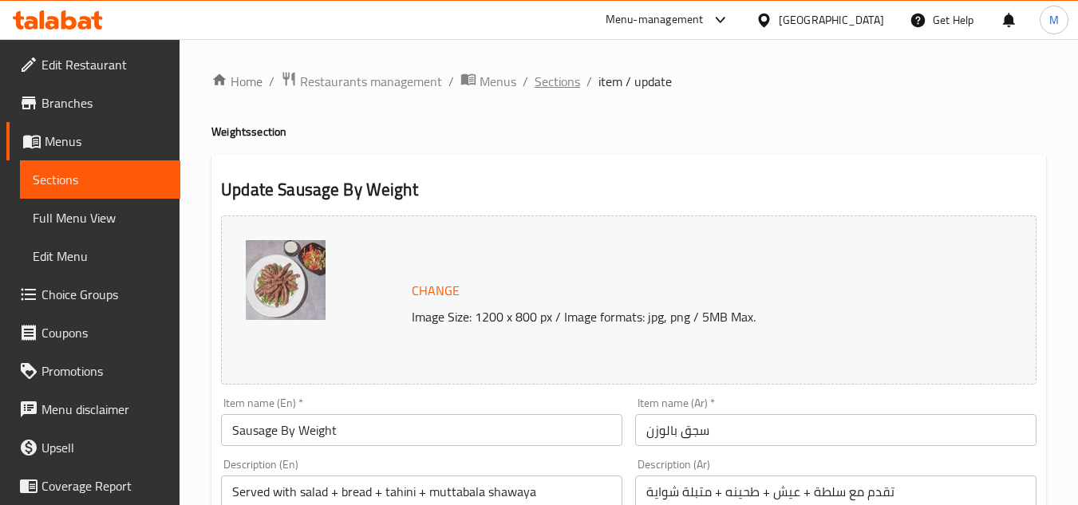
click at [556, 85] on span "Sections" at bounding box center [557, 81] width 45 height 19
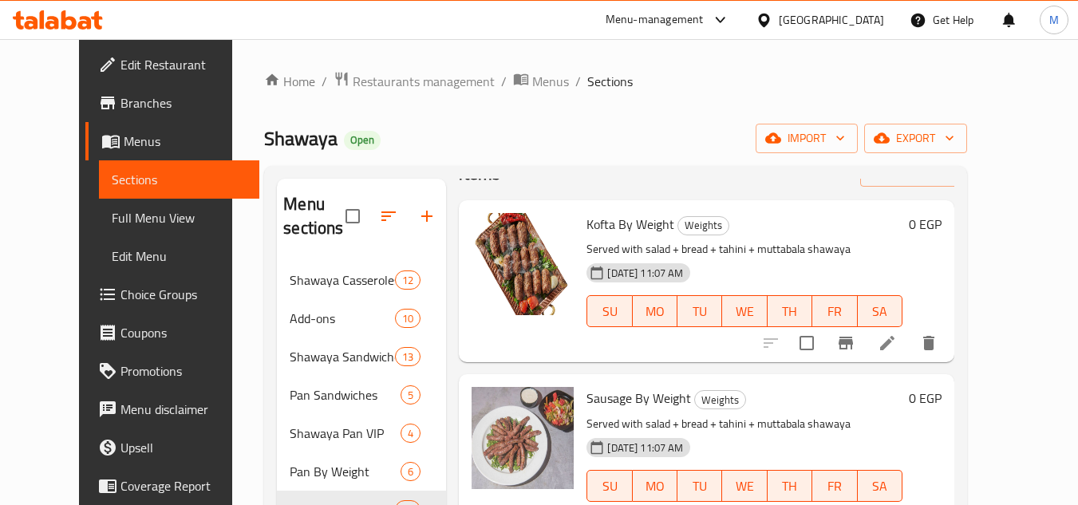
scroll to position [80, 0]
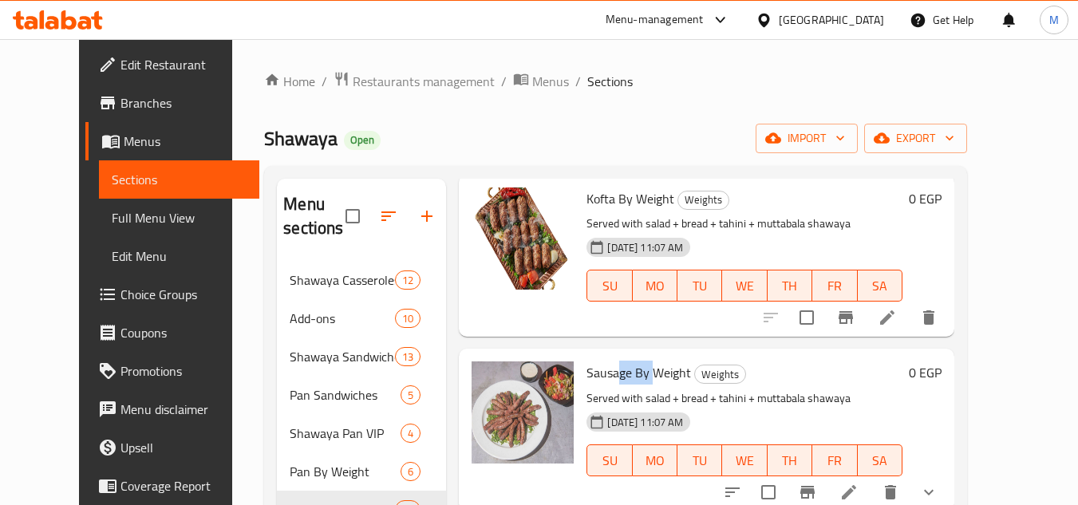
drag, startPoint x: 599, startPoint y: 367, endPoint x: 666, endPoint y: 393, distance: 71.0
click at [635, 370] on span "Sausage By Weight" at bounding box center [639, 373] width 105 height 24
click at [903, 395] on p "Served with salad + bread + tahini + muttabala shawaya" at bounding box center [745, 399] width 316 height 20
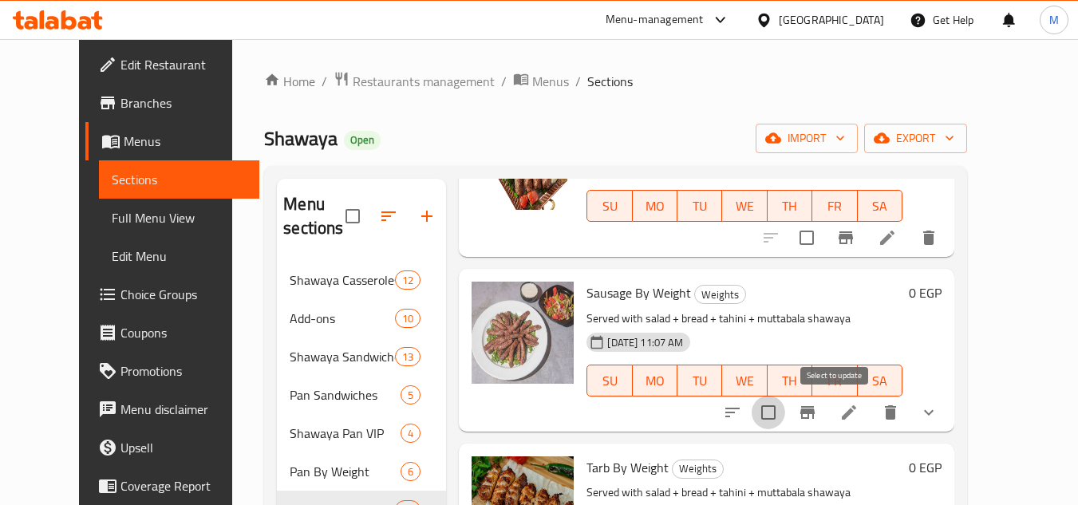
click at [785, 402] on input "checkbox" at bounding box center [769, 413] width 34 height 34
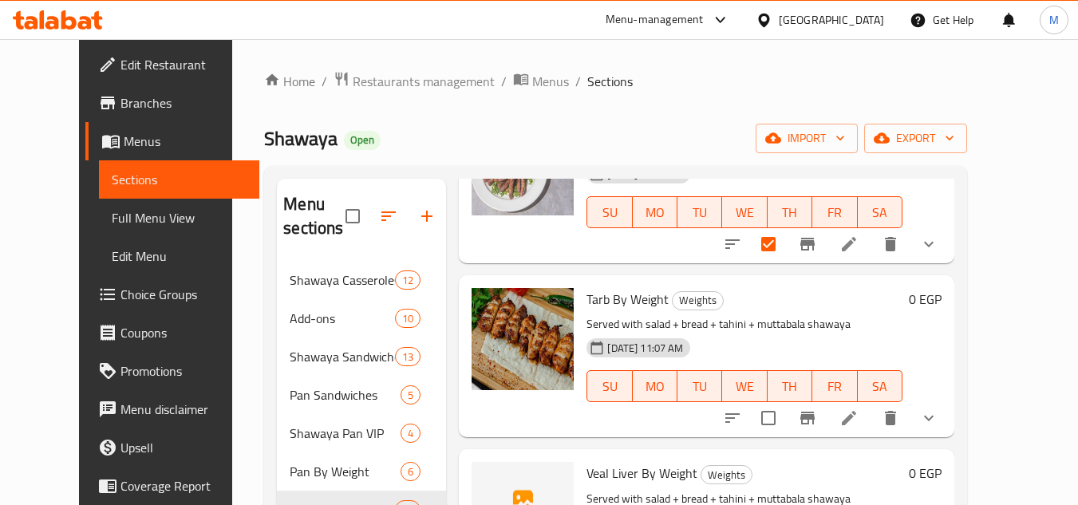
scroll to position [239, 0]
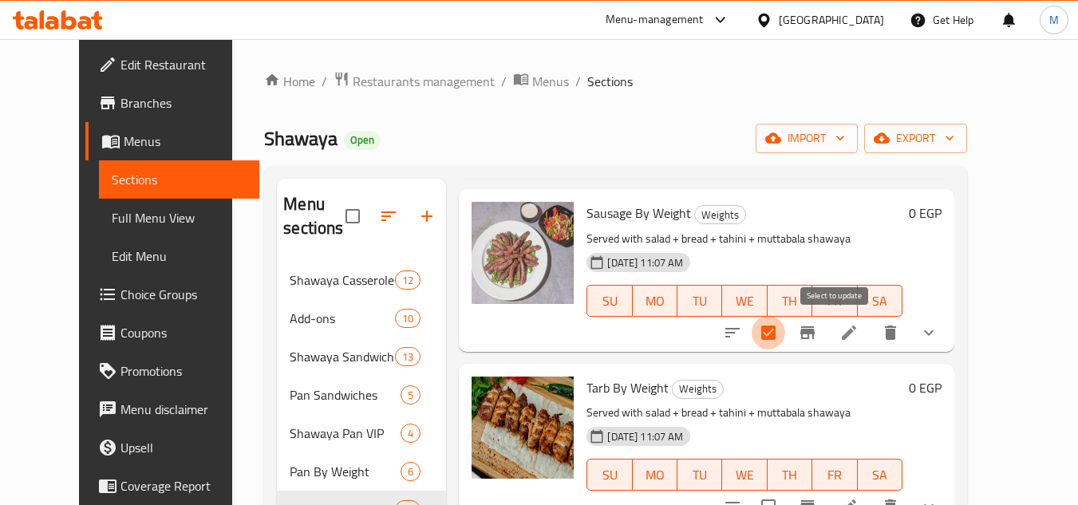
click at [785, 332] on input "checkbox" at bounding box center [769, 333] width 34 height 34
checkbox input "false"
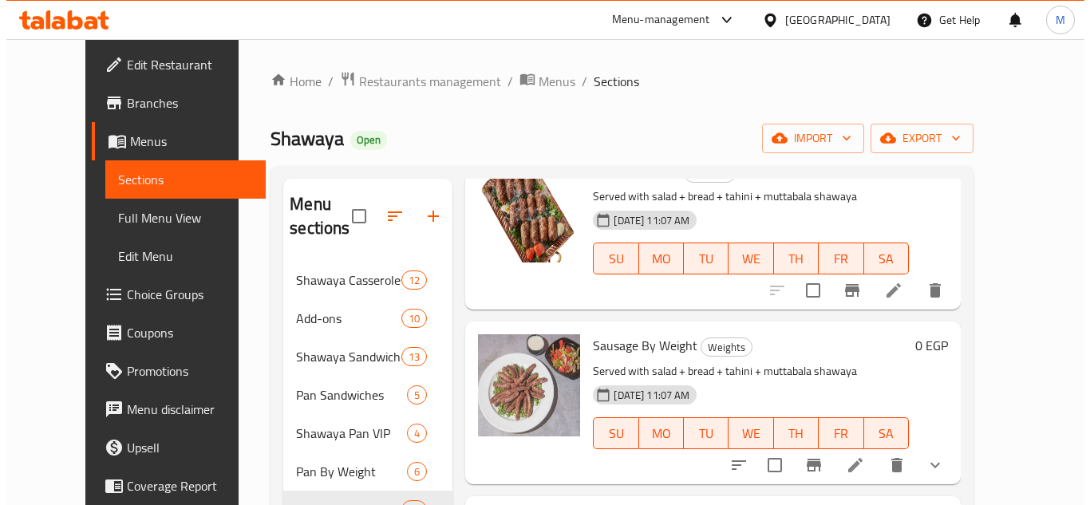
scroll to position [0, 0]
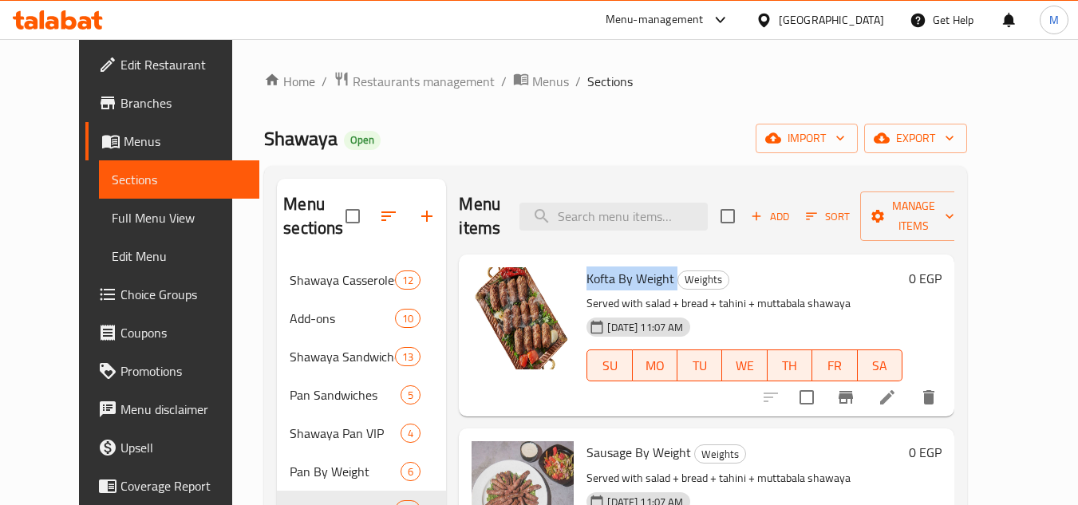
drag, startPoint x: 657, startPoint y: 275, endPoint x: 561, endPoint y: 278, distance: 95.8
click at [580, 278] on div "Kofta By Weight Weights Served with salad + bread + tahini + muttabala shawaya …" at bounding box center [744, 335] width 329 height 149
copy h6 "Kofta By Weight"
click at [955, 213] on span "Manage items" at bounding box center [913, 216] width 81 height 40
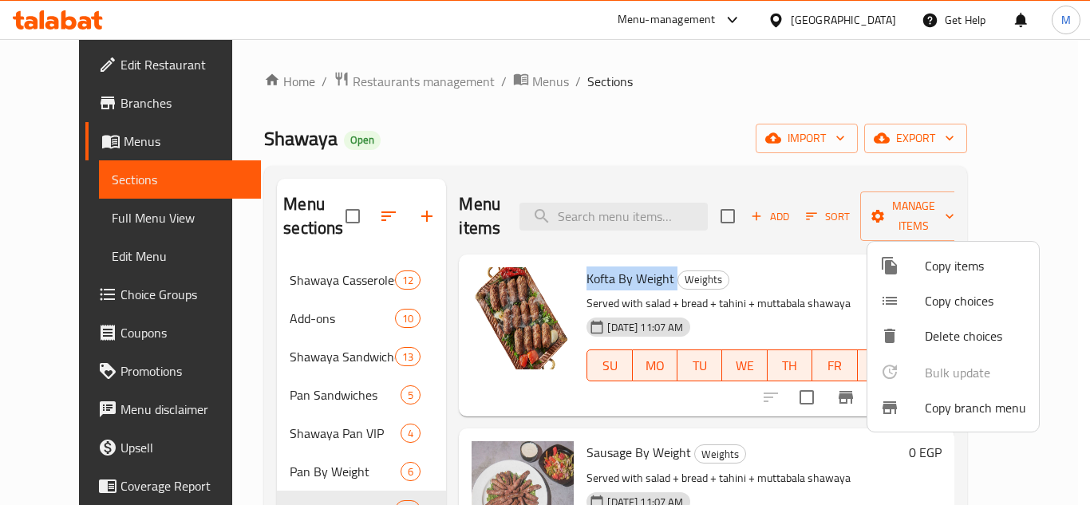
click at [954, 333] on span "Delete choices" at bounding box center [975, 335] width 101 height 19
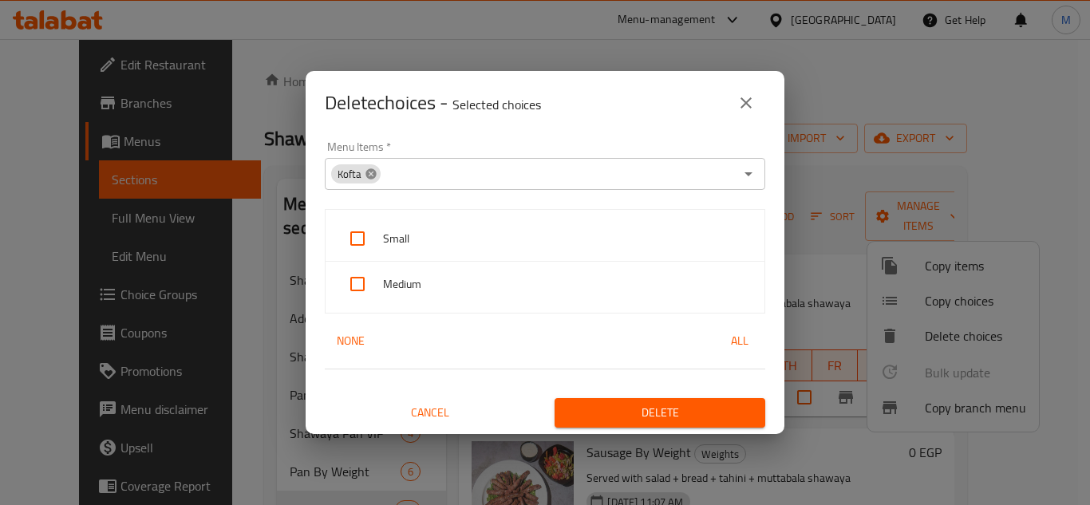
click at [368, 170] on icon at bounding box center [371, 173] width 10 height 10
click at [452, 169] on input "Menu Items   *" at bounding box center [532, 174] width 405 height 22
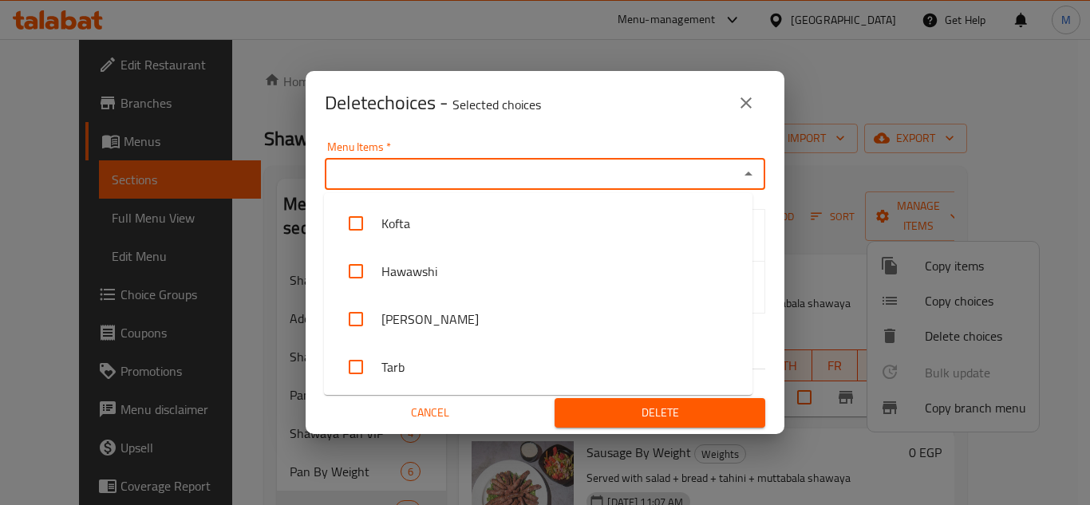
paste input "Kofta By Weight"
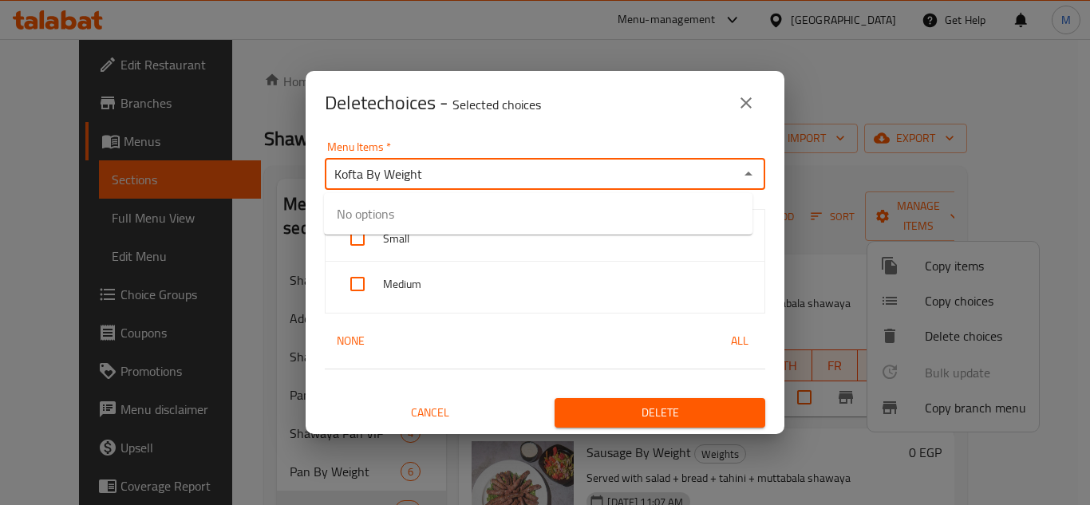
click at [512, 176] on input "Kofta By Weight" at bounding box center [532, 174] width 405 height 22
type input "Kofta By Weight"
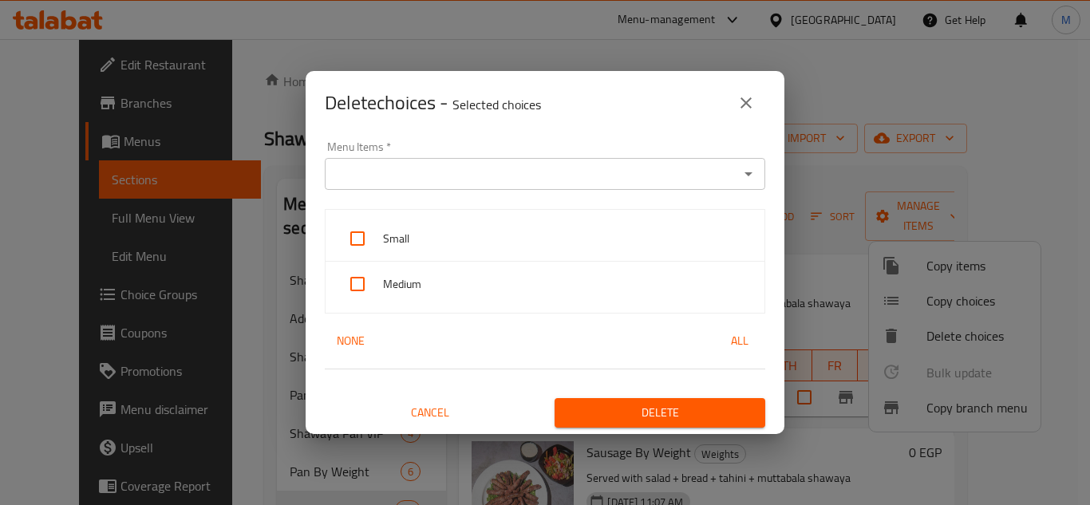
click at [542, 135] on div "Menu Items   * Menu Items *" at bounding box center [545, 166] width 460 height 68
click at [465, 176] on input "Menu Items   *" at bounding box center [532, 174] width 405 height 22
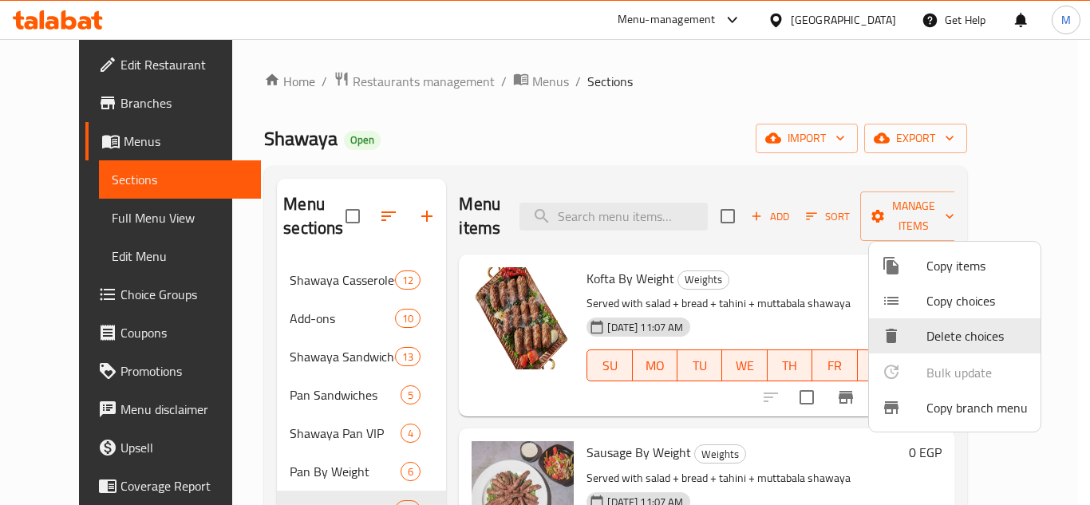
click at [669, 450] on div at bounding box center [545, 252] width 1090 height 505
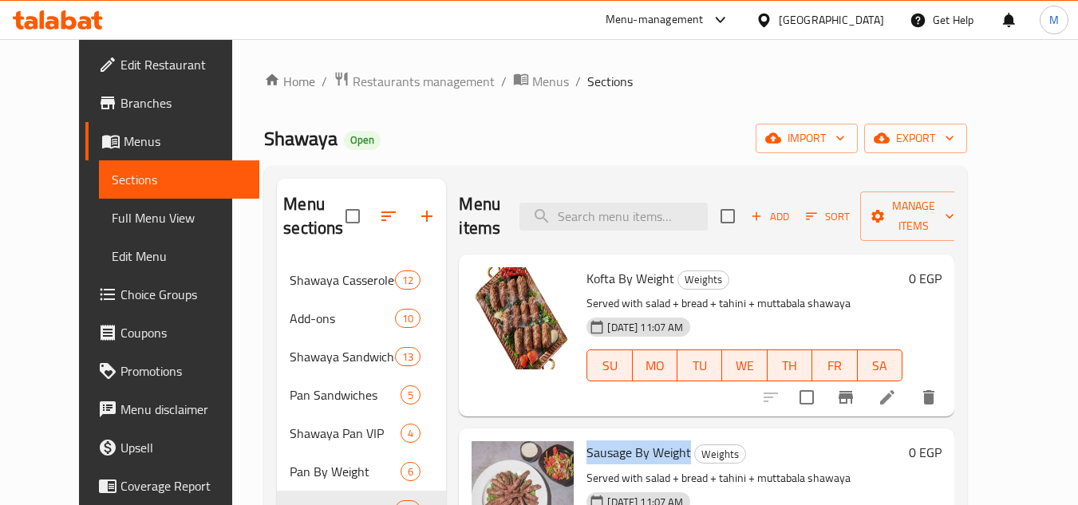
drag, startPoint x: 670, startPoint y: 451, endPoint x: 568, endPoint y: 452, distance: 102.2
click at [587, 452] on span "Sausage By Weight" at bounding box center [639, 453] width 105 height 24
copy span "Sausage By Weight"
click at [947, 198] on span "Manage items" at bounding box center [913, 216] width 81 height 40
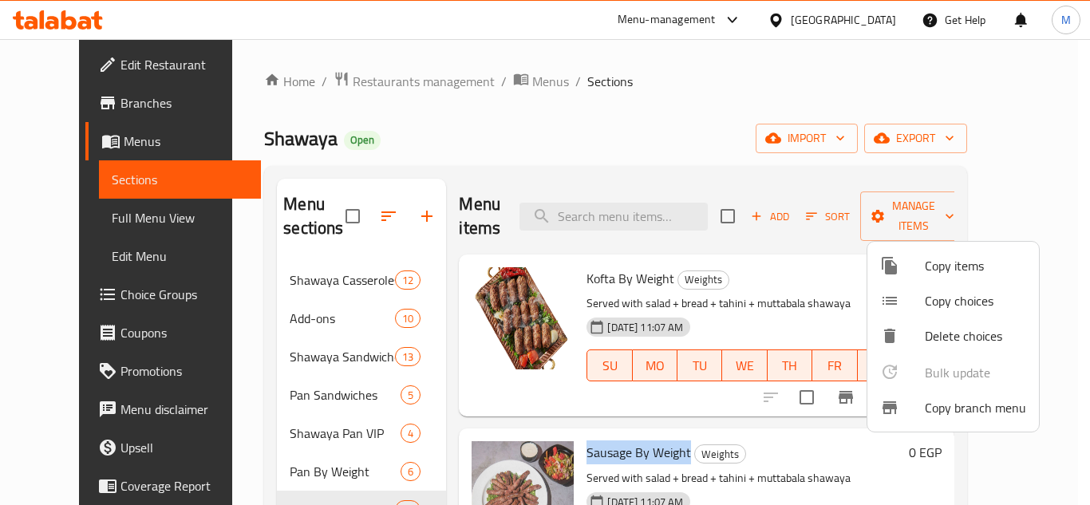
click at [948, 342] on span "Delete choices" at bounding box center [975, 335] width 101 height 19
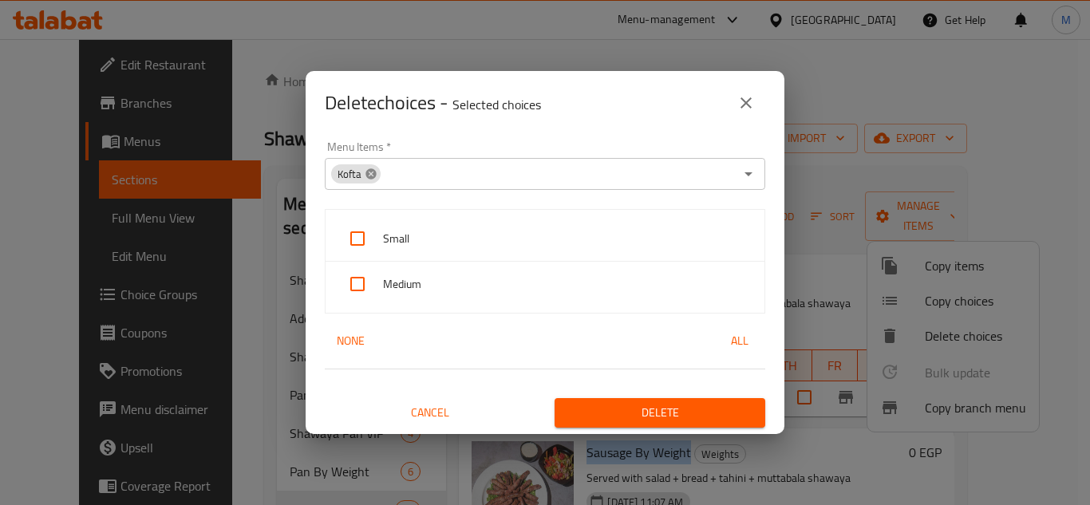
click at [372, 172] on icon at bounding box center [371, 173] width 10 height 10
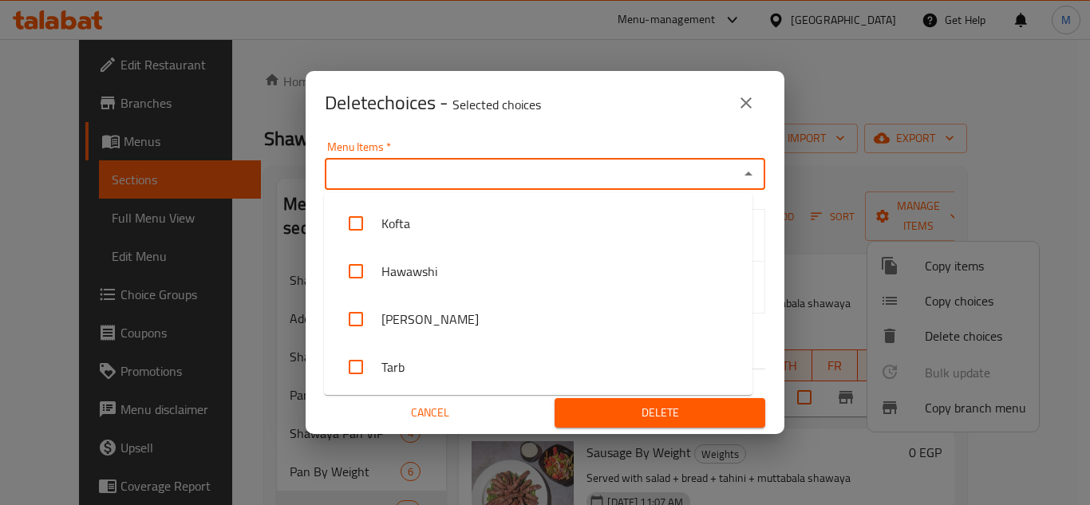
click at [421, 180] on input "Menu Items   *" at bounding box center [532, 174] width 405 height 22
paste input "Sausage By Weight"
type input "Sausage By Weight"
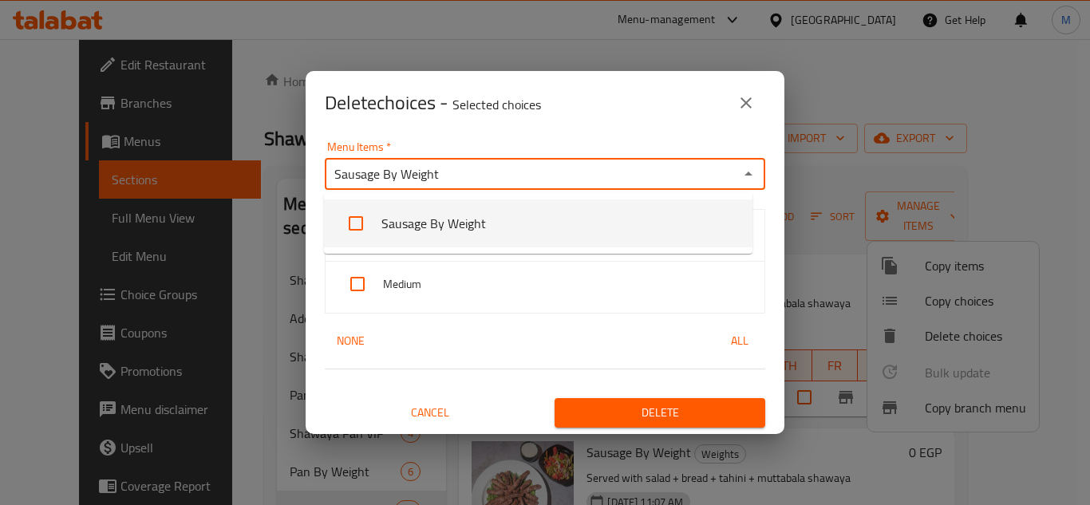
click at [358, 220] on input "checkbox" at bounding box center [356, 223] width 38 height 38
checkbox input "false"
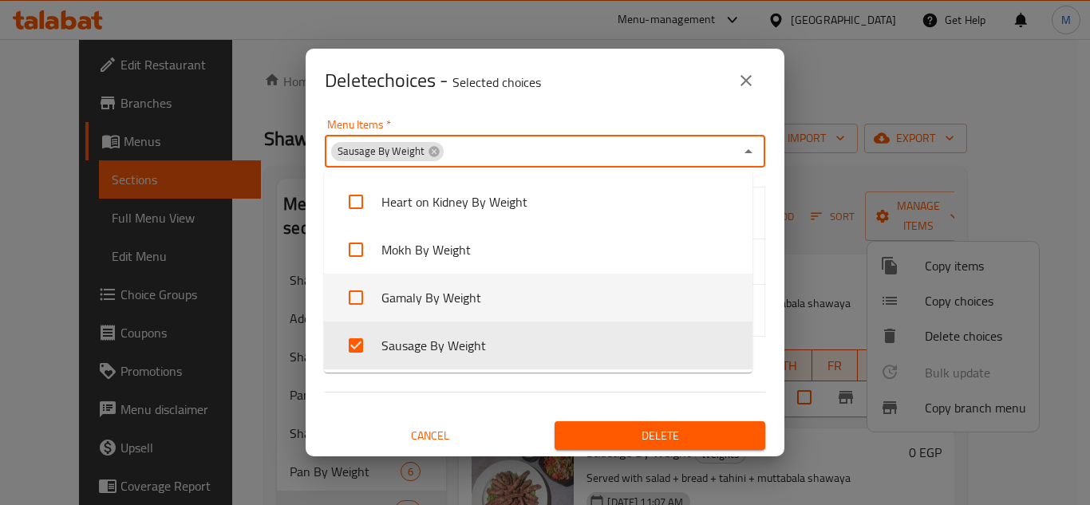
scroll to position [845, 0]
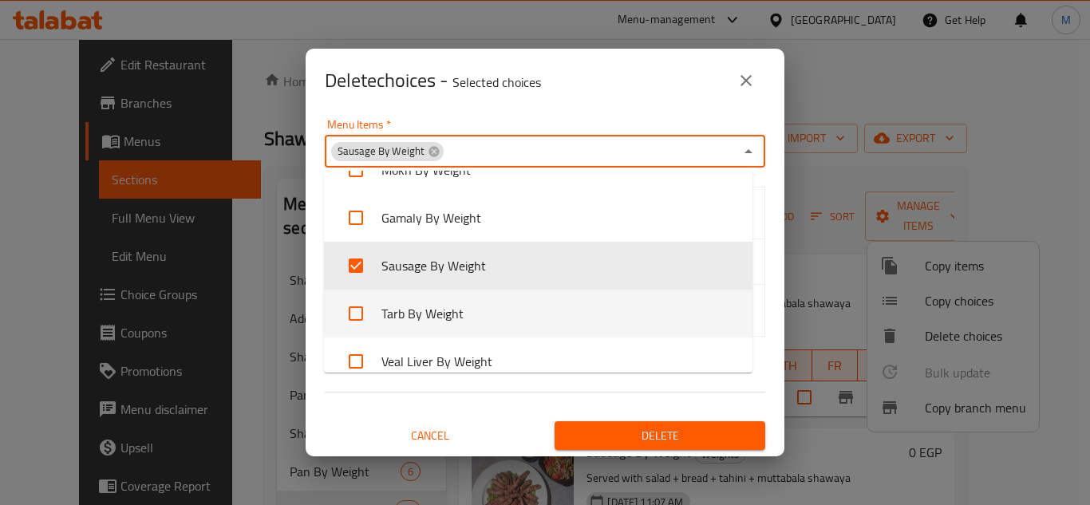
click at [358, 310] on input "checkbox" at bounding box center [356, 314] width 38 height 38
checkbox input "true"
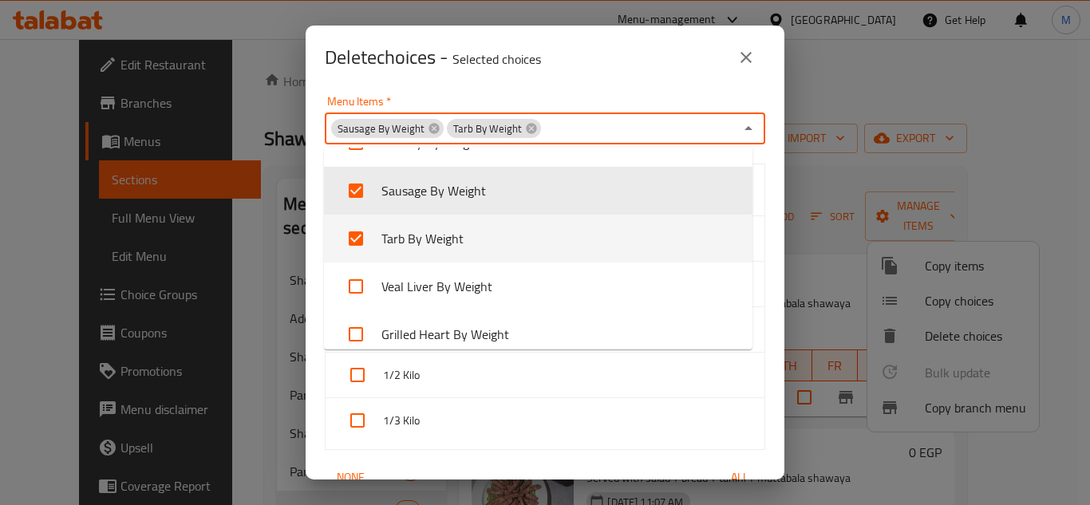
scroll to position [925, 0]
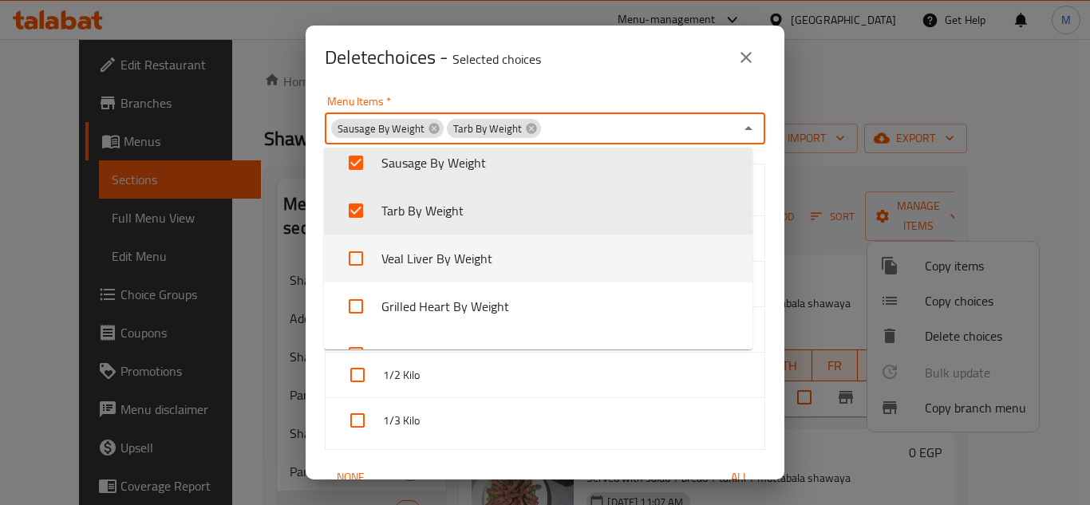
click at [351, 259] on input "checkbox" at bounding box center [356, 258] width 38 height 38
checkbox input "true"
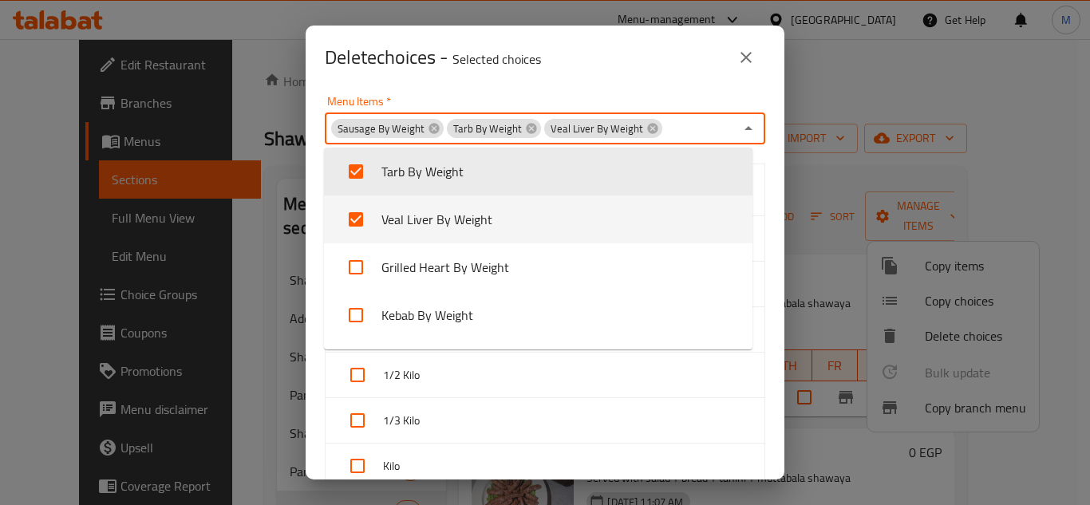
scroll to position [999, 0]
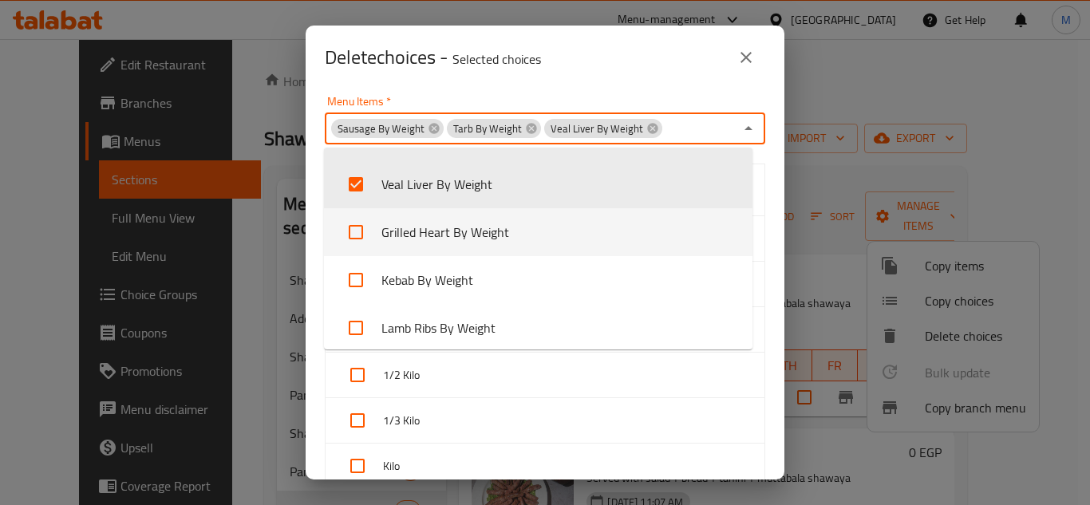
click at [359, 236] on input "checkbox" at bounding box center [356, 232] width 38 height 38
checkbox input "true"
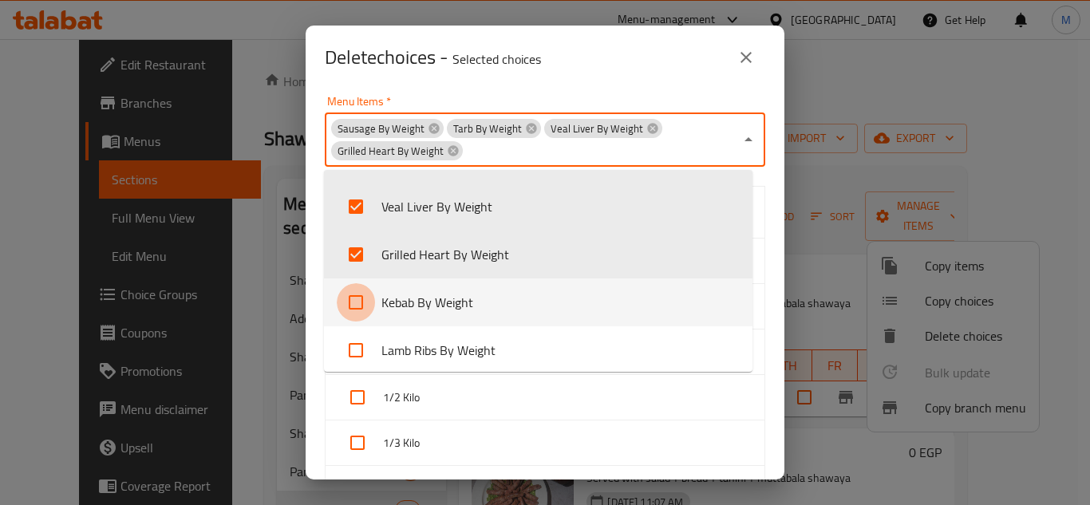
click at [361, 305] on input "checkbox" at bounding box center [356, 302] width 38 height 38
checkbox input "true"
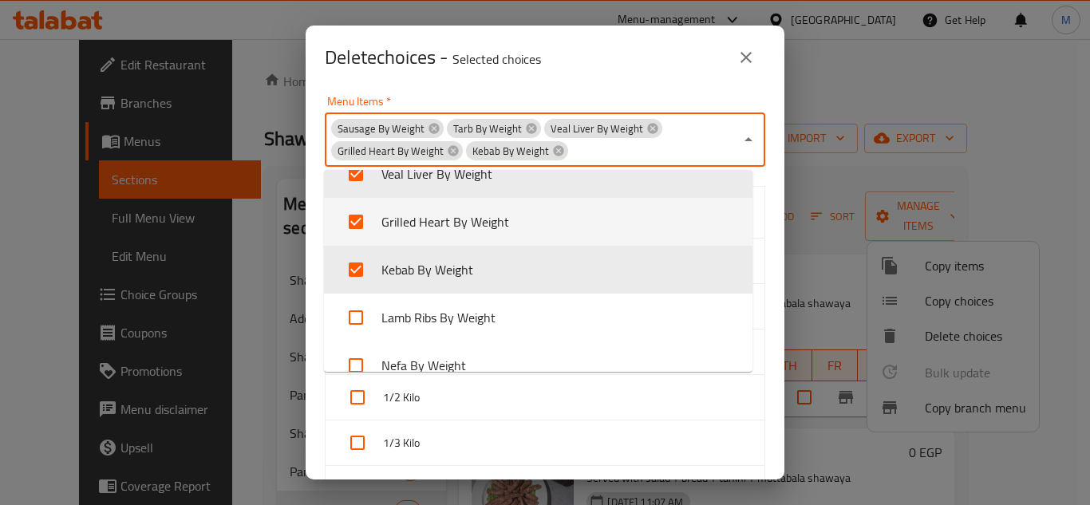
scroll to position [1079, 0]
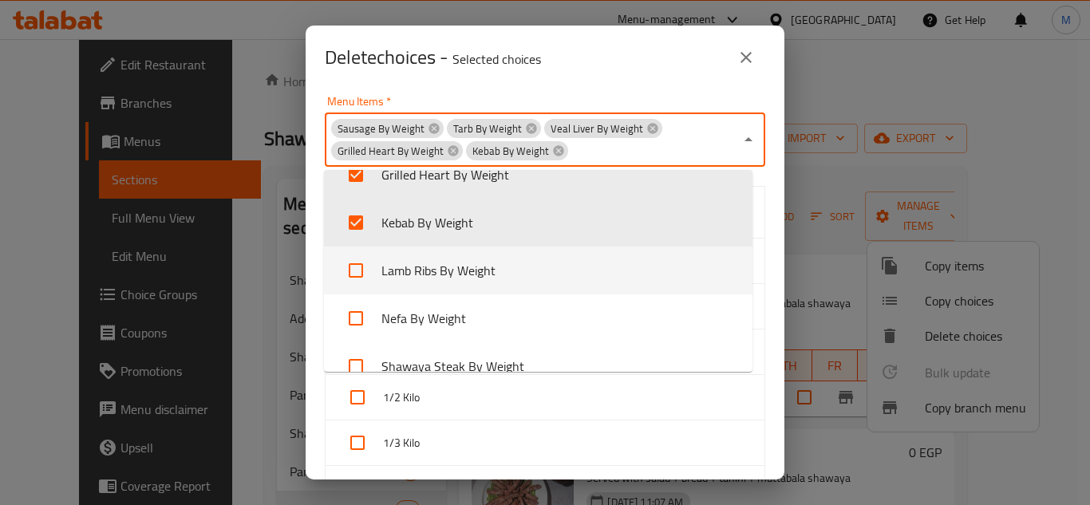
click at [358, 272] on input "checkbox" at bounding box center [356, 270] width 38 height 38
checkbox input "true"
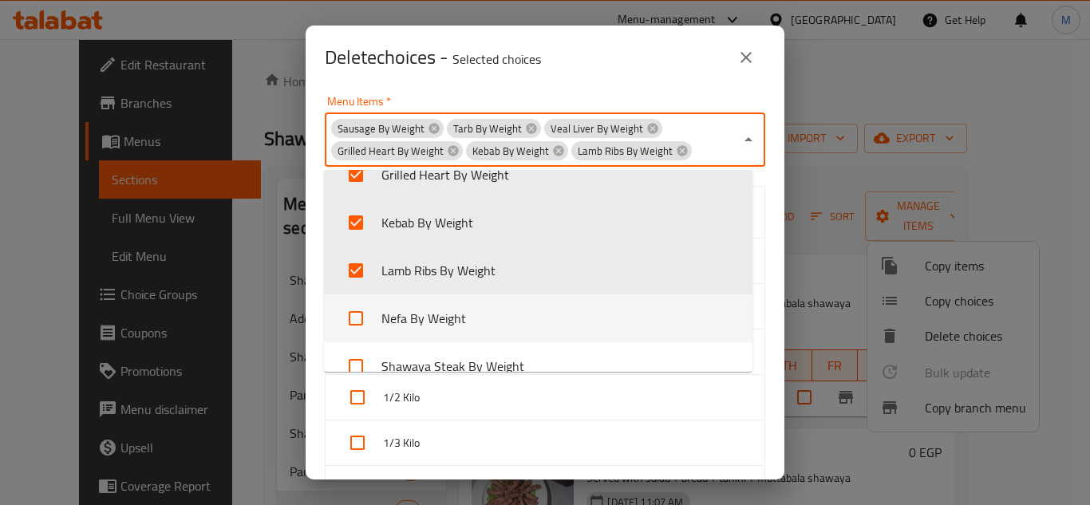
scroll to position [1159, 0]
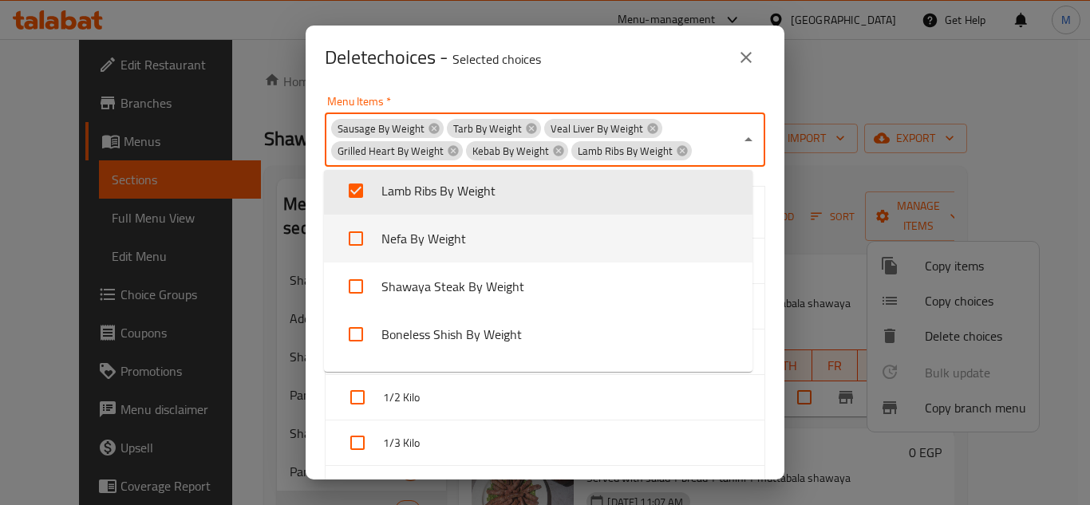
click at [352, 239] on input "checkbox" at bounding box center [356, 239] width 38 height 38
checkbox input "true"
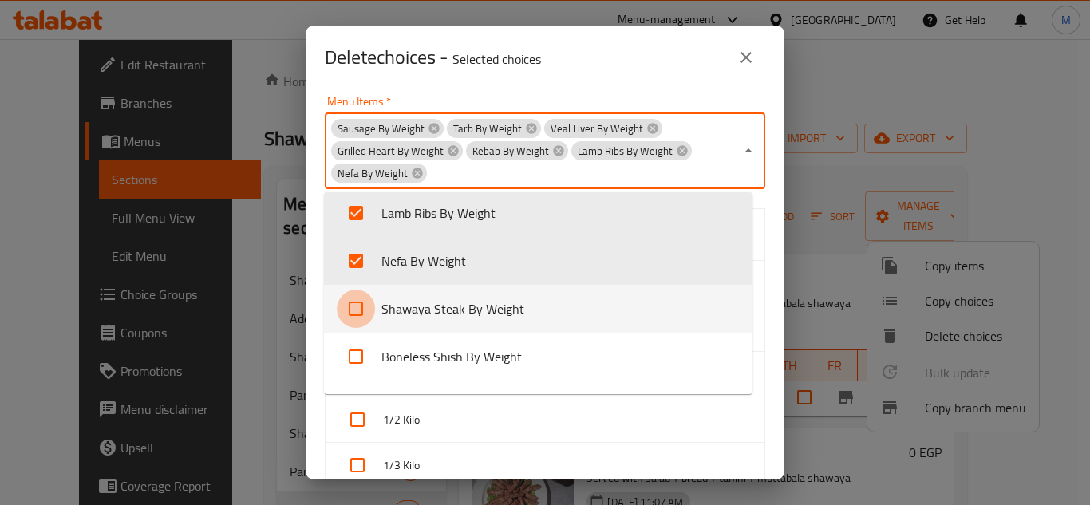
click at [358, 315] on input "checkbox" at bounding box center [356, 309] width 38 height 38
checkbox input "true"
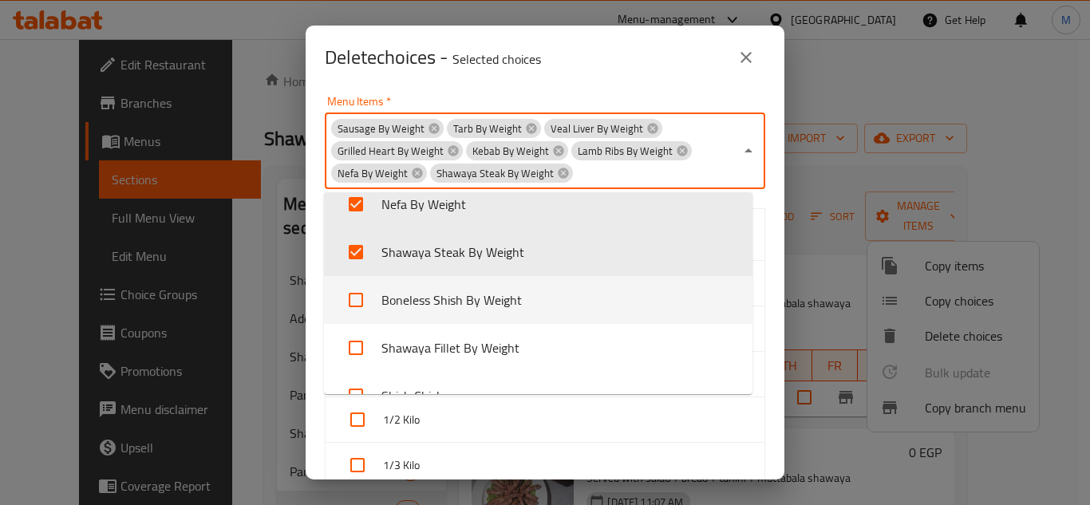
scroll to position [1296, 0]
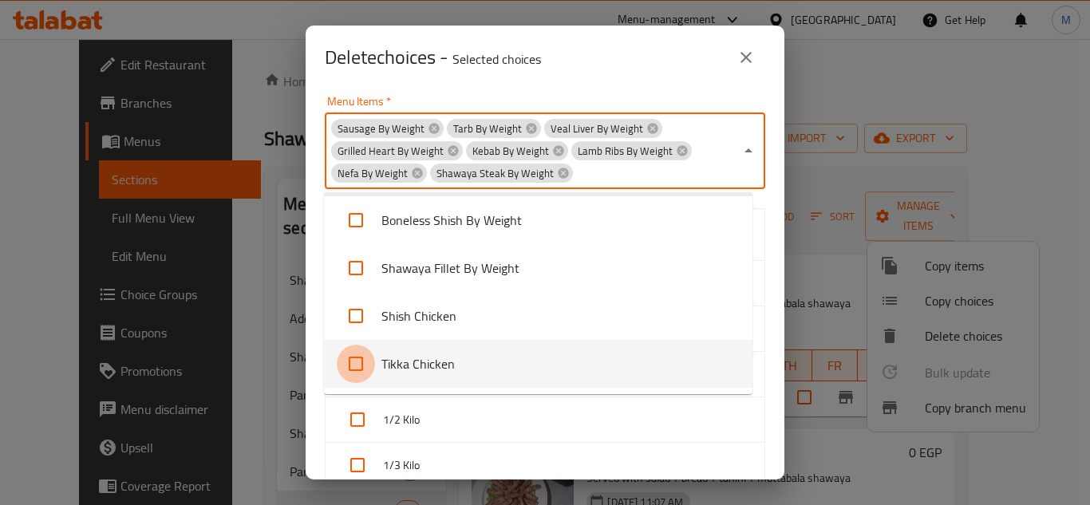
click at [354, 362] on input "checkbox" at bounding box center [356, 364] width 38 height 38
checkbox input "true"
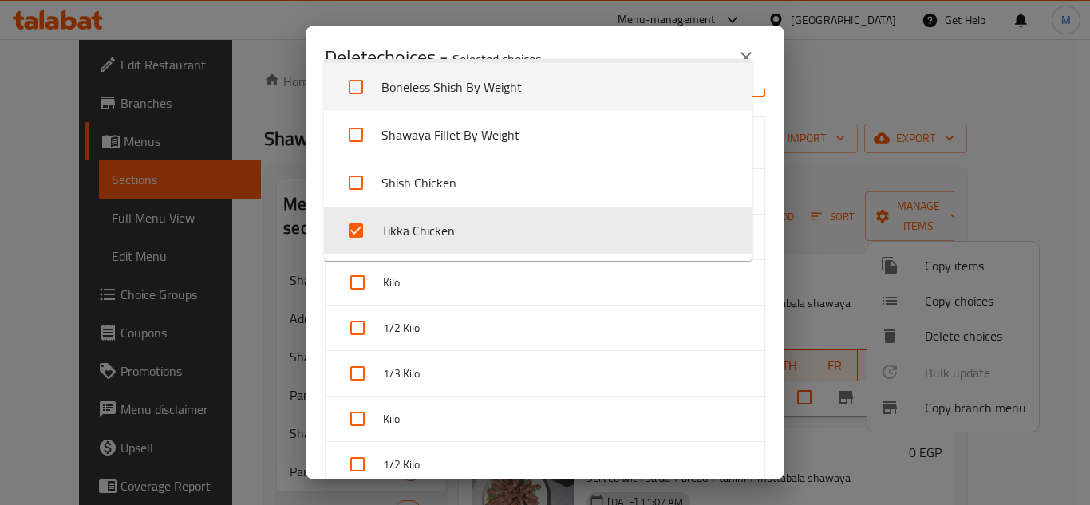
scroll to position [319, 0]
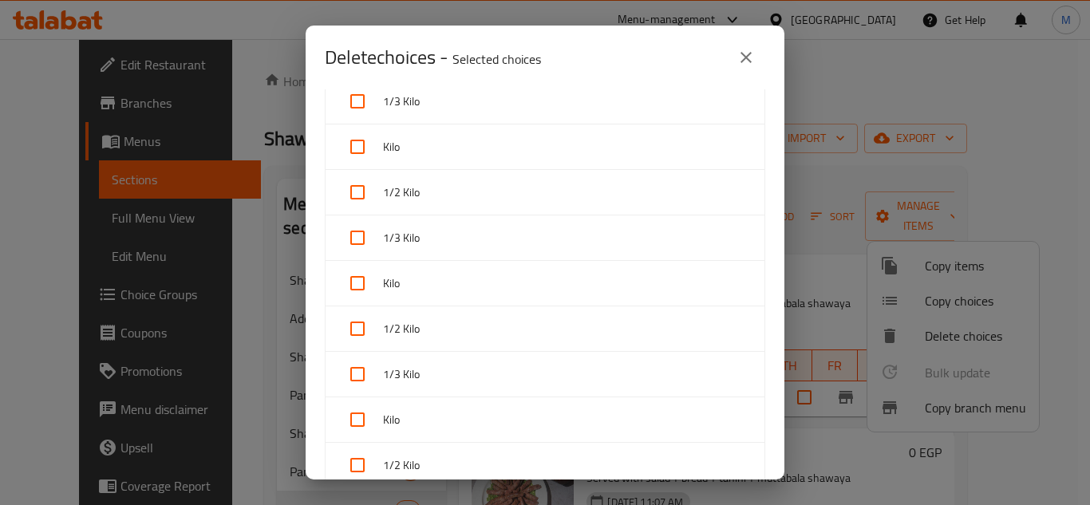
click at [756, 148] on div "Kilo 1/2 Kilo 1/3 Kilo Kilo 1/2 Kilo 1/3 Kilo Kilo 1/2 Kilo 1/3 Kilo Kilo 1/2 K…" at bounding box center [545, 471] width 460 height 1272
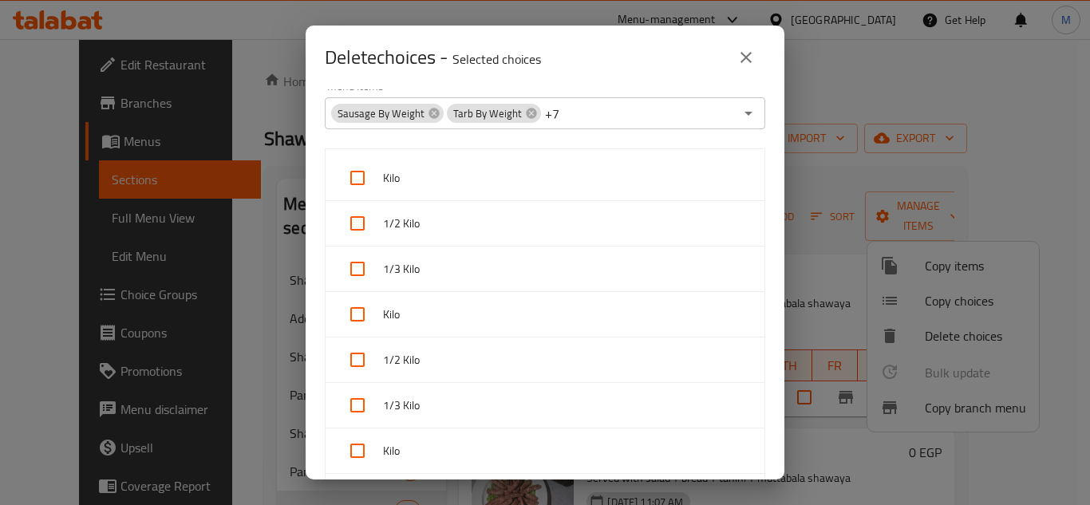
scroll to position [0, 0]
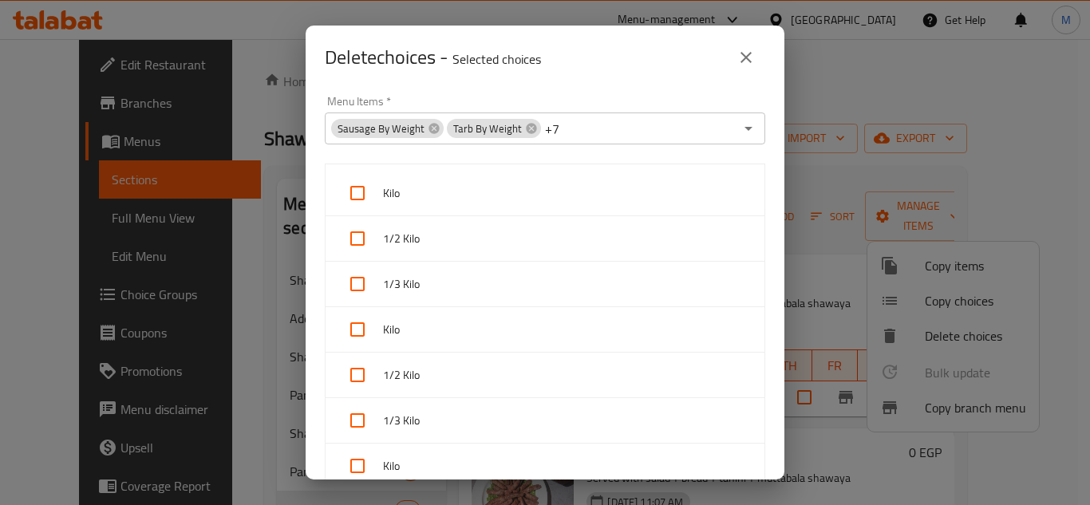
click at [362, 194] on input "checkbox" at bounding box center [357, 193] width 38 height 38
checkbox input "true"
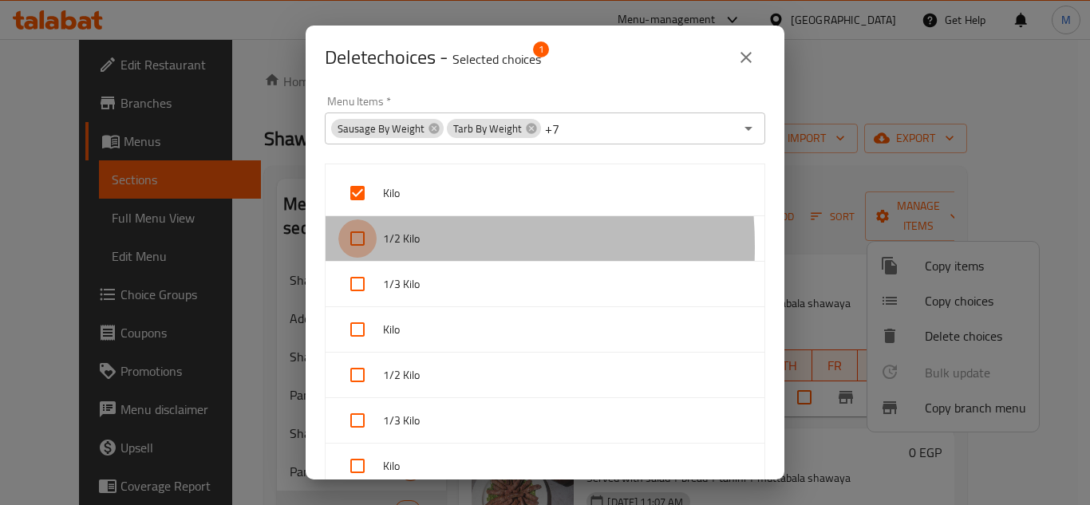
click at [365, 247] on input "checkbox" at bounding box center [357, 239] width 38 height 38
checkbox input "true"
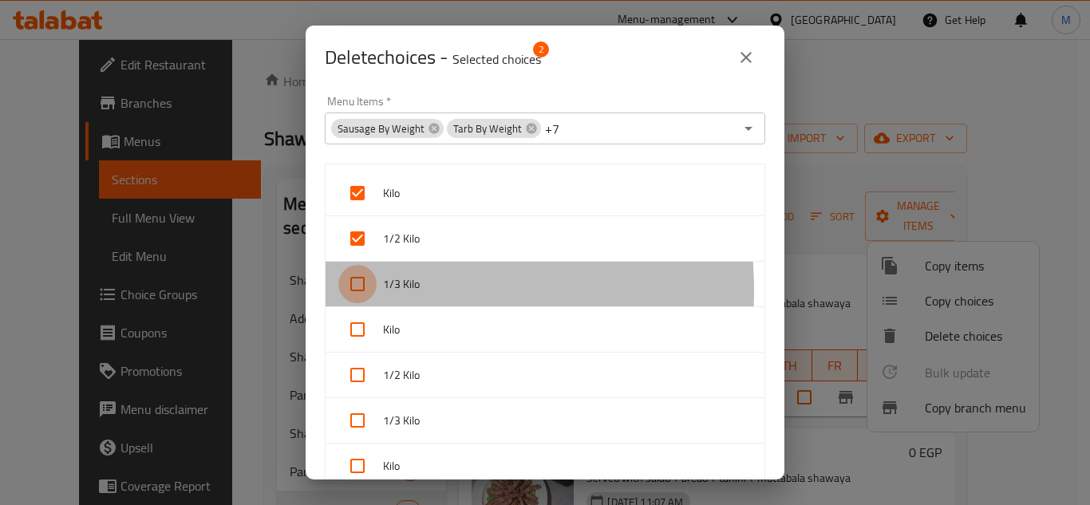
click at [352, 291] on input "checkbox" at bounding box center [357, 284] width 38 height 38
checkbox input "true"
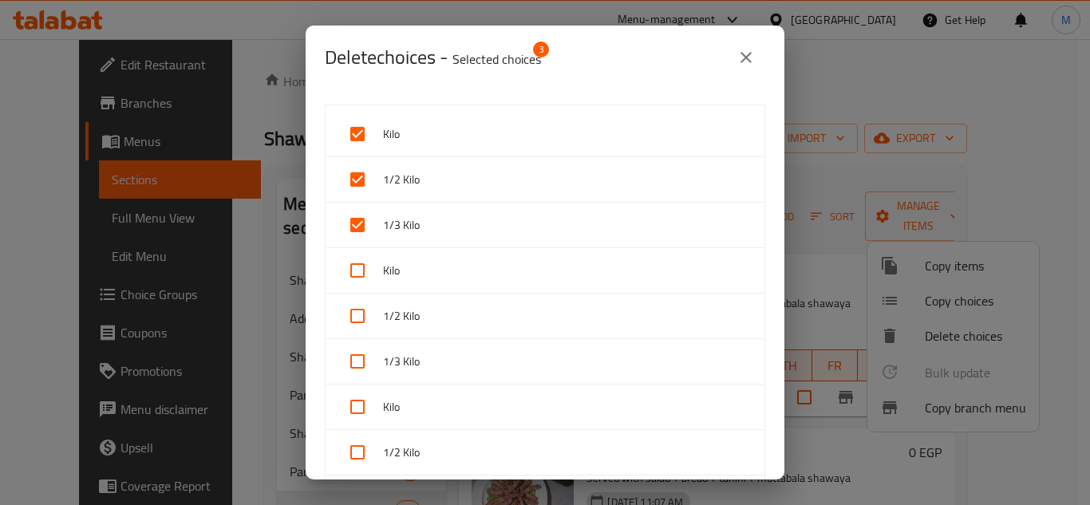
scroll to position [160, 0]
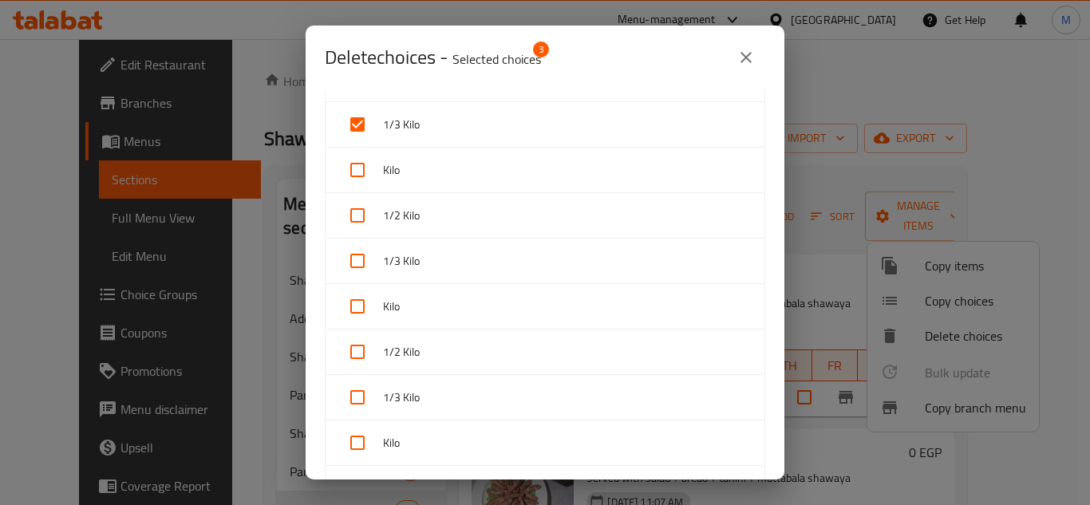
click at [358, 175] on input "checkbox" at bounding box center [357, 170] width 38 height 38
checkbox input "true"
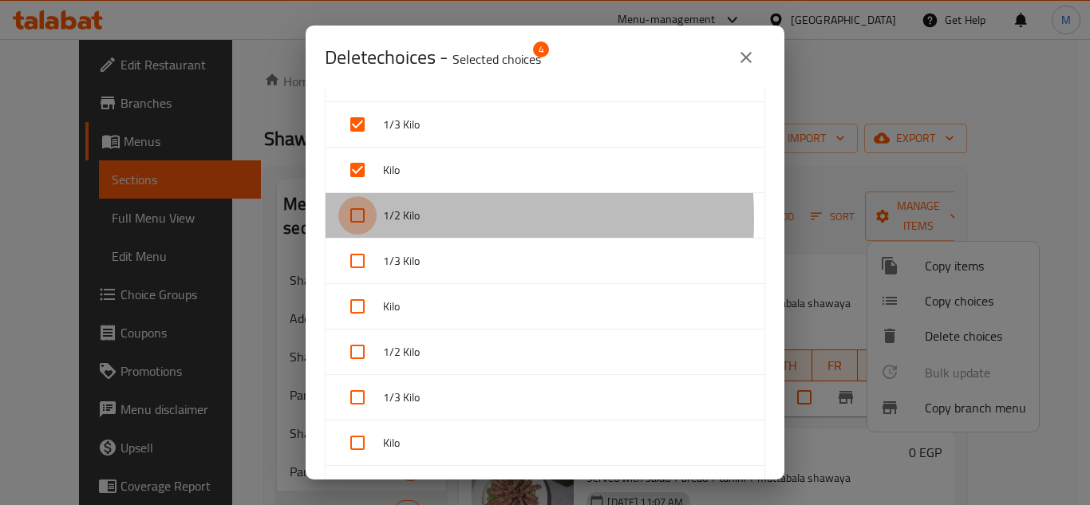
click at [349, 220] on input "checkbox" at bounding box center [357, 215] width 38 height 38
checkbox input "true"
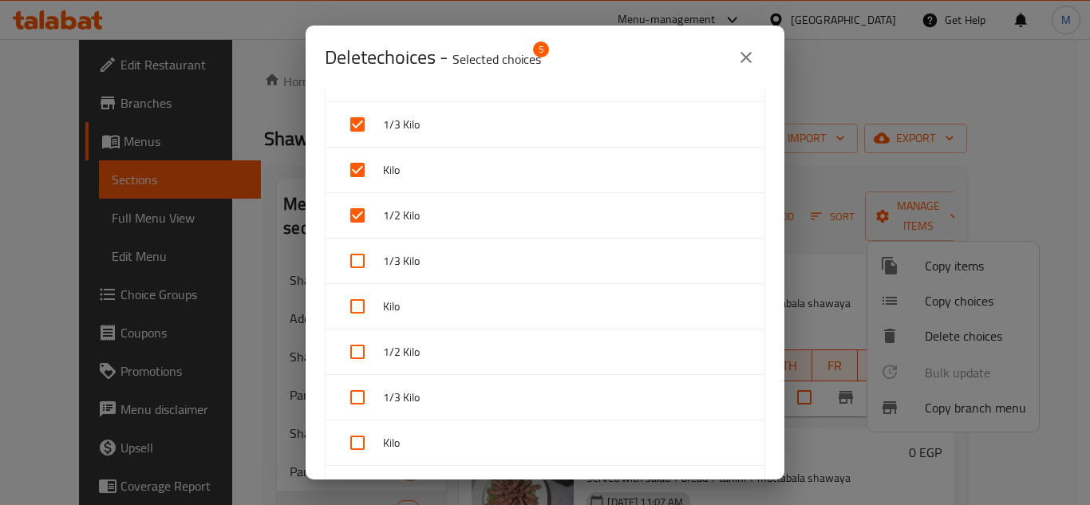
click at [354, 269] on input "checkbox" at bounding box center [357, 261] width 38 height 38
checkbox input "true"
click at [354, 303] on input "checkbox" at bounding box center [357, 306] width 38 height 38
checkbox input "true"
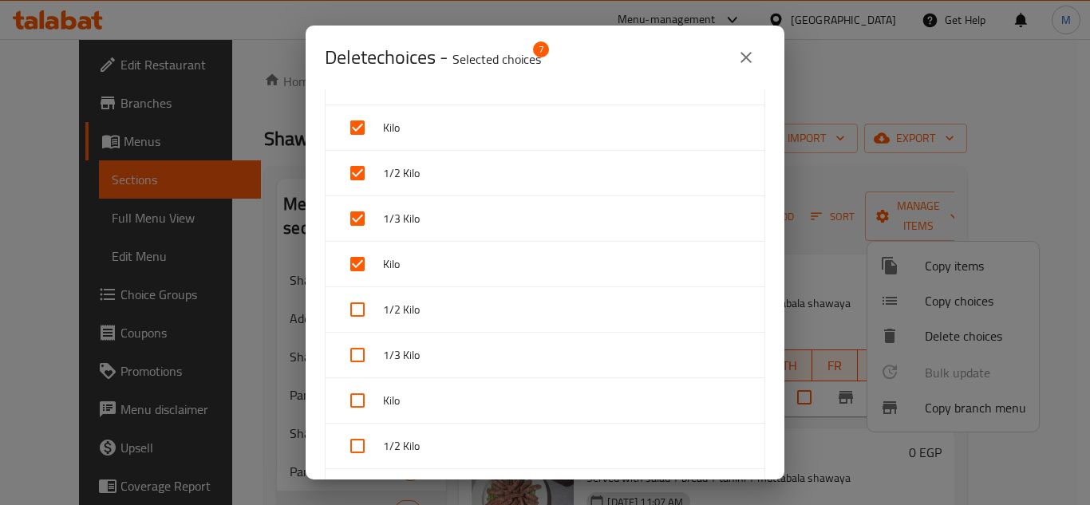
scroll to position [239, 0]
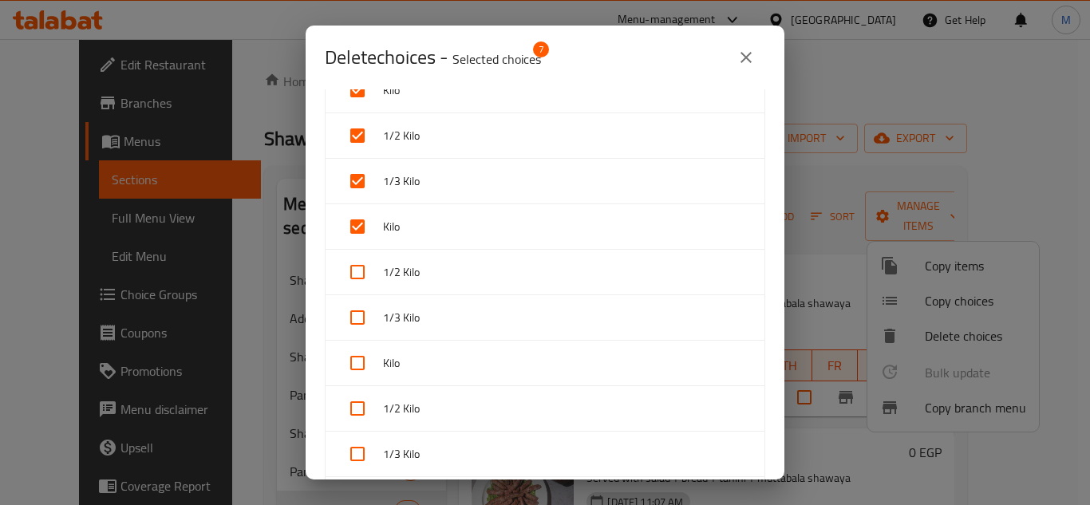
click at [350, 271] on input "checkbox" at bounding box center [357, 272] width 38 height 38
checkbox input "true"
click at [362, 315] on input "checkbox" at bounding box center [357, 318] width 38 height 38
checkbox input "true"
click at [354, 366] on input "checkbox" at bounding box center [357, 363] width 38 height 38
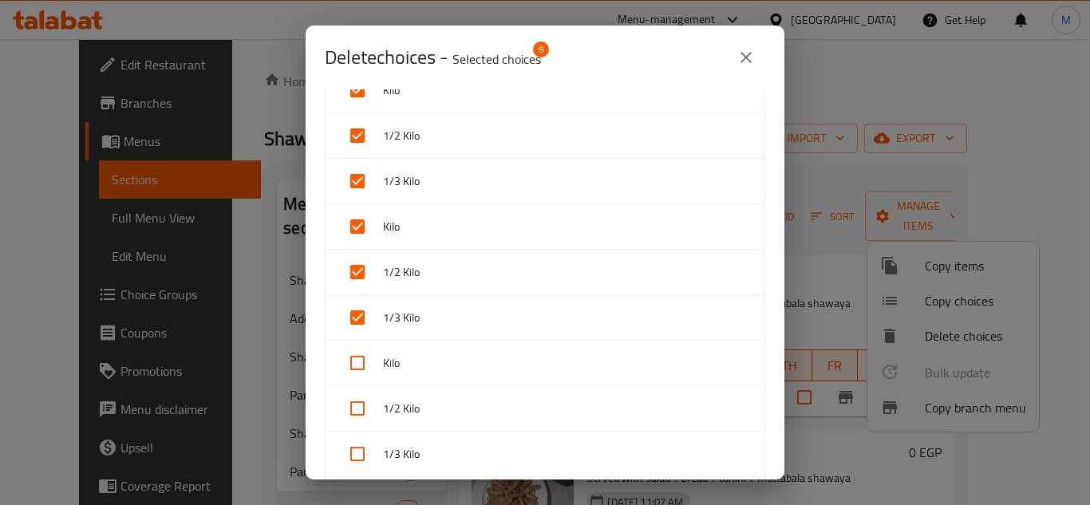
checkbox input "true"
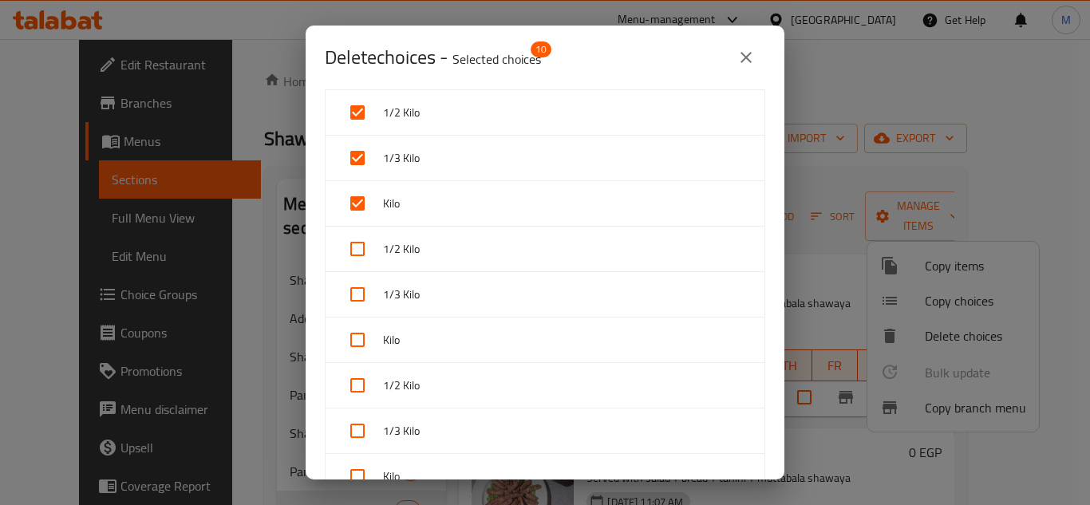
click at [366, 253] on input "checkbox" at bounding box center [357, 249] width 38 height 38
checkbox input "true"
click at [350, 293] on input "checkbox" at bounding box center [357, 294] width 38 height 38
checkbox input "true"
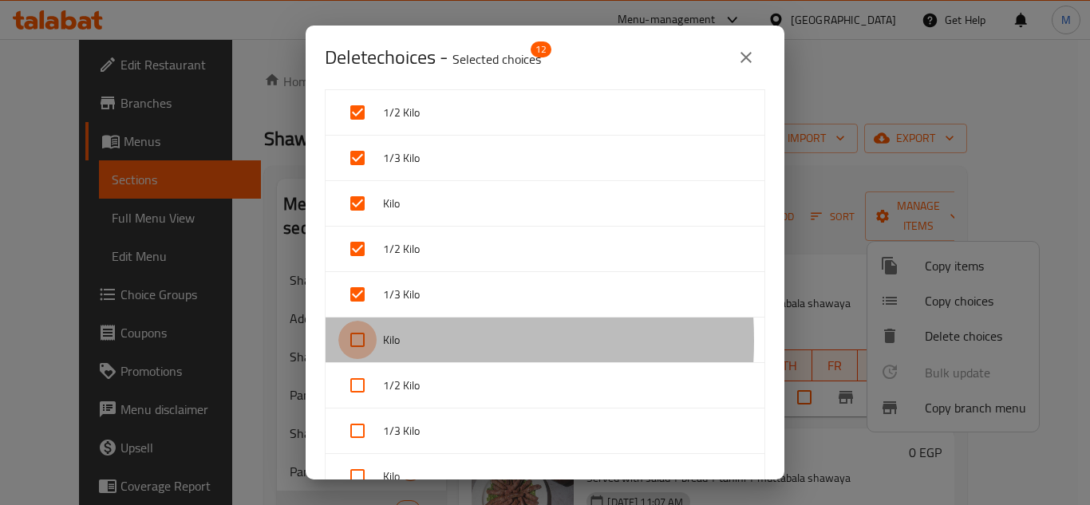
click at [355, 341] on input "checkbox" at bounding box center [357, 340] width 38 height 38
checkbox input "true"
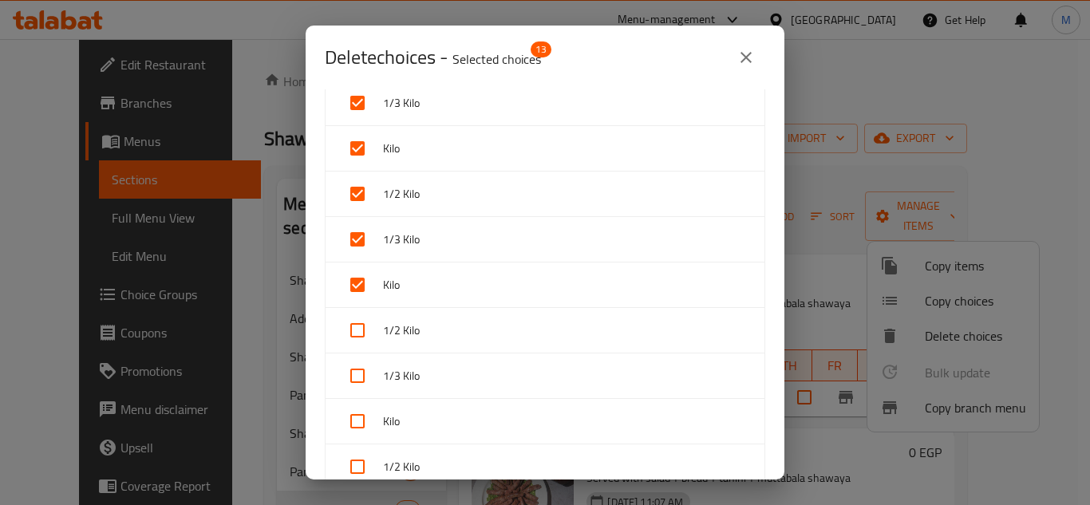
scroll to position [479, 0]
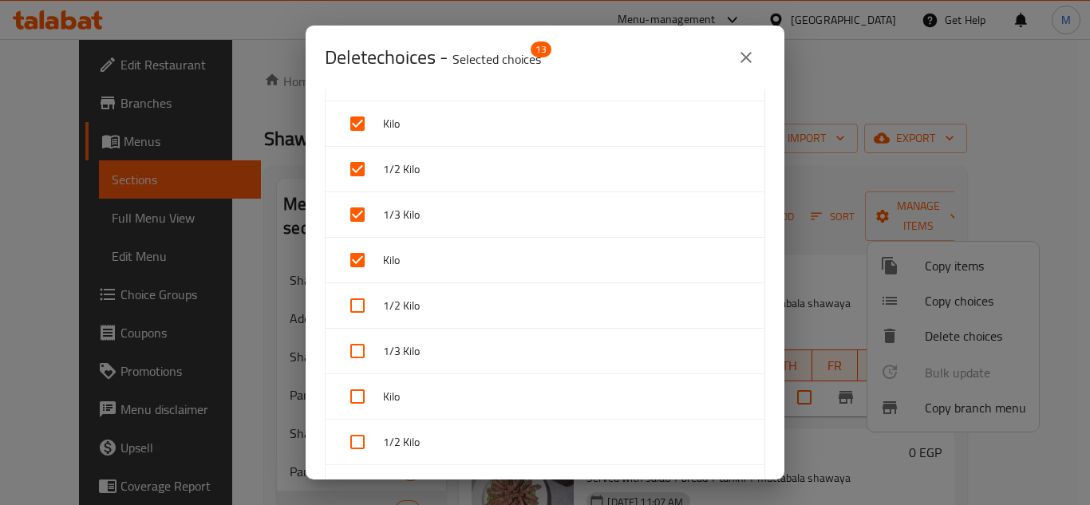
click at [354, 305] on input "checkbox" at bounding box center [357, 306] width 38 height 38
checkbox input "true"
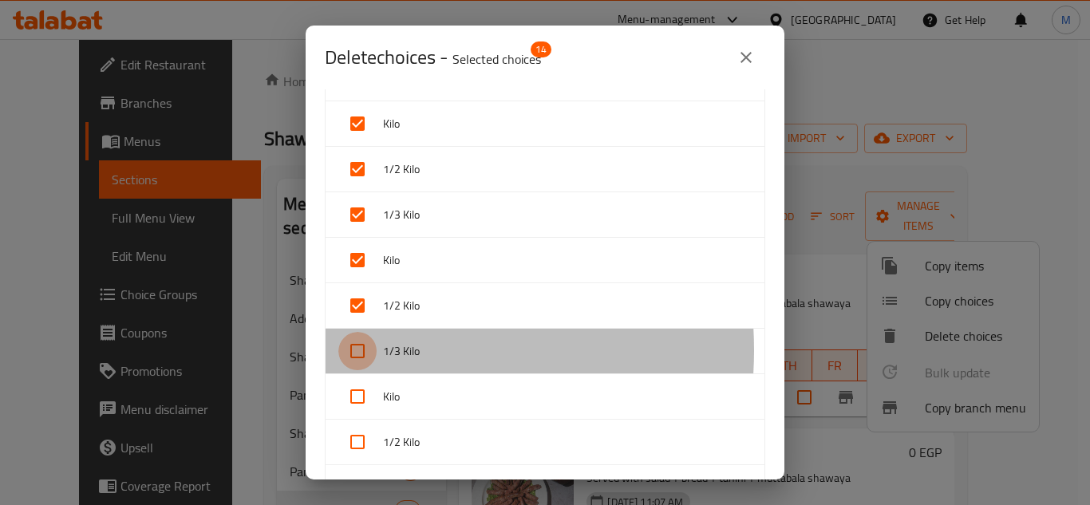
click at [362, 350] on input "checkbox" at bounding box center [357, 351] width 38 height 38
checkbox input "true"
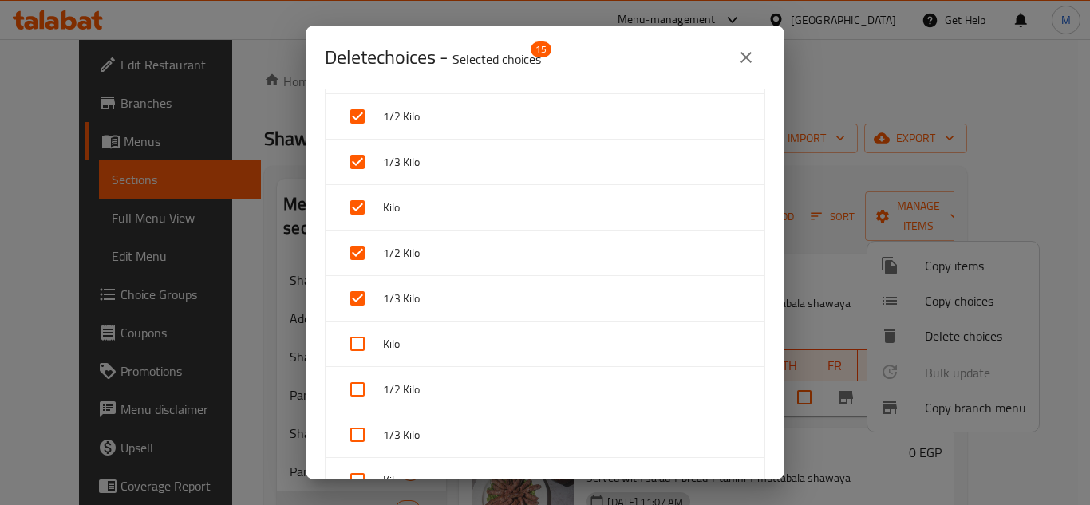
scroll to position [559, 0]
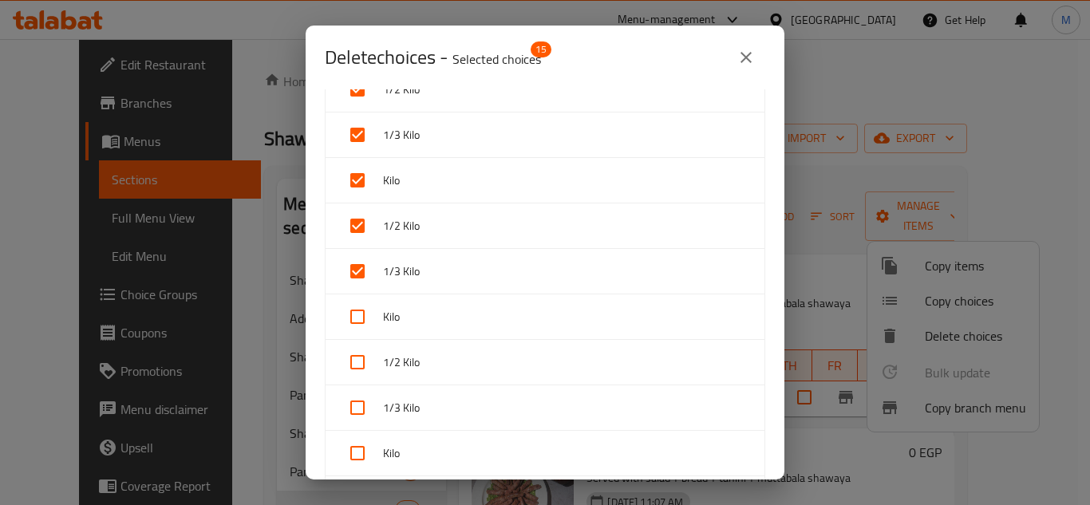
click at [358, 401] on input "checkbox" at bounding box center [357, 408] width 38 height 38
checkbox input "true"
click at [354, 317] on input "checkbox" at bounding box center [357, 317] width 38 height 38
checkbox input "true"
click at [354, 361] on input "checkbox" at bounding box center [357, 362] width 38 height 38
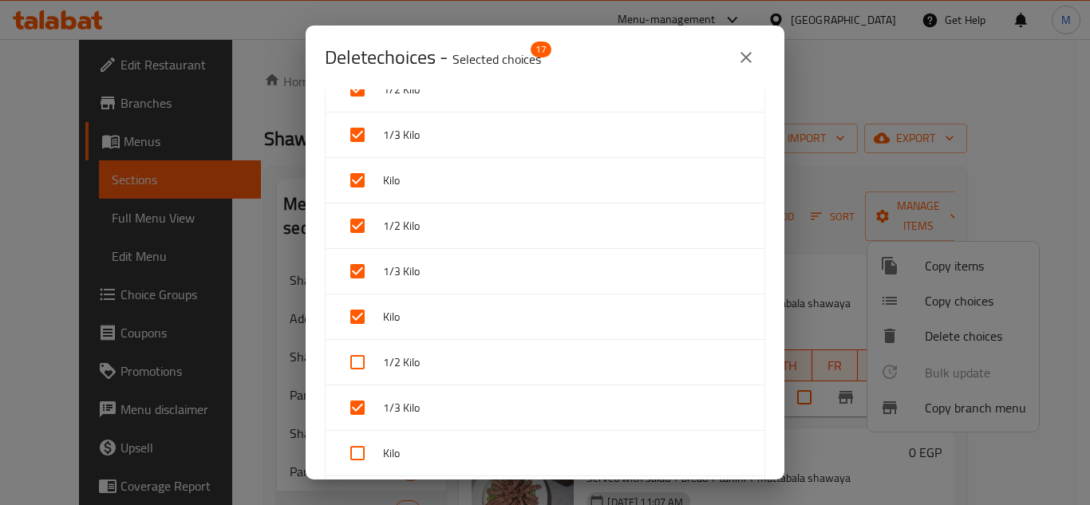
checkbox input "true"
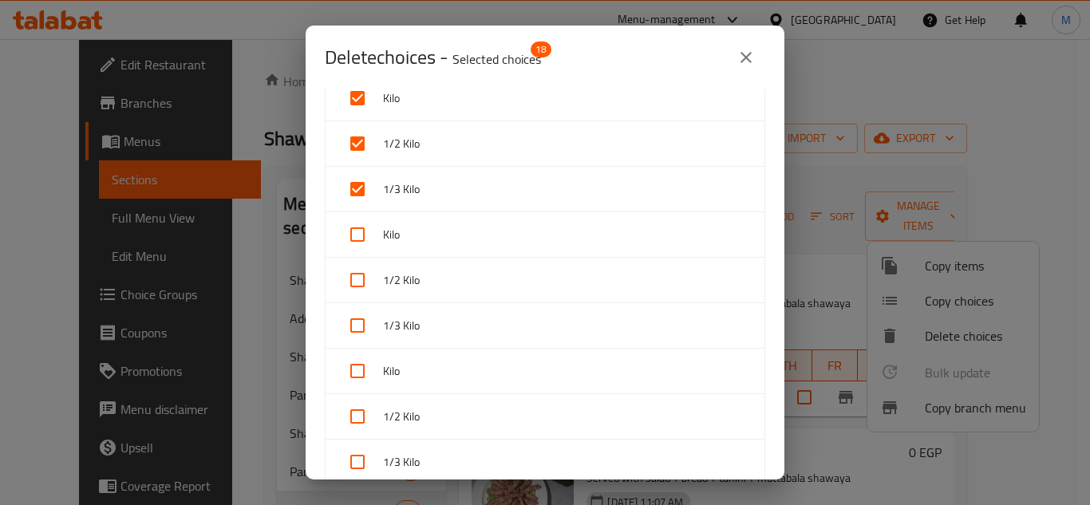
scroll to position [798, 0]
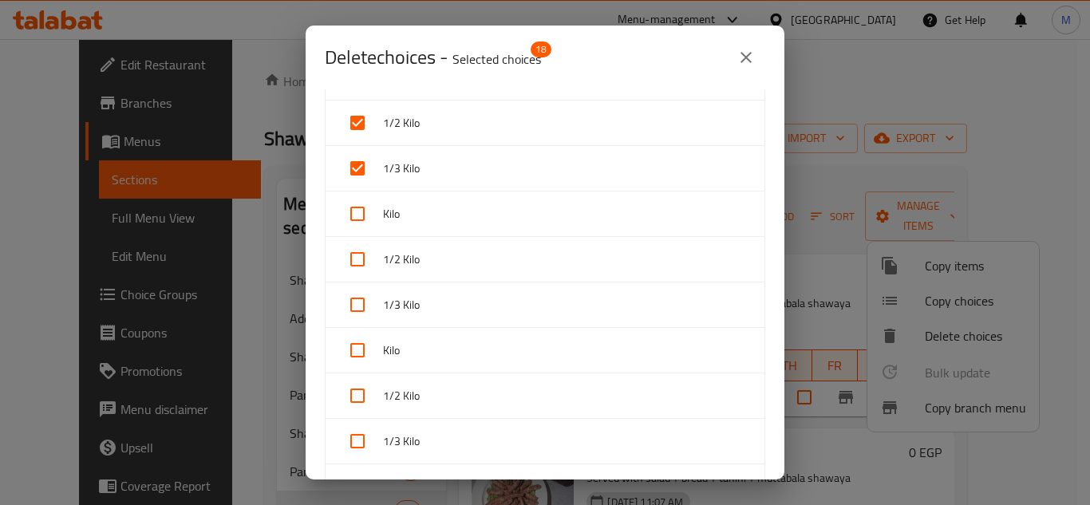
click at [361, 204] on input "checkbox" at bounding box center [357, 214] width 38 height 38
checkbox input "true"
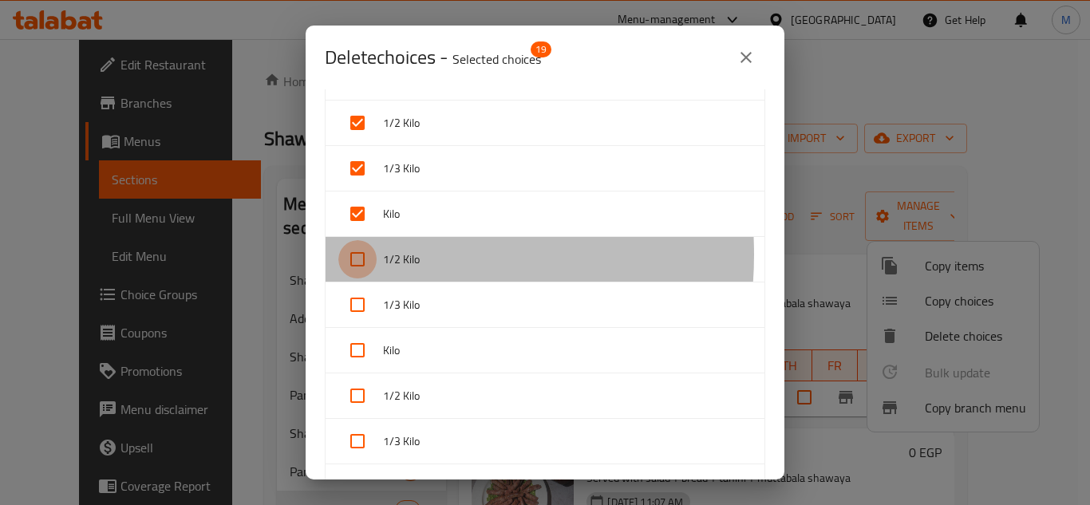
click at [356, 255] on input "checkbox" at bounding box center [357, 259] width 38 height 38
checkbox input "true"
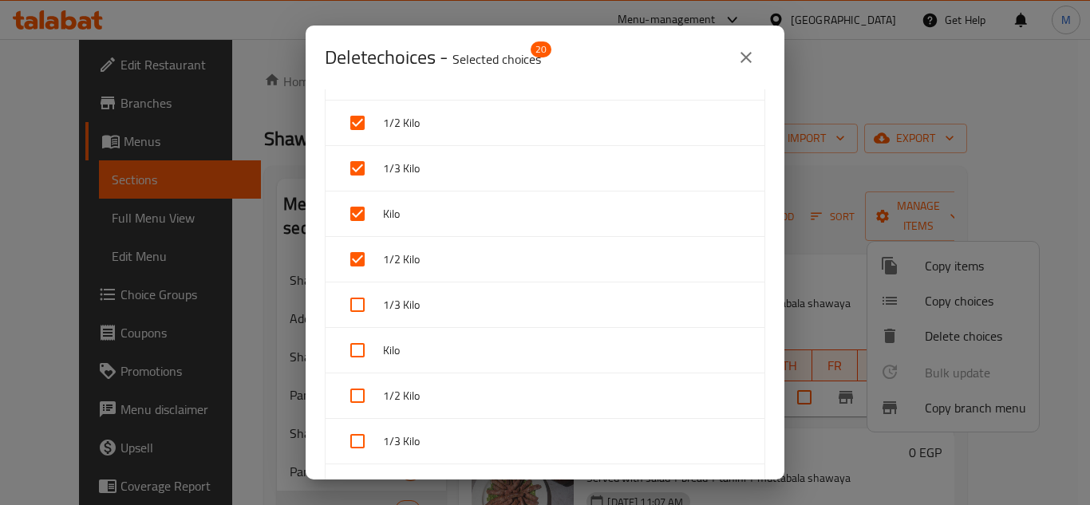
click at [358, 306] on input "checkbox" at bounding box center [357, 305] width 38 height 38
checkbox input "true"
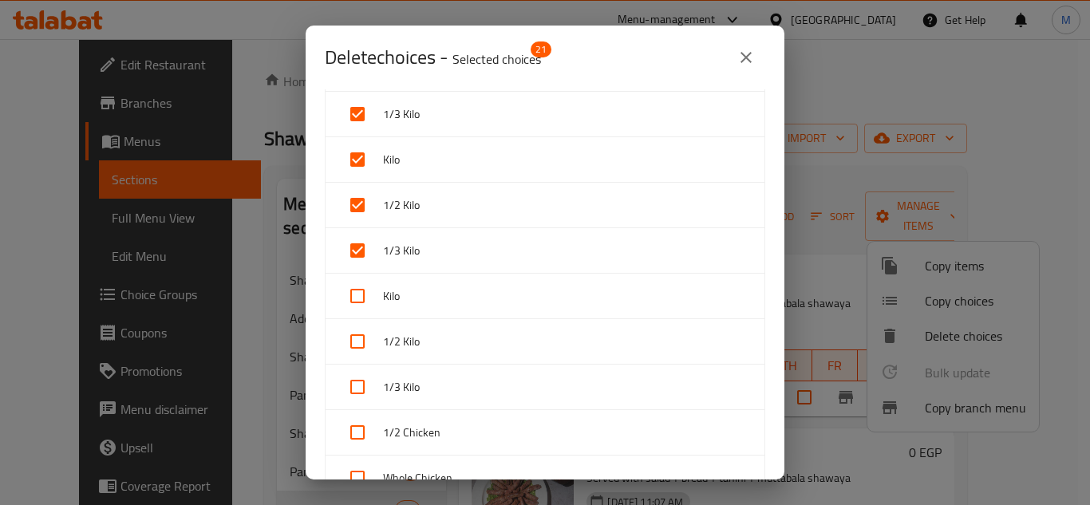
scroll to position [878, 0]
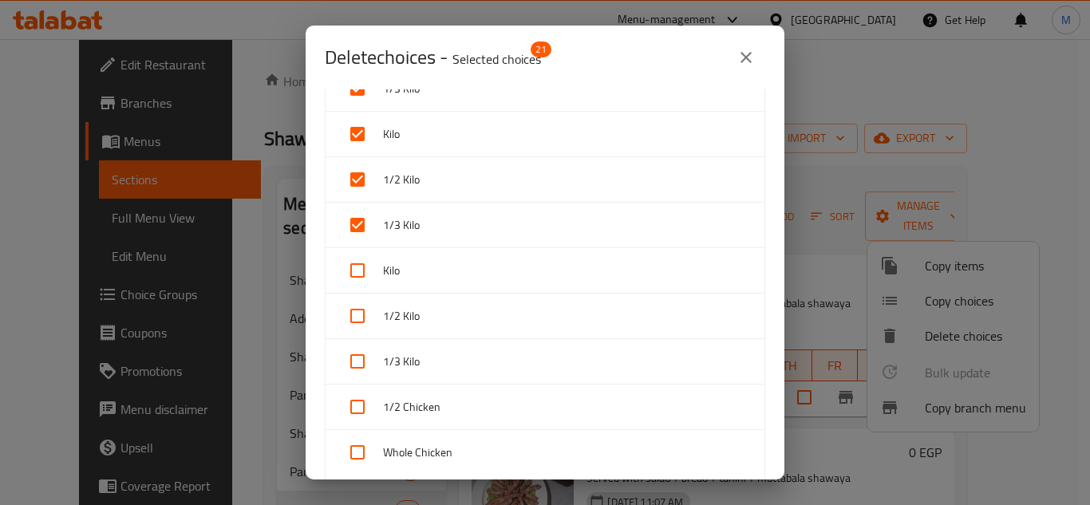
click at [358, 261] on input "checkbox" at bounding box center [357, 270] width 38 height 38
checkbox input "true"
click at [356, 314] on input "checkbox" at bounding box center [357, 316] width 38 height 38
checkbox input "true"
click at [358, 368] on input "checkbox" at bounding box center [357, 361] width 38 height 38
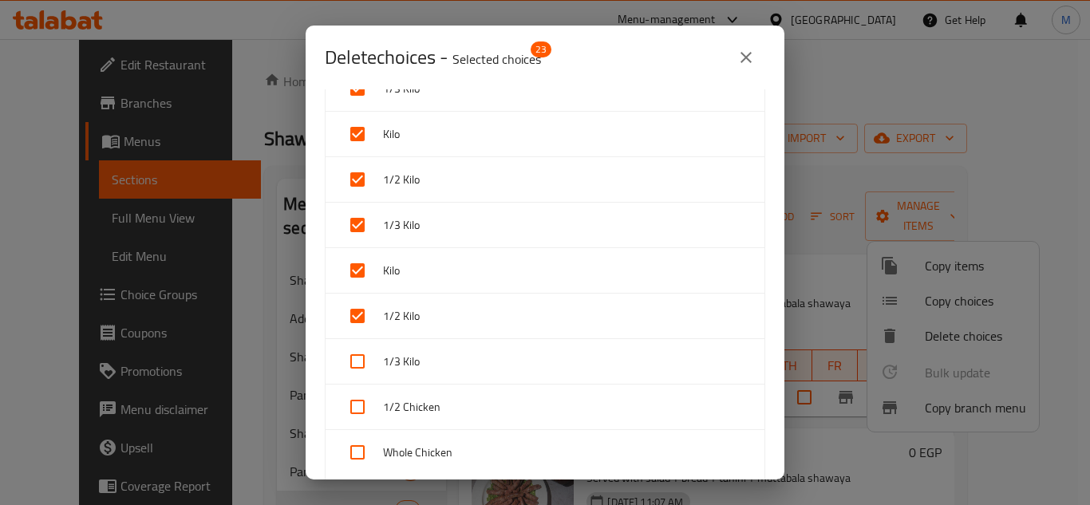
checkbox input "true"
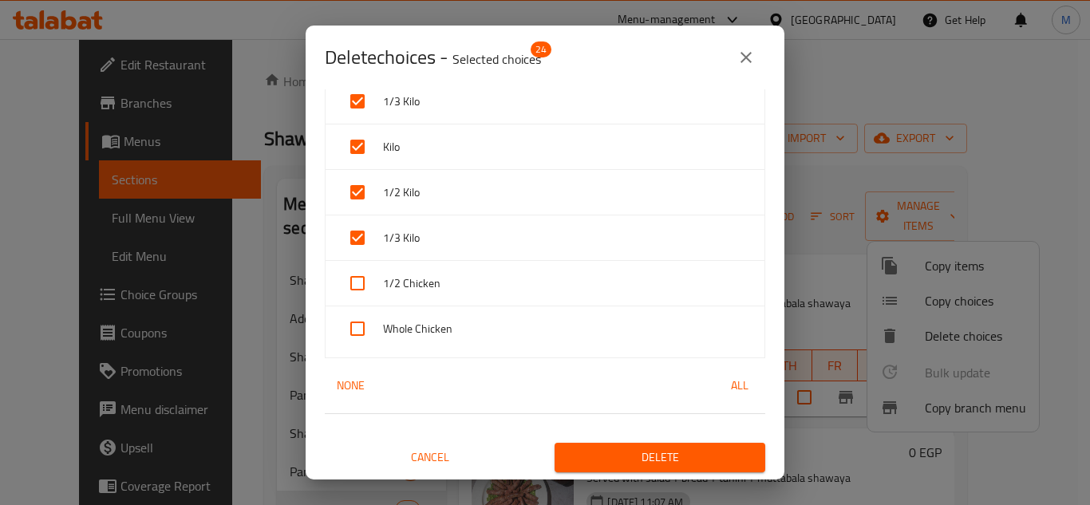
scroll to position [1004, 0]
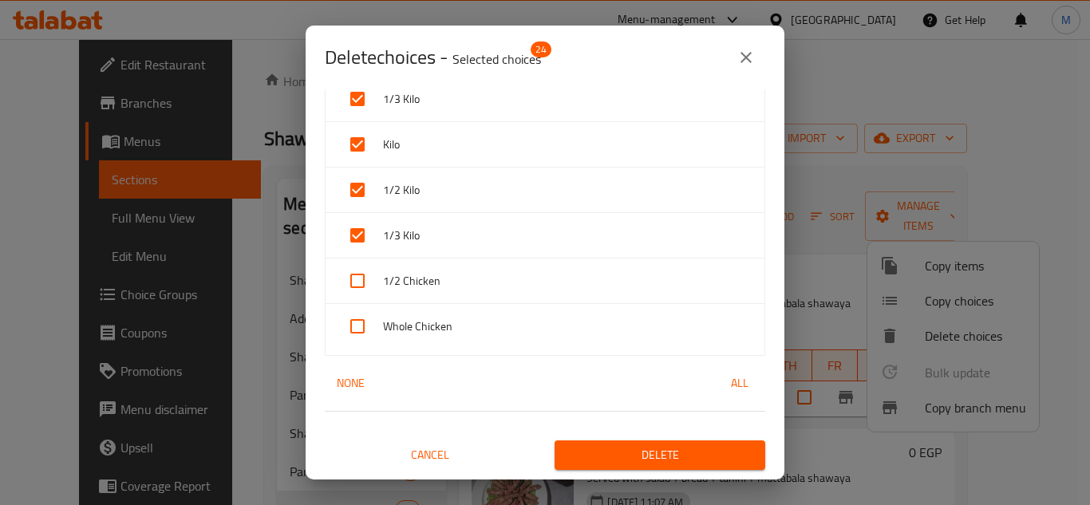
click at [358, 283] on input "checkbox" at bounding box center [357, 281] width 38 height 38
checkbox input "true"
click at [353, 326] on input "checkbox" at bounding box center [357, 326] width 38 height 38
checkbox input "true"
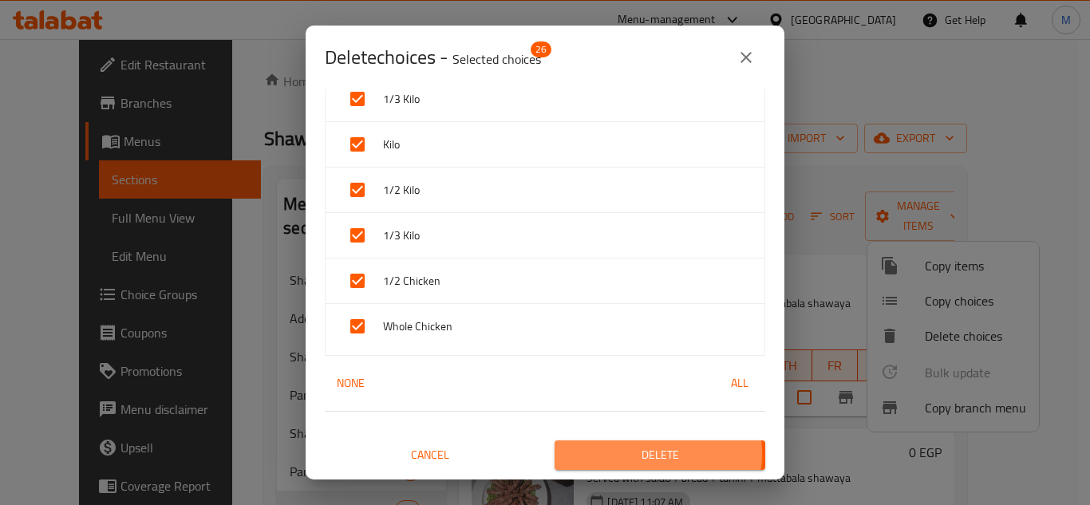
click at [643, 454] on span "Delete" at bounding box center [660, 455] width 185 height 20
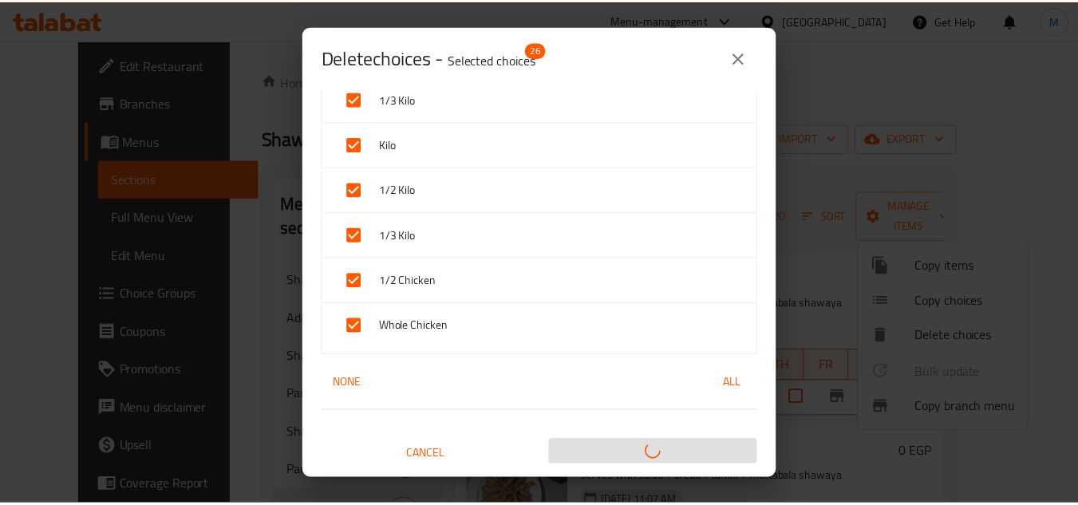
scroll to position [3, 0]
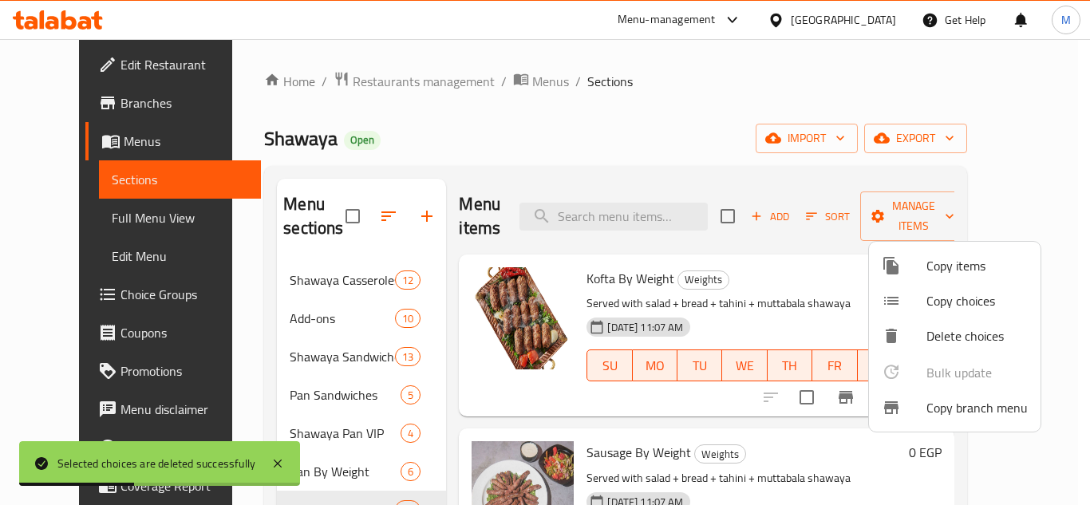
click at [667, 109] on div at bounding box center [545, 252] width 1090 height 505
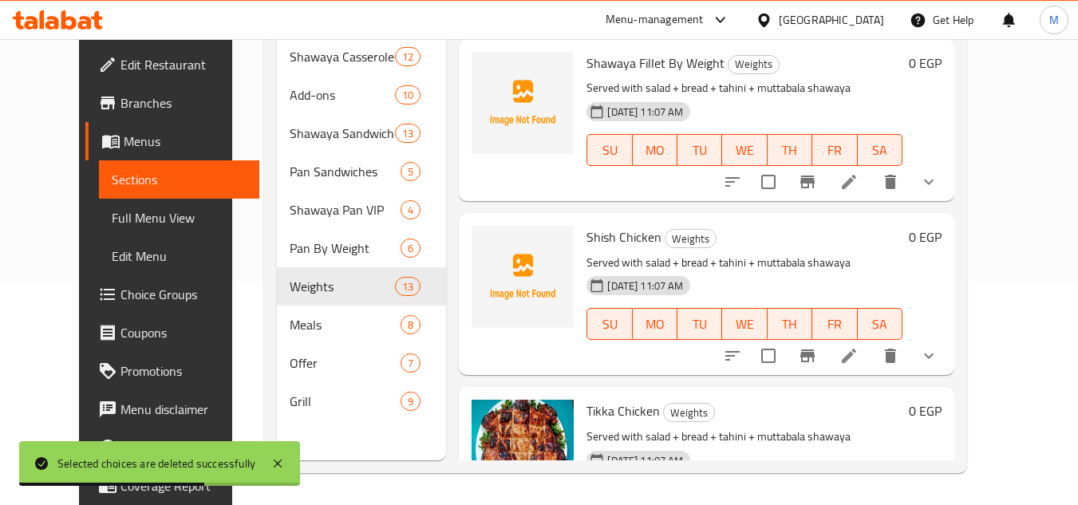
scroll to position [1826, 0]
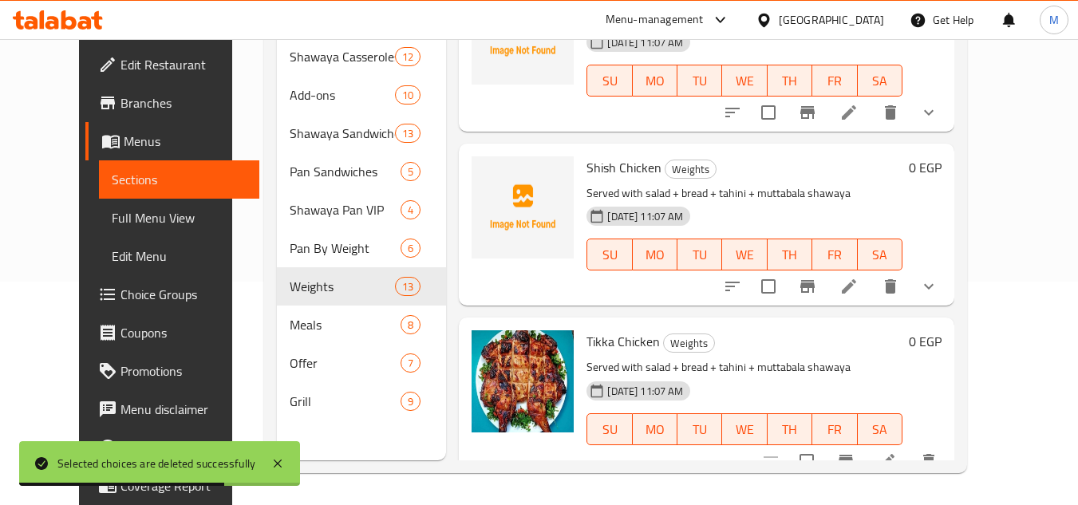
click at [948, 267] on button "show more" at bounding box center [929, 286] width 38 height 38
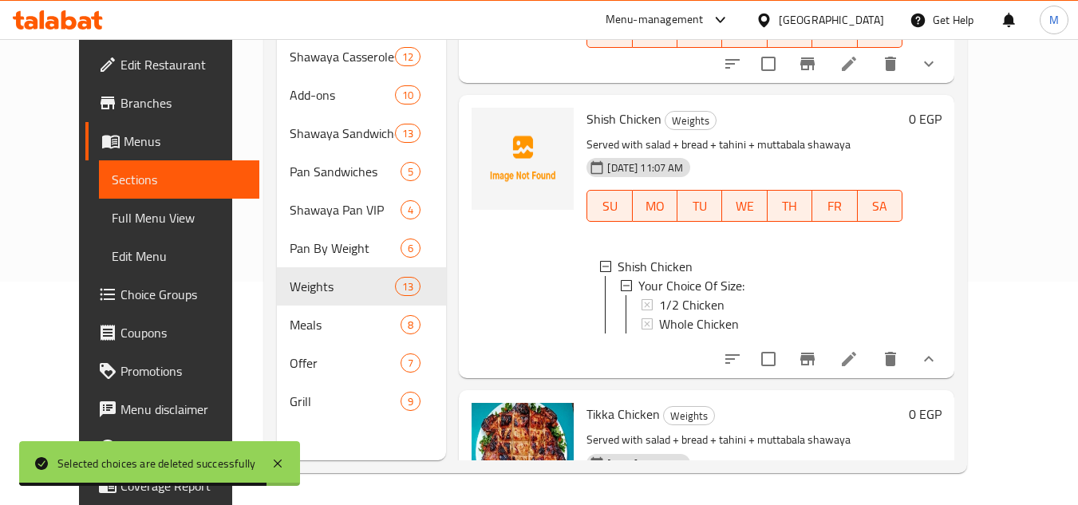
scroll to position [1959, 0]
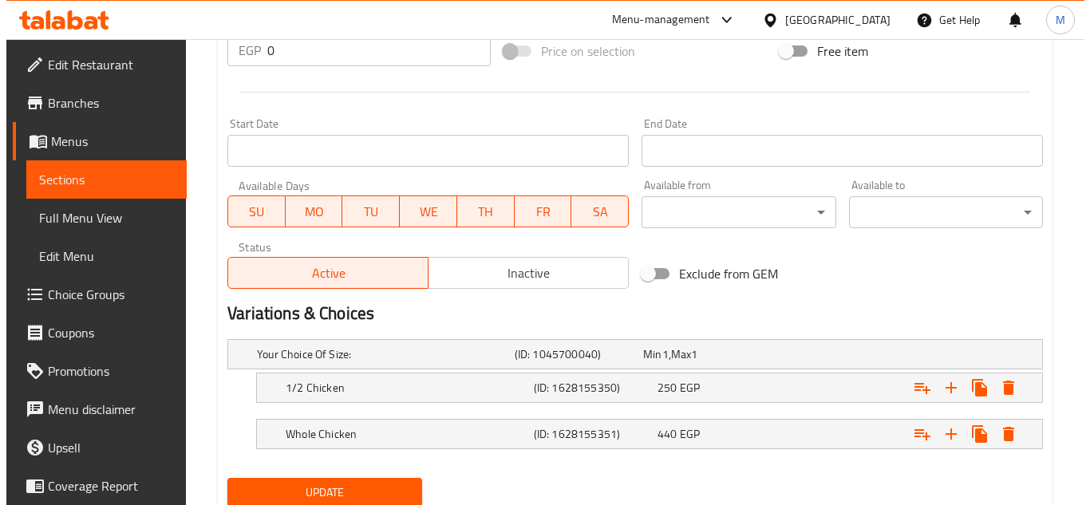
scroll to position [659, 0]
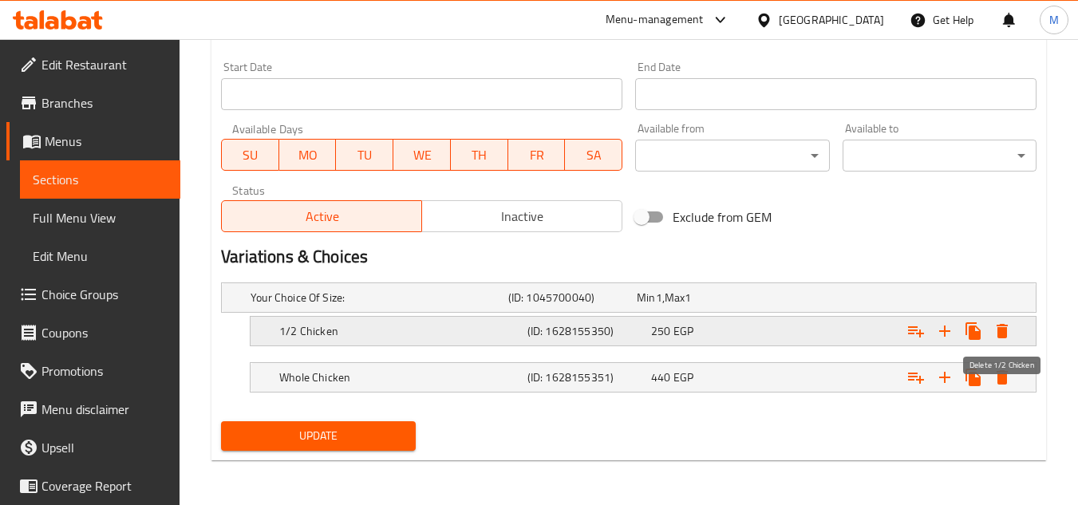
click at [995, 334] on icon "Expand" at bounding box center [1002, 331] width 19 height 19
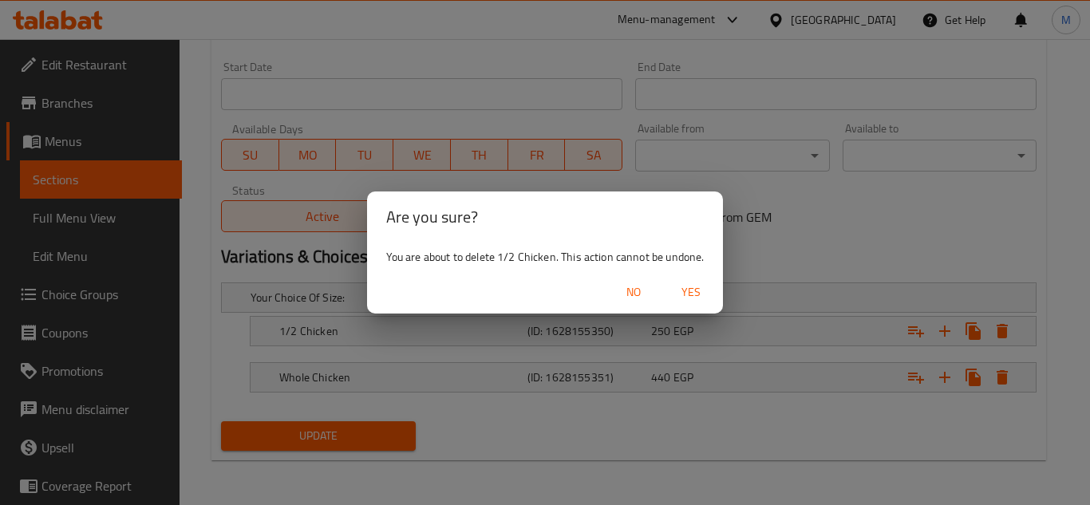
drag, startPoint x: 676, startPoint y: 291, endPoint x: 718, endPoint y: 309, distance: 45.1
click at [677, 291] on span "Yes" at bounding box center [691, 293] width 38 height 20
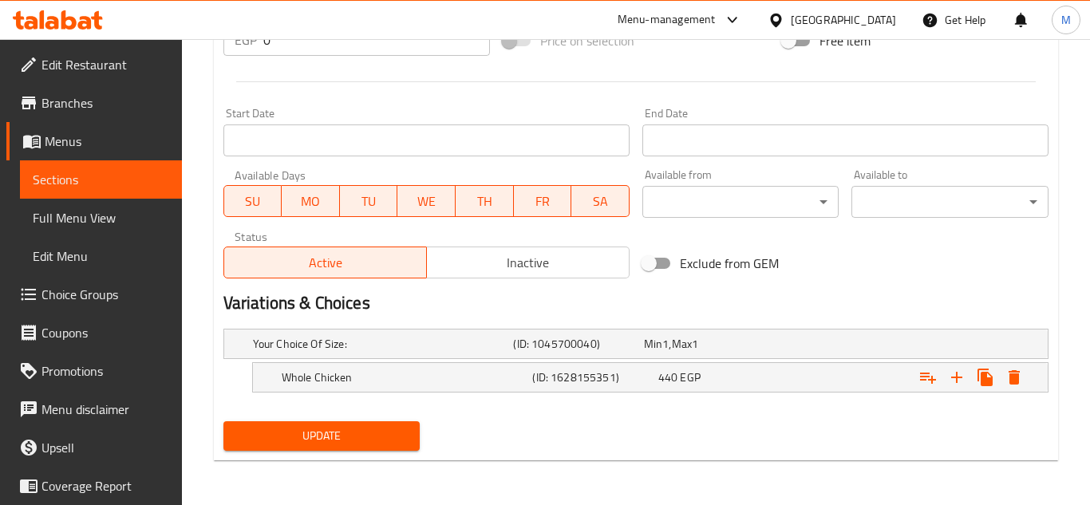
scroll to position [612, 0]
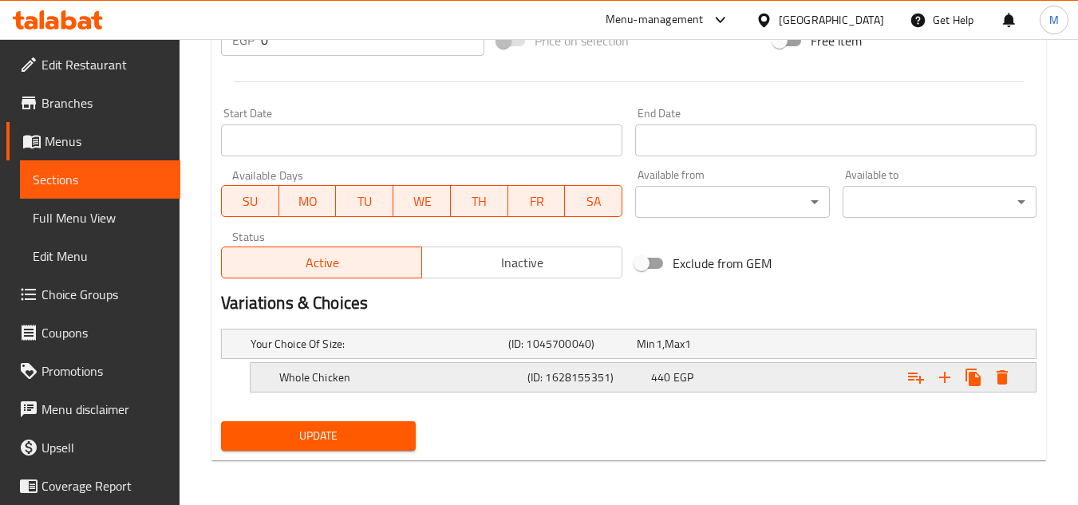
click at [1001, 374] on icon "Expand" at bounding box center [1002, 377] width 11 height 14
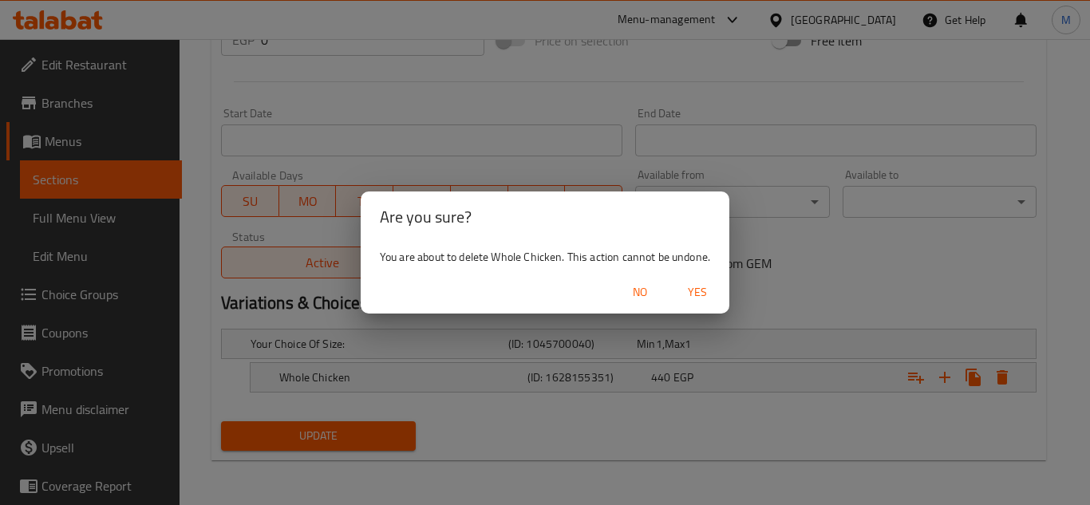
click at [690, 294] on span "Yes" at bounding box center [698, 293] width 38 height 20
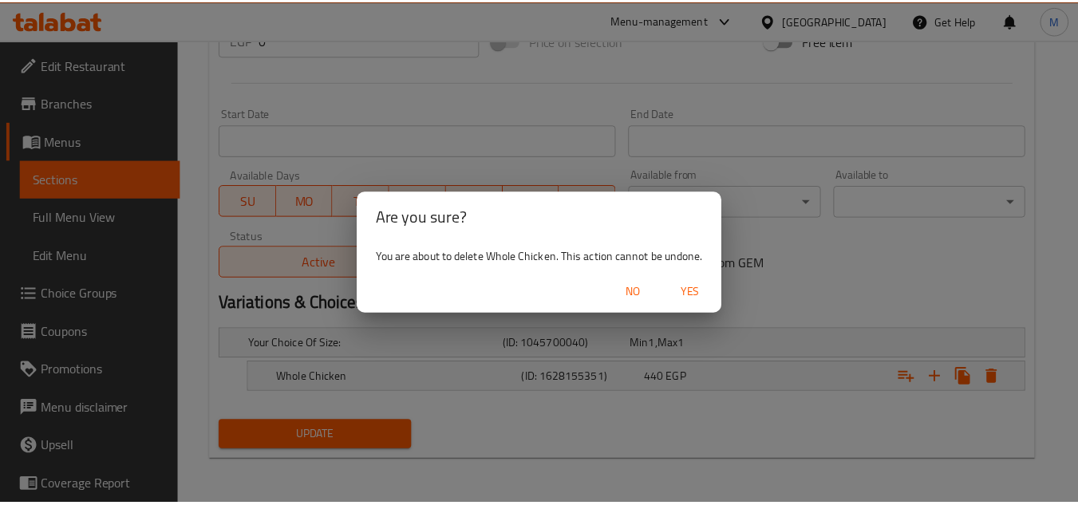
scroll to position [607, 0]
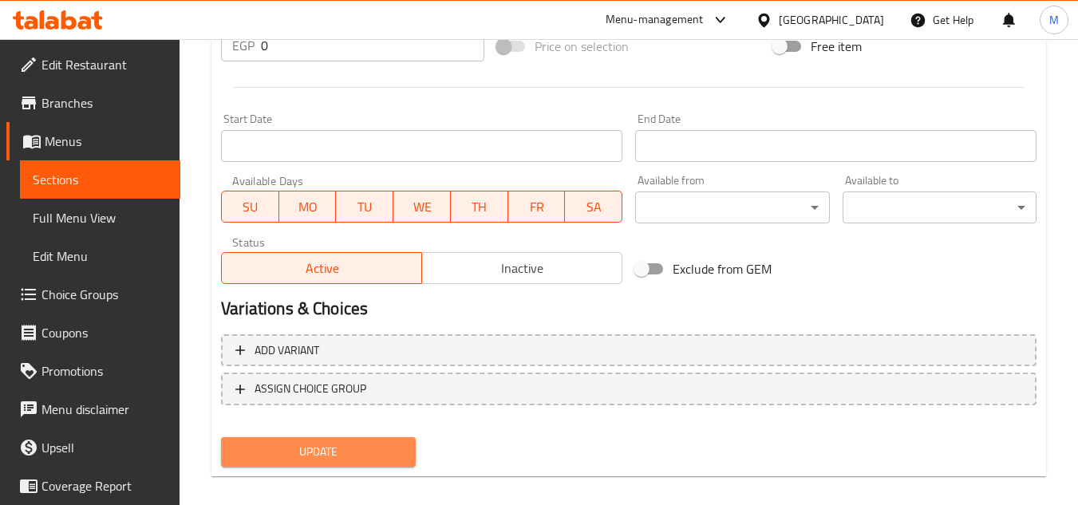
click at [327, 459] on span "Update" at bounding box center [318, 452] width 168 height 20
